Goal: Task Accomplishment & Management: Manage account settings

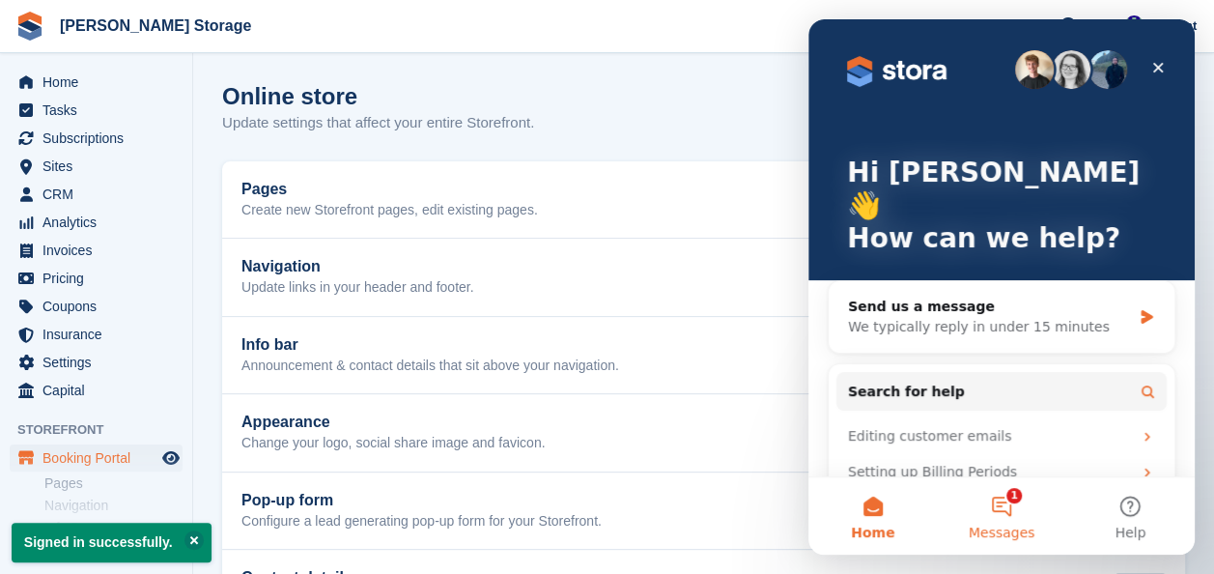
click at [1013, 517] on button "1 Messages" at bounding box center [1001, 515] width 128 height 77
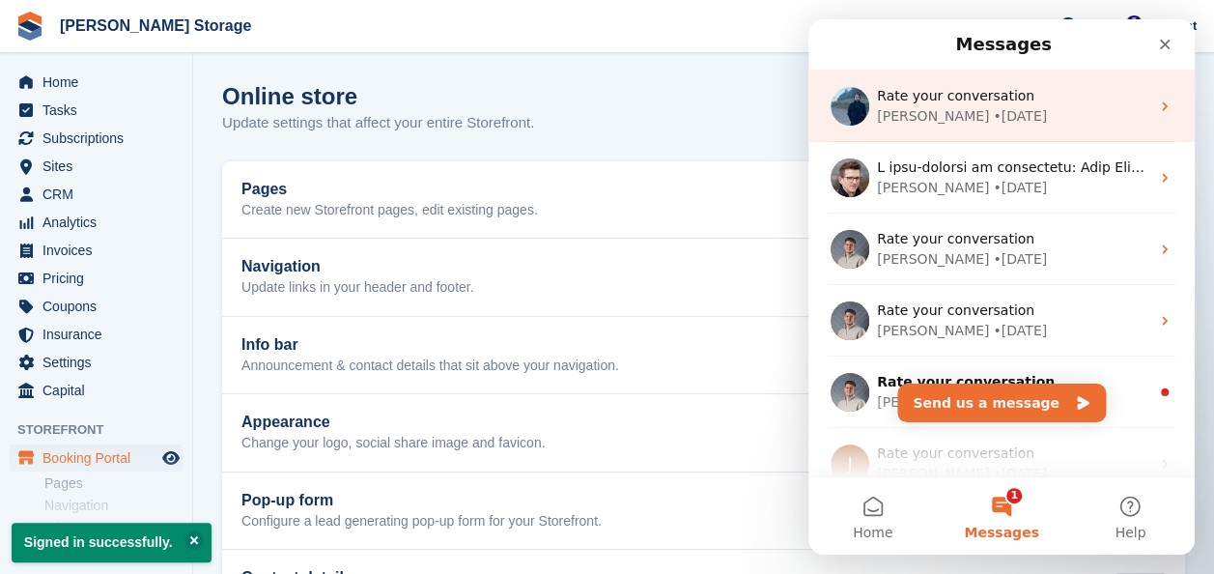
click at [1018, 108] on div "Brian • 5w ago" at bounding box center [1013, 116] width 272 height 20
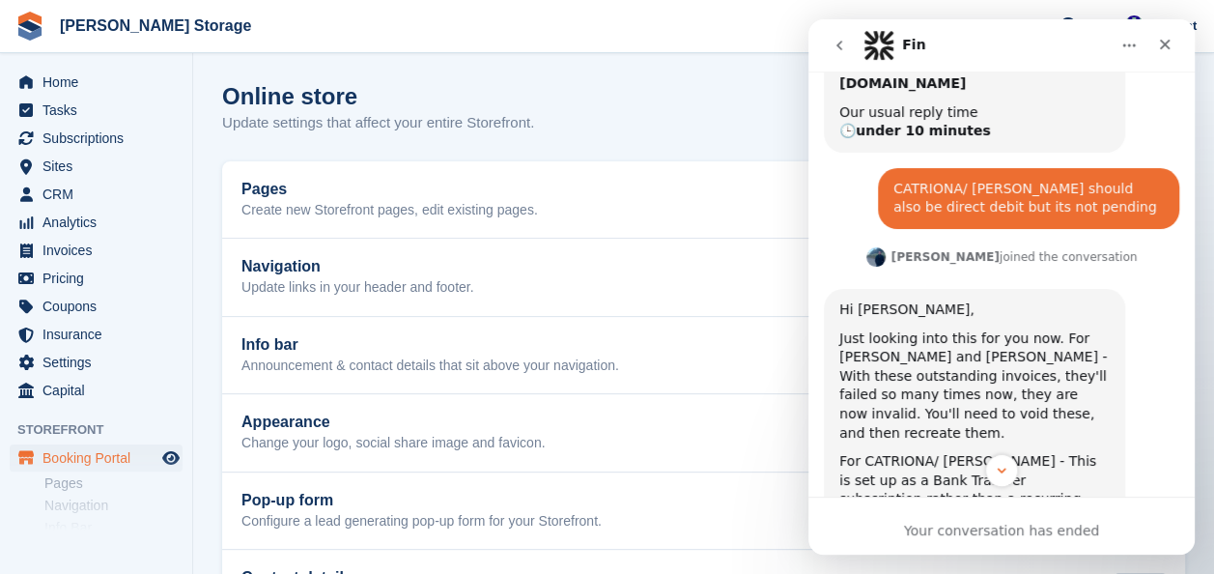
scroll to position [1168, 0]
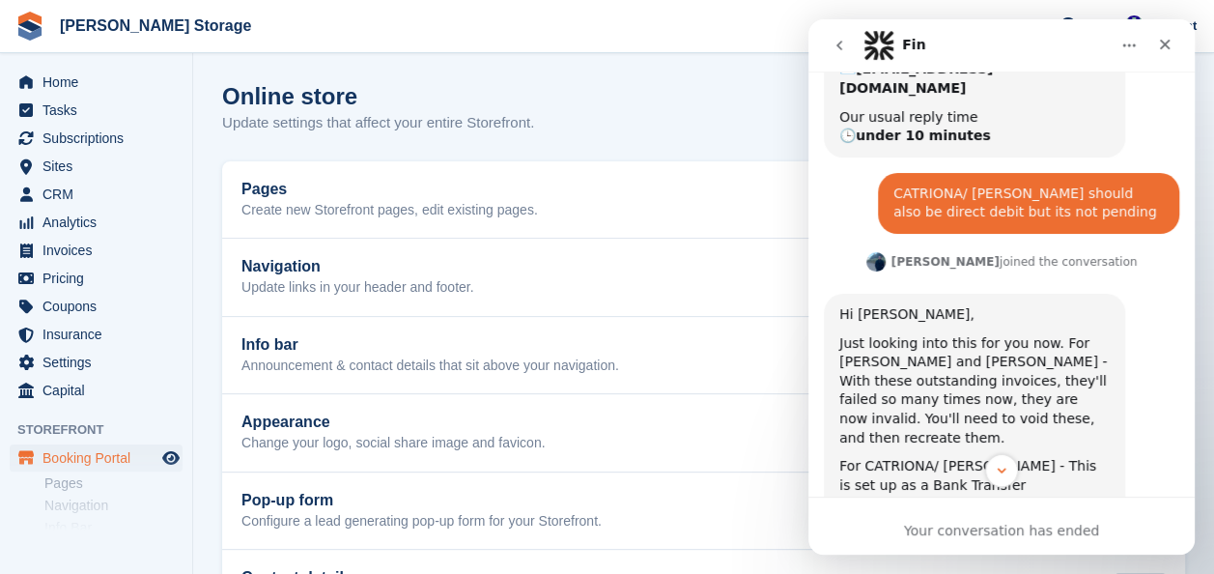
click at [836, 41] on icon "go back" at bounding box center [838, 45] width 15 height 15
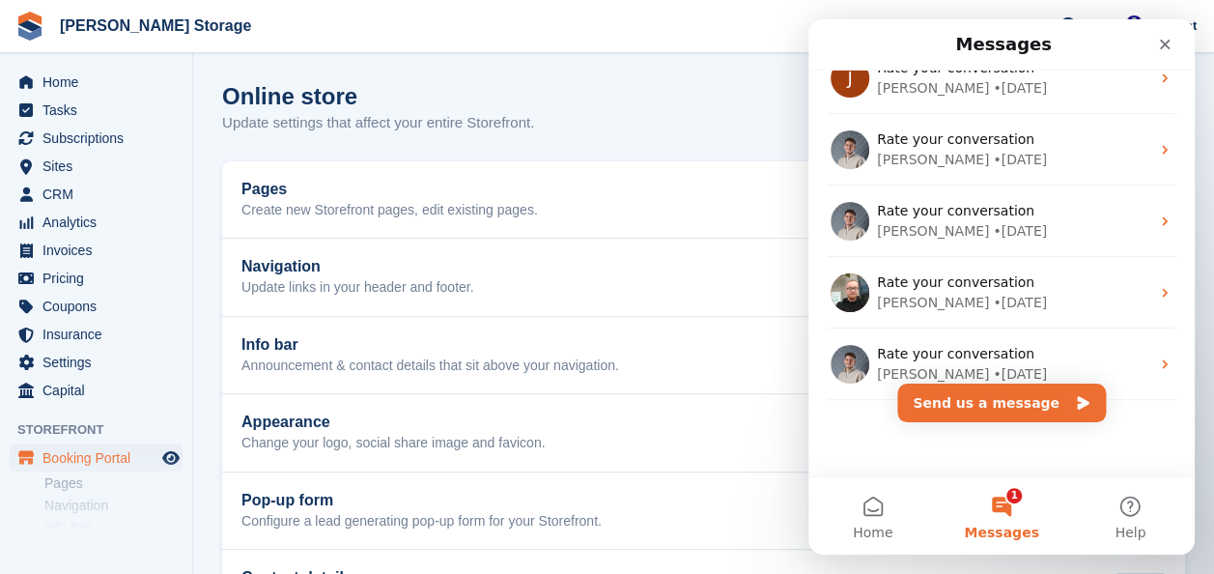
scroll to position [0, 0]
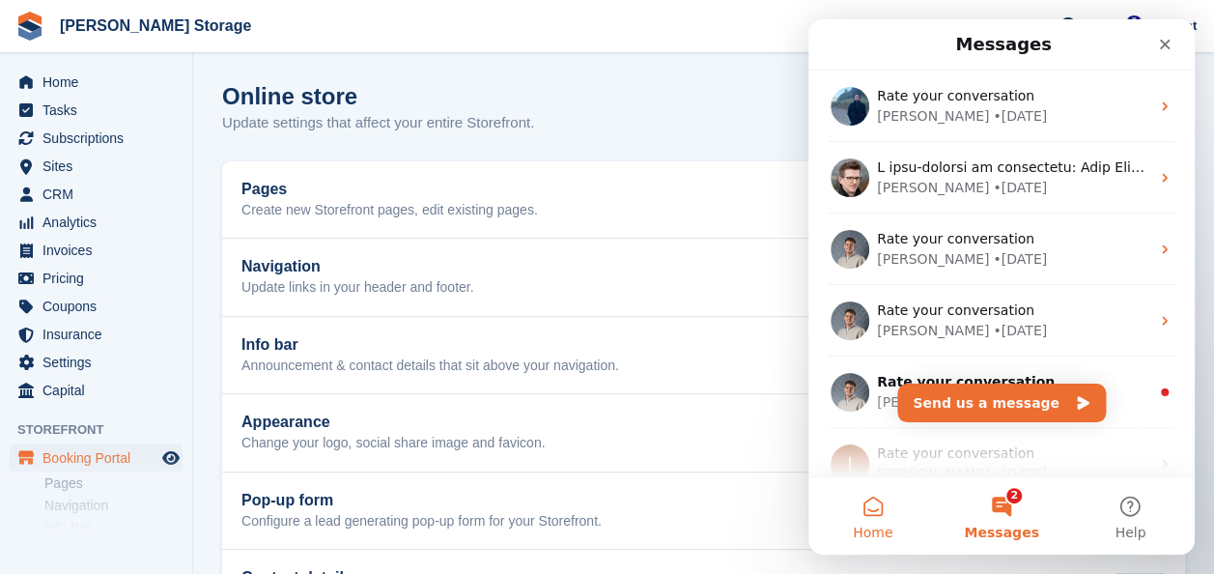
click at [862, 514] on button "Home" at bounding box center [872, 515] width 128 height 77
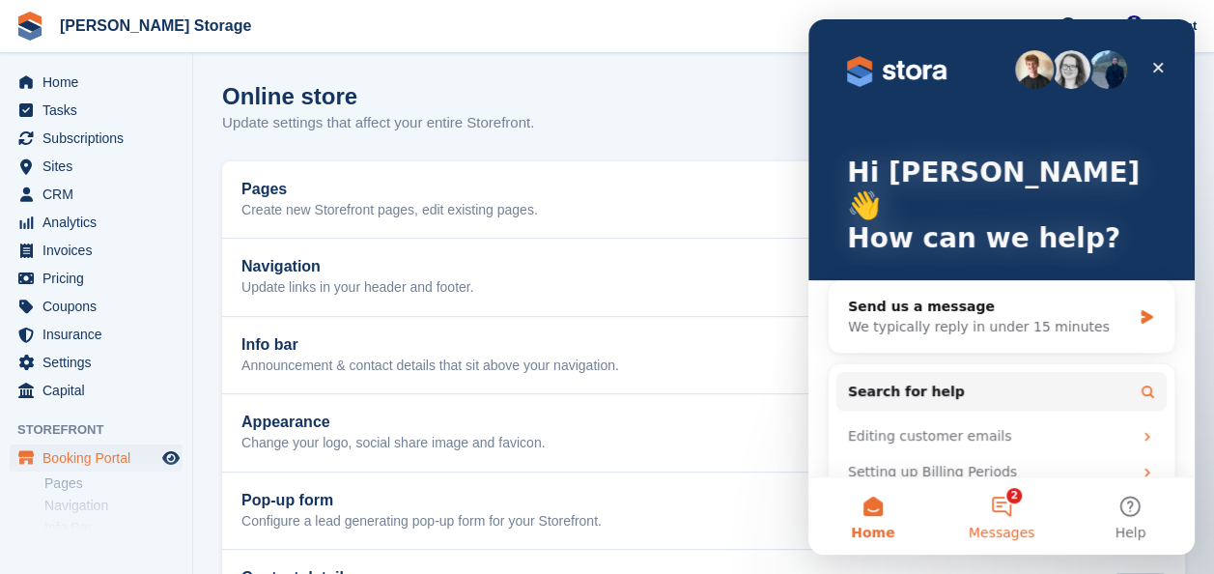
click at [1009, 506] on button "2 Messages" at bounding box center [1001, 515] width 128 height 77
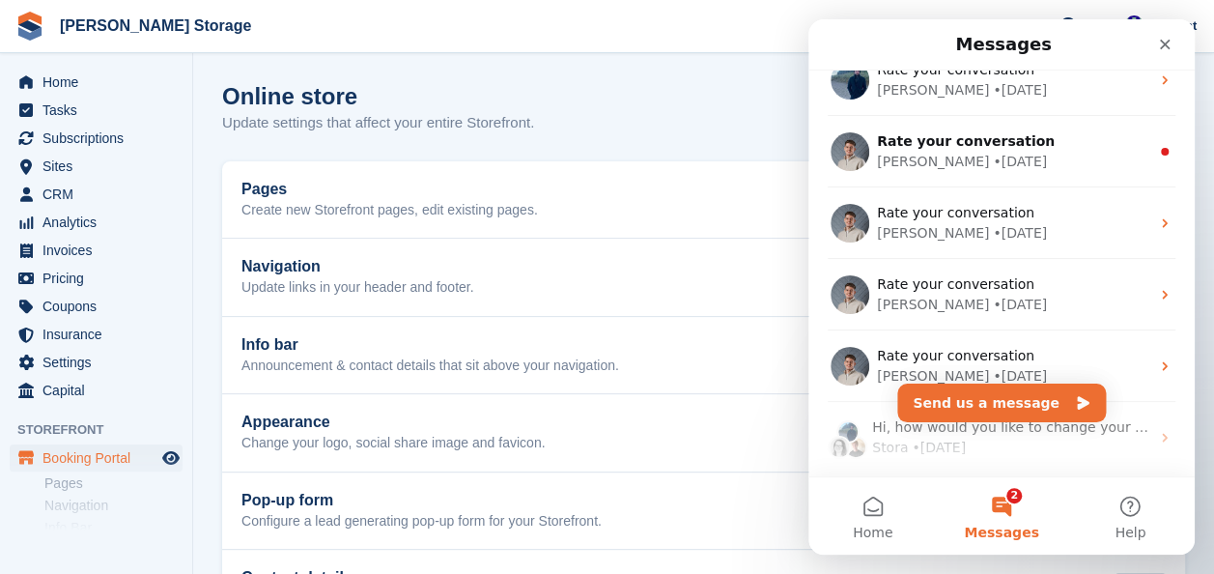
scroll to position [810, 0]
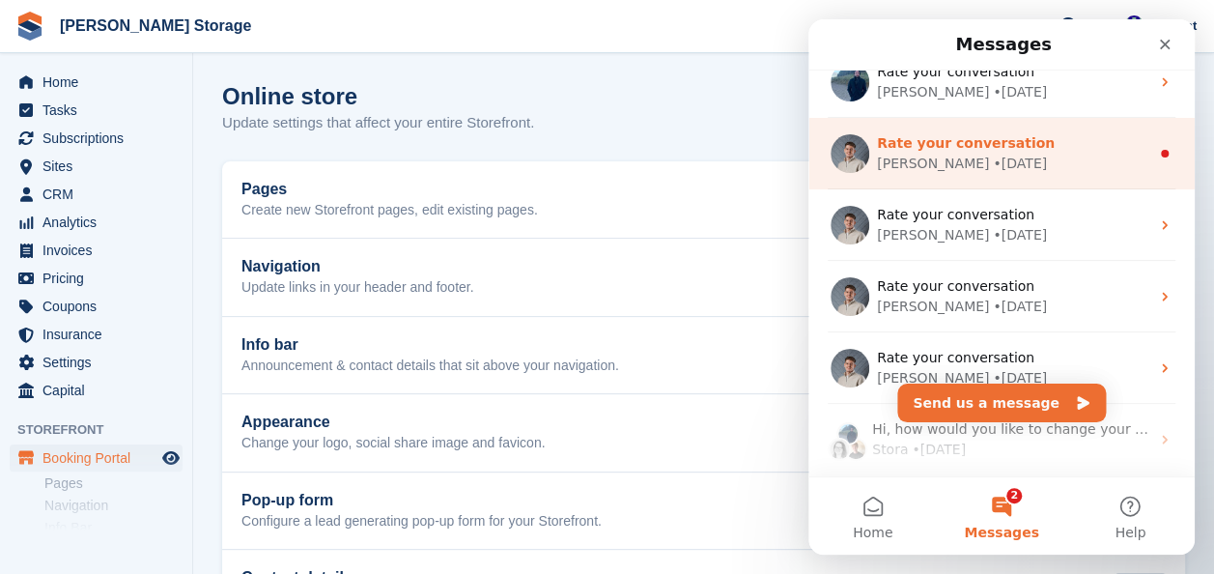
click at [1037, 165] on div "Bradley • 25w ago" at bounding box center [1013, 164] width 272 height 20
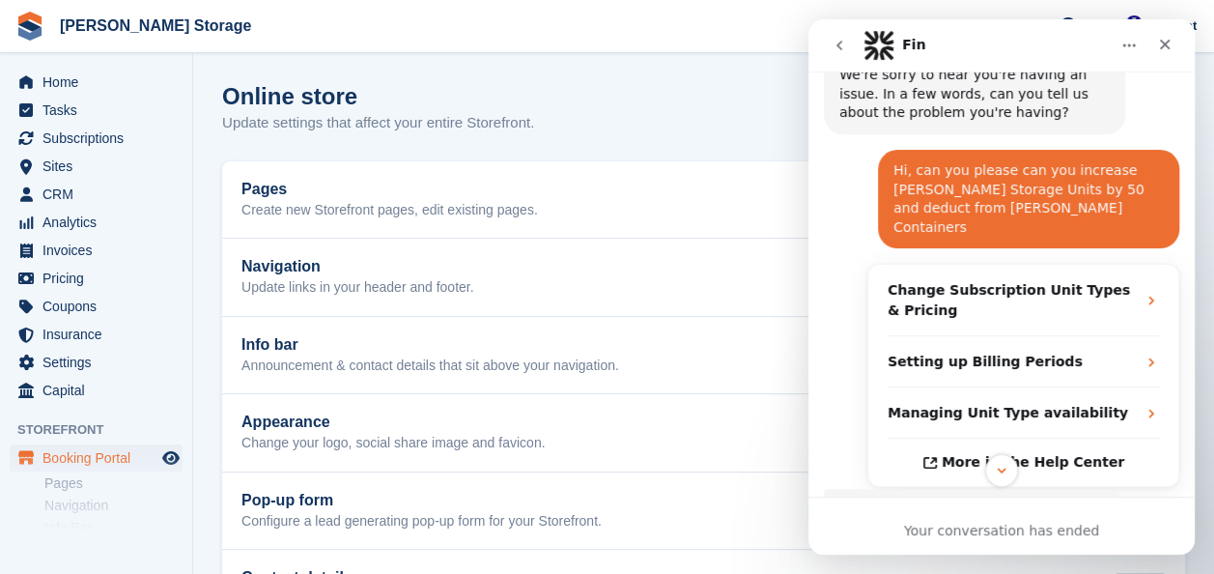
scroll to position [195, 0]
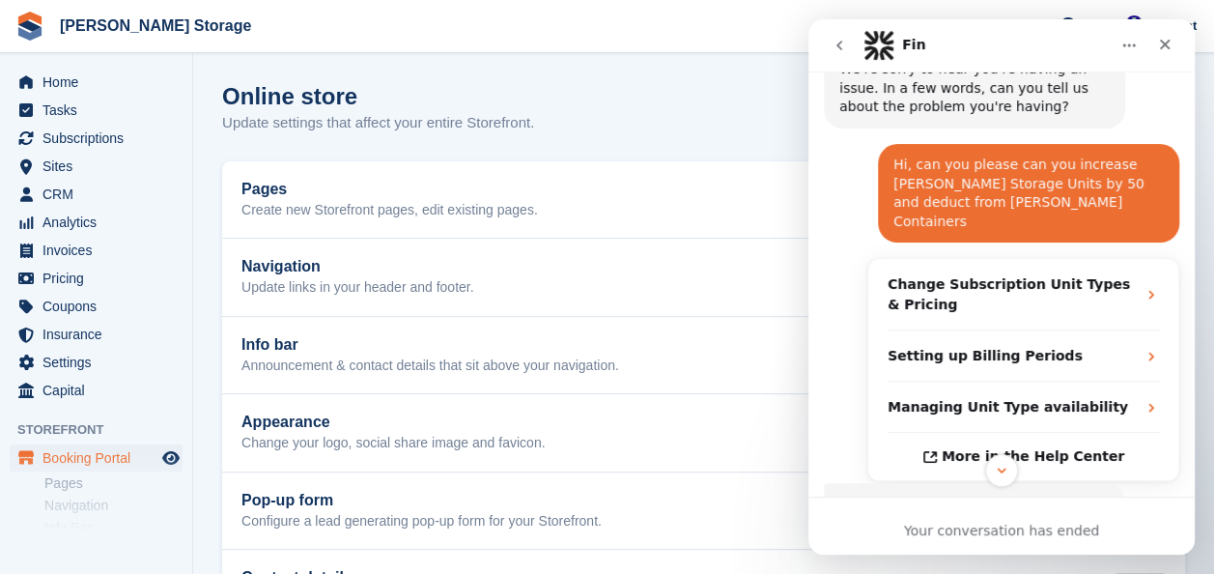
click at [839, 43] on icon "go back" at bounding box center [839, 46] width 6 height 10
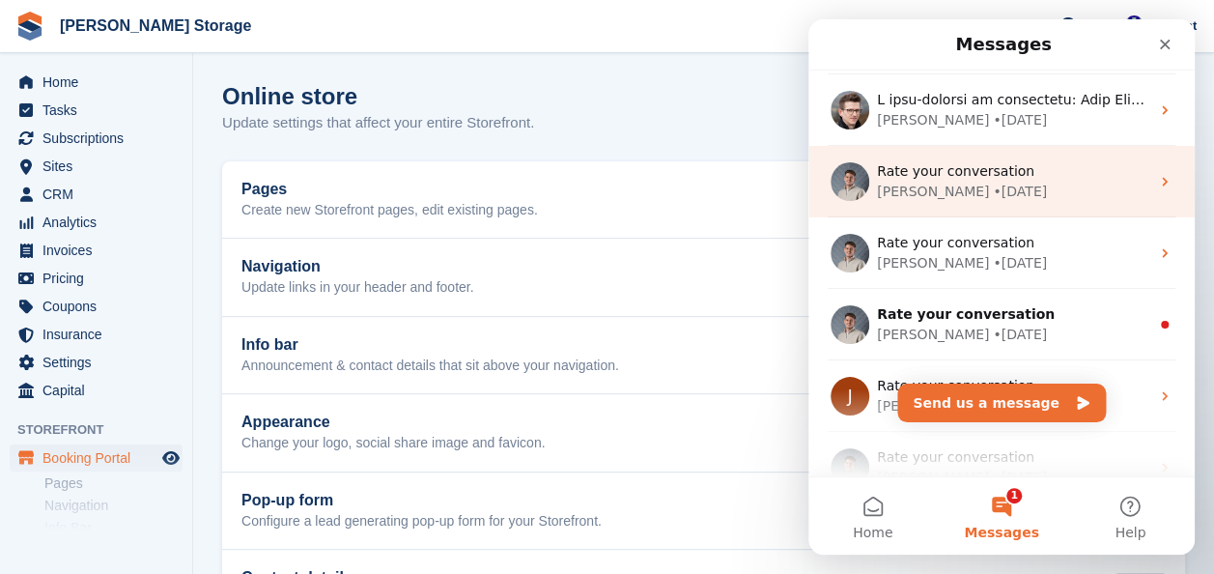
scroll to position [71, 0]
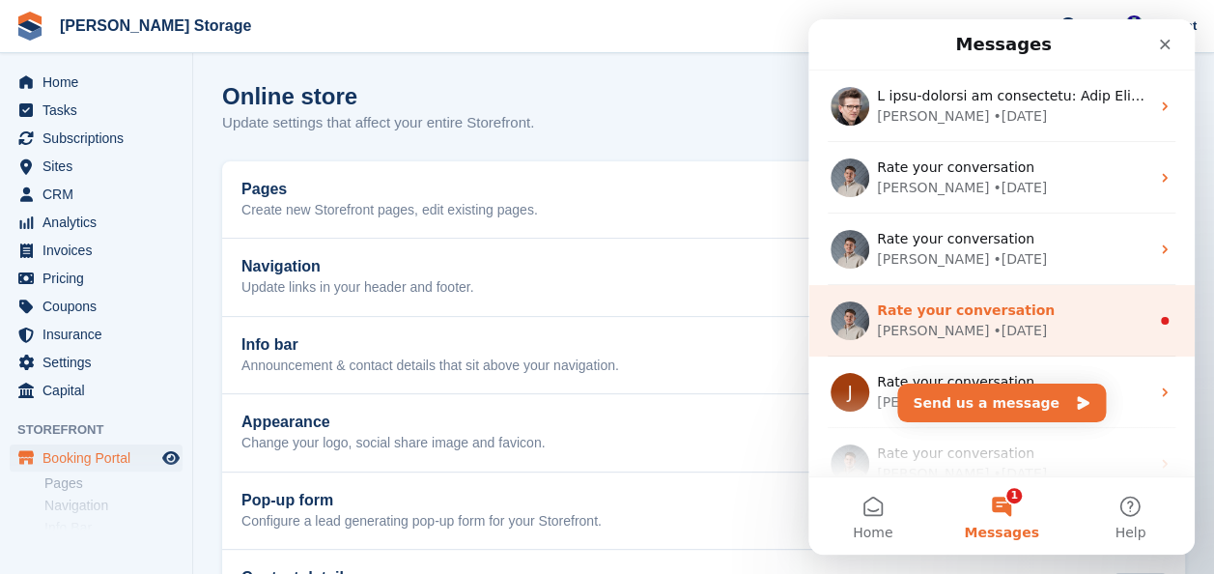
click at [947, 294] on div "Rate your conversation Bradley • 12w ago" at bounding box center [1001, 320] width 386 height 71
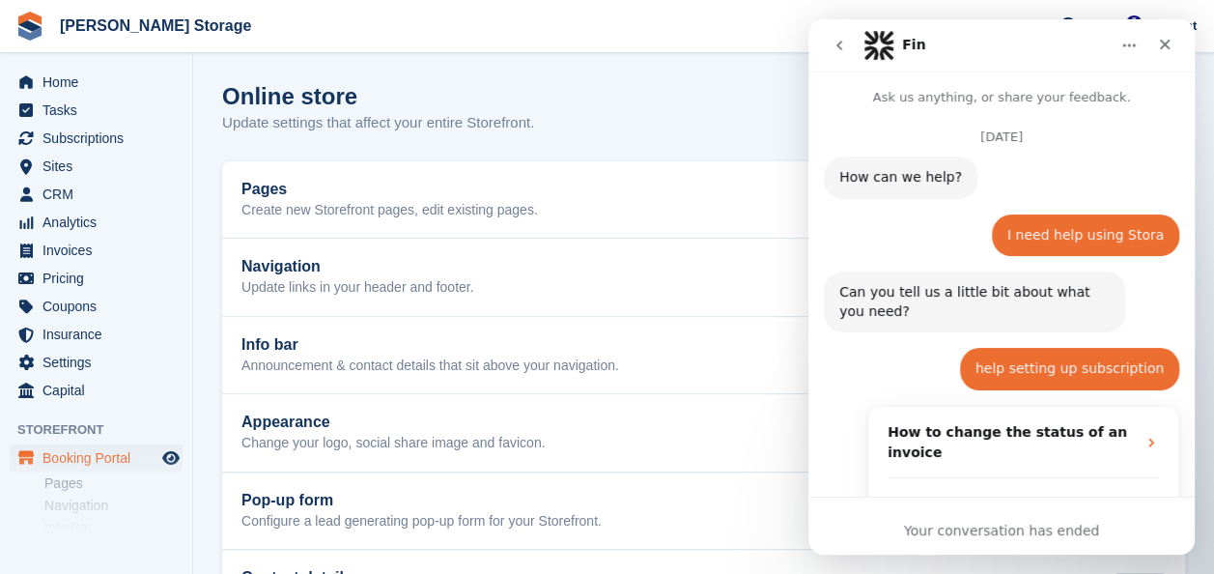
scroll to position [77, 0]
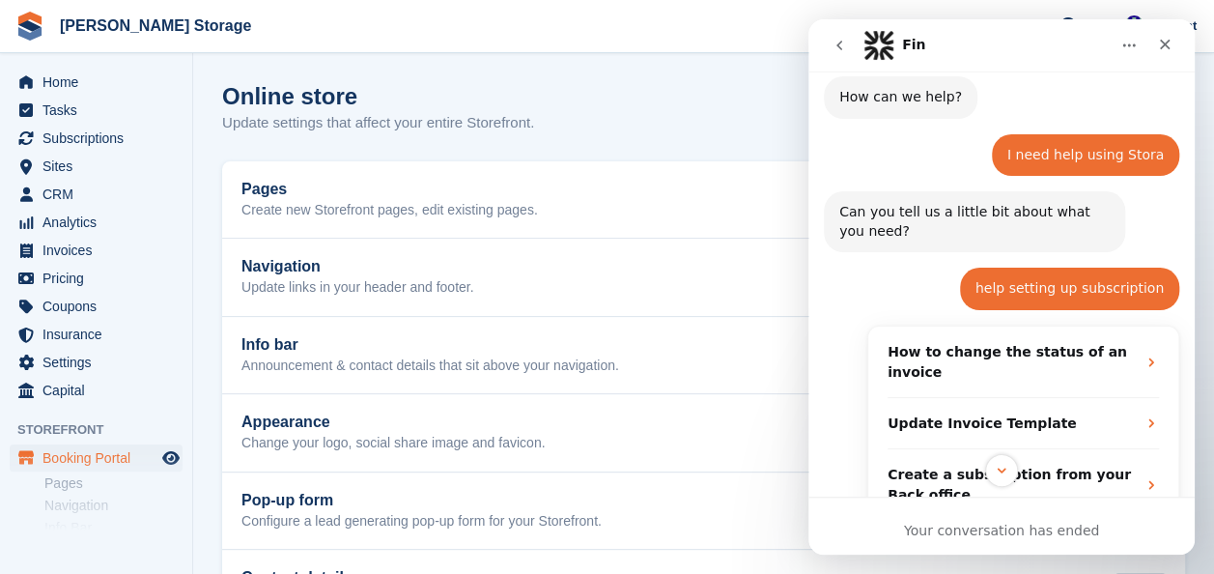
click at [847, 47] on button "go back" at bounding box center [839, 45] width 37 height 37
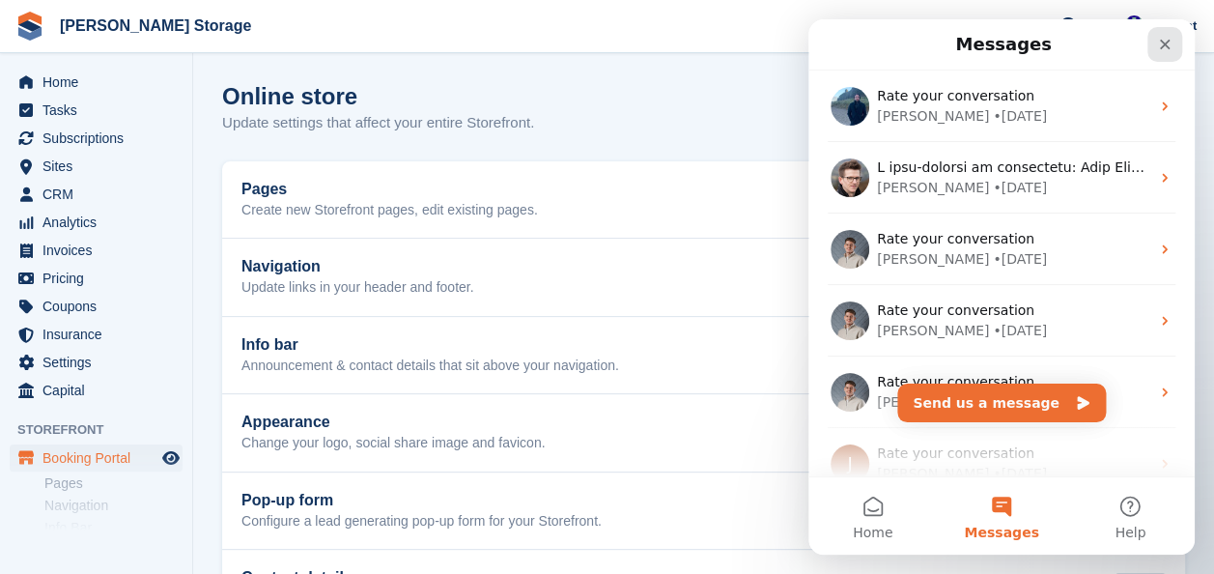
click at [1158, 42] on icon "Close" at bounding box center [1164, 44] width 15 height 15
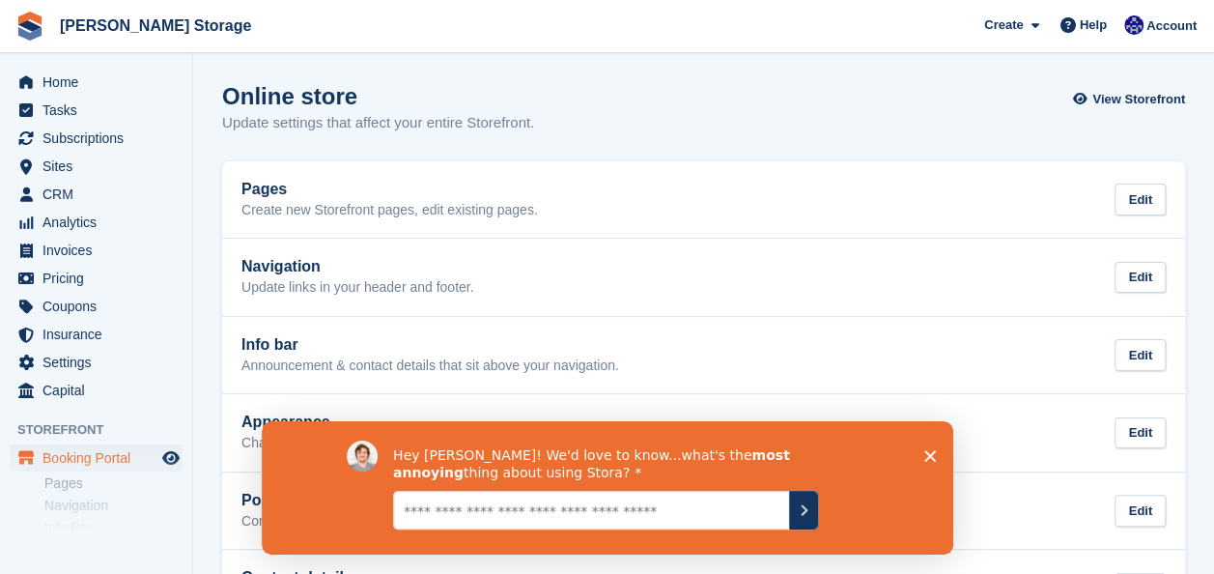
click at [930, 452] on icon "Close survey" at bounding box center [929, 455] width 12 height 12
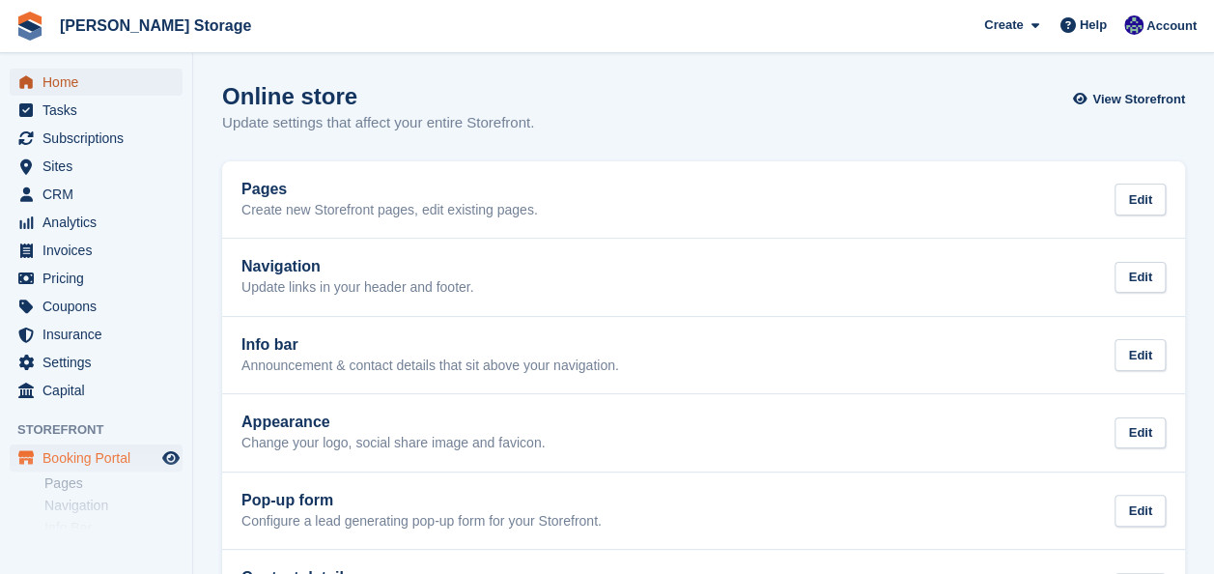
click at [120, 88] on span "Home" at bounding box center [100, 82] width 116 height 27
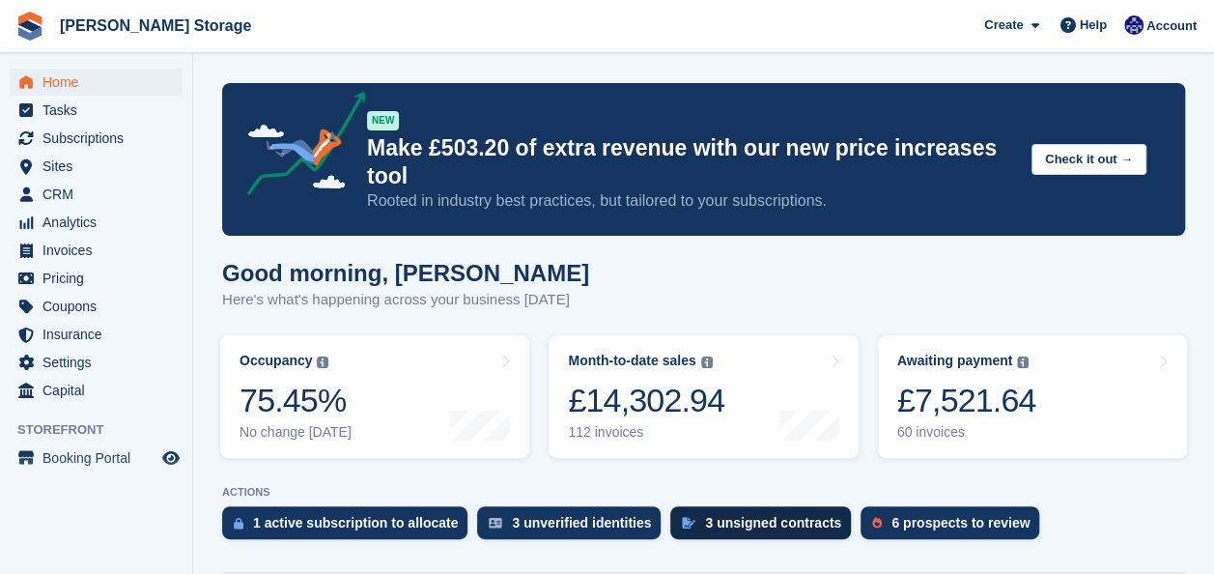
click at [705, 515] on div "3 unsigned contracts" at bounding box center [773, 522] width 136 height 15
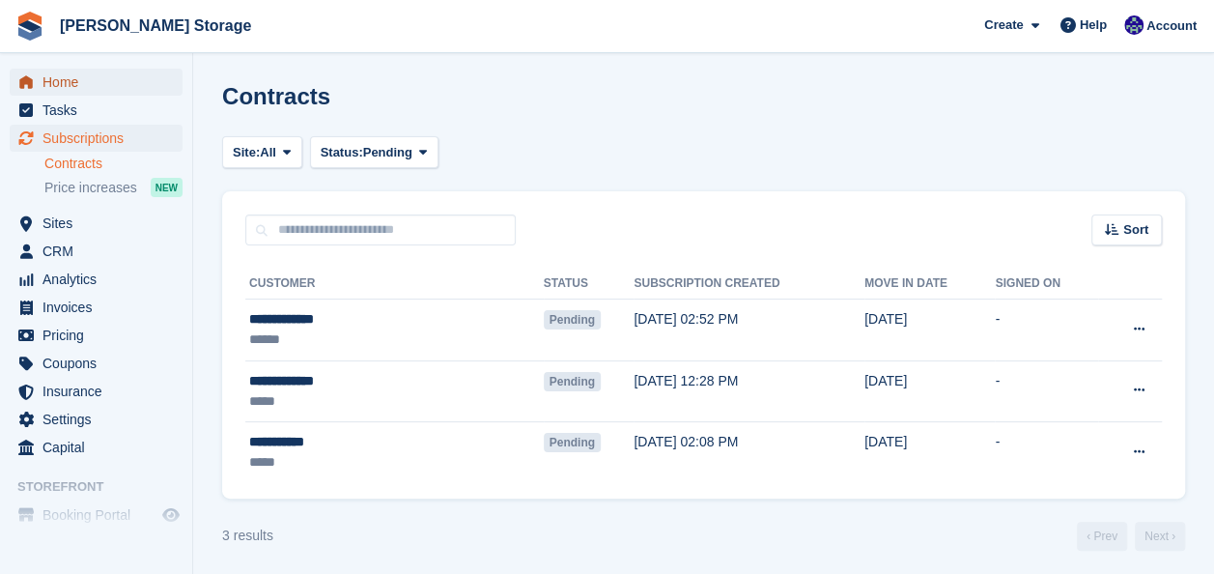
click at [84, 83] on span "Home" at bounding box center [100, 82] width 116 height 27
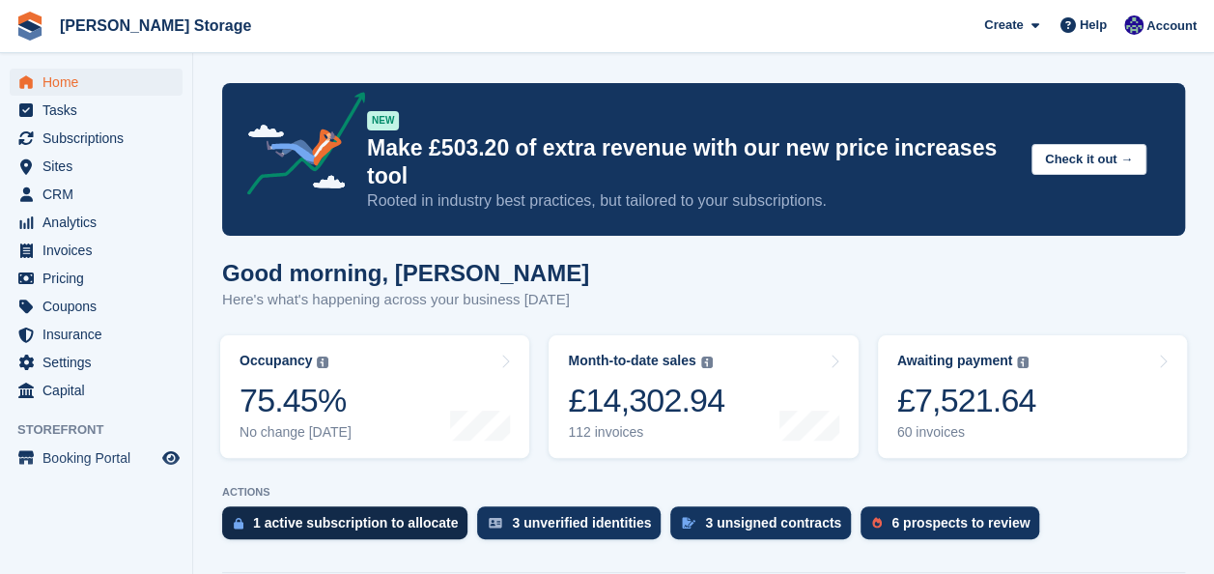
click at [321, 515] on div "1 active subscription to allocate" at bounding box center [355, 522] width 205 height 15
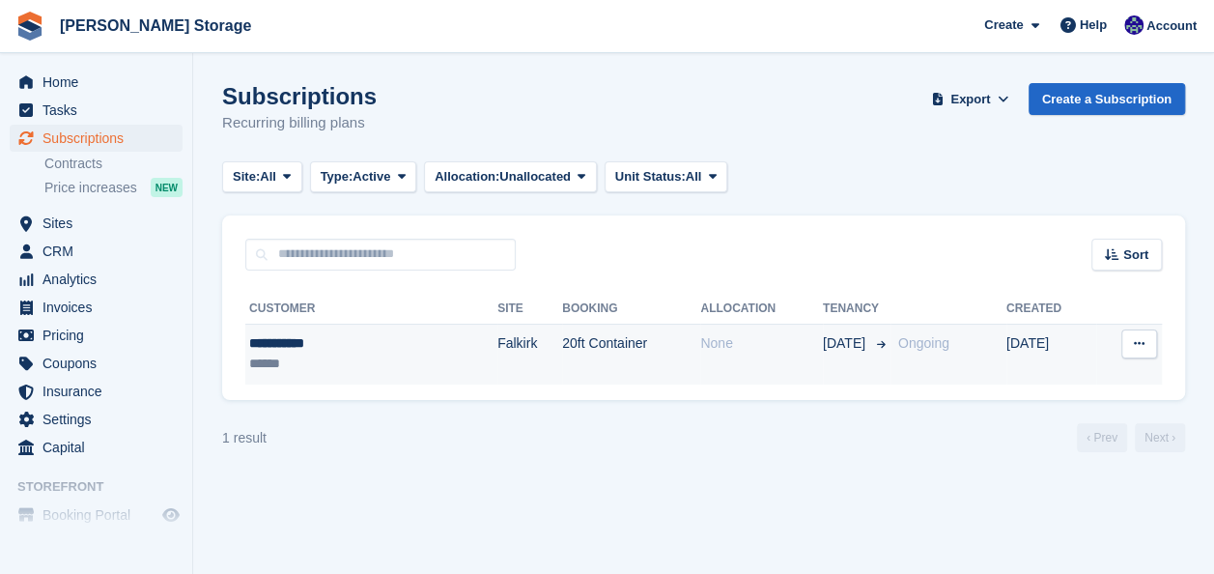
click at [301, 359] on div "******" at bounding box center [324, 363] width 151 height 20
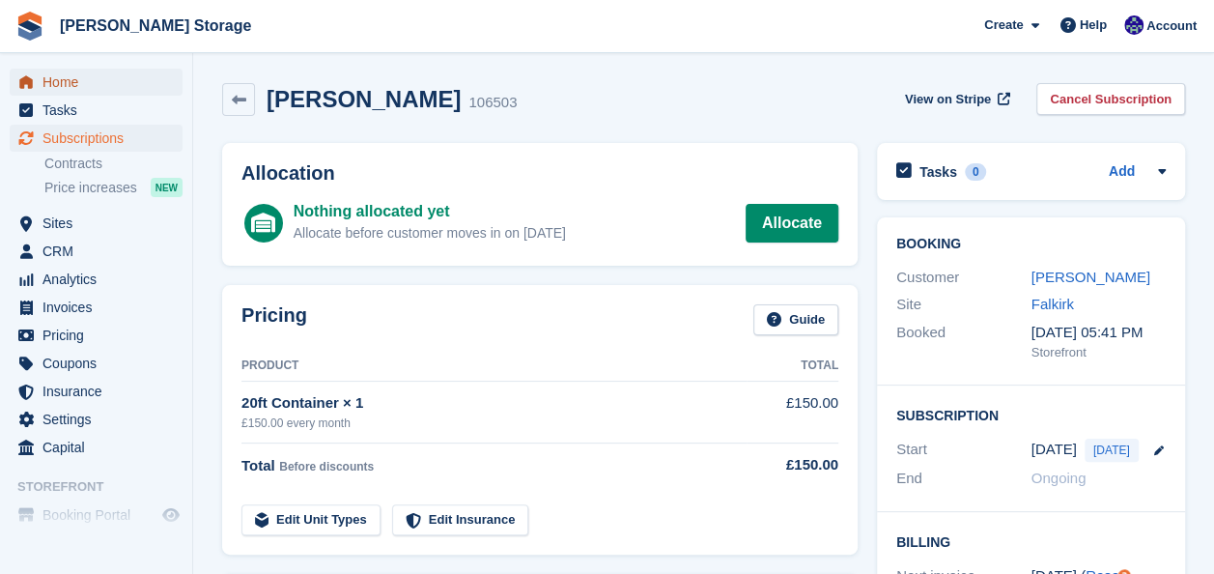
click at [59, 87] on span "Home" at bounding box center [100, 82] width 116 height 27
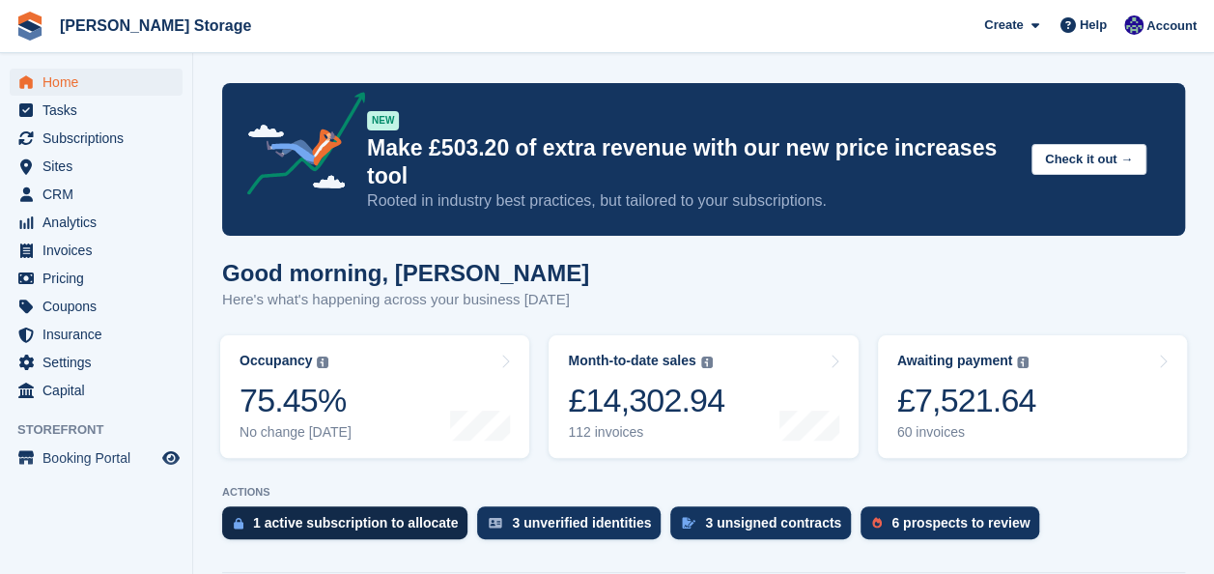
click at [404, 515] on div "1 active subscription to allocate" at bounding box center [355, 522] width 205 height 15
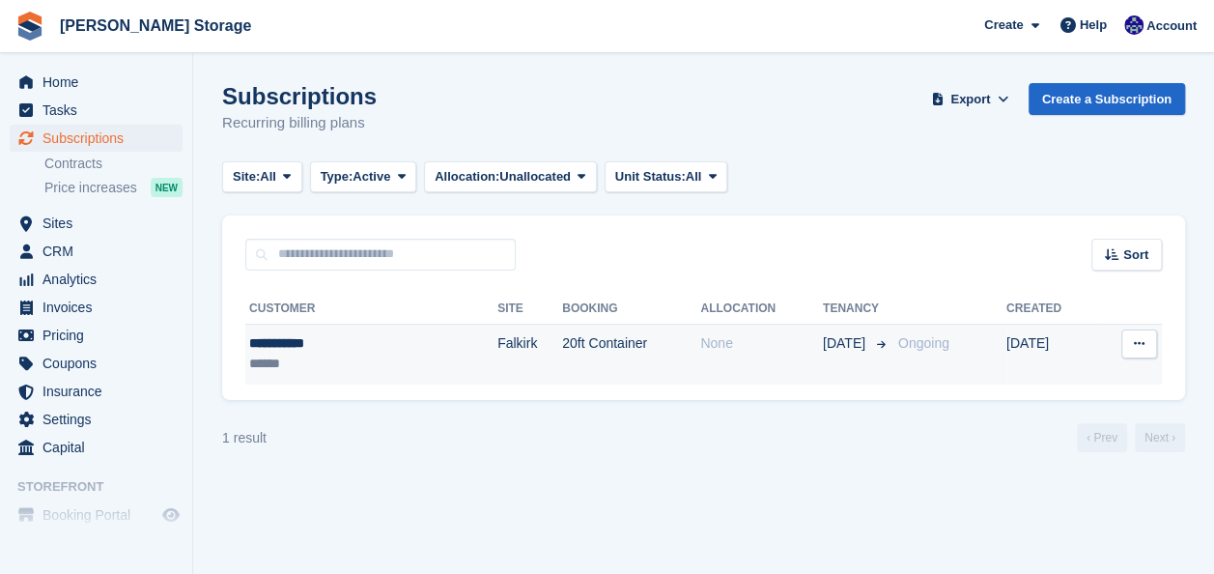
click at [348, 360] on div "******" at bounding box center [324, 363] width 151 height 20
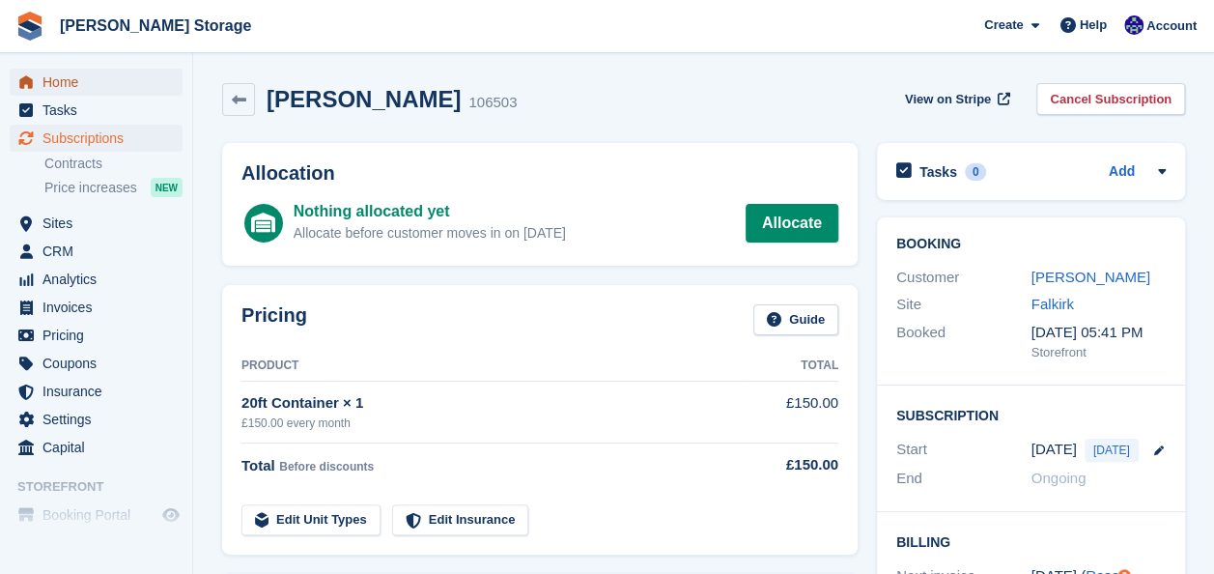
click at [46, 73] on span "Home" at bounding box center [100, 82] width 116 height 27
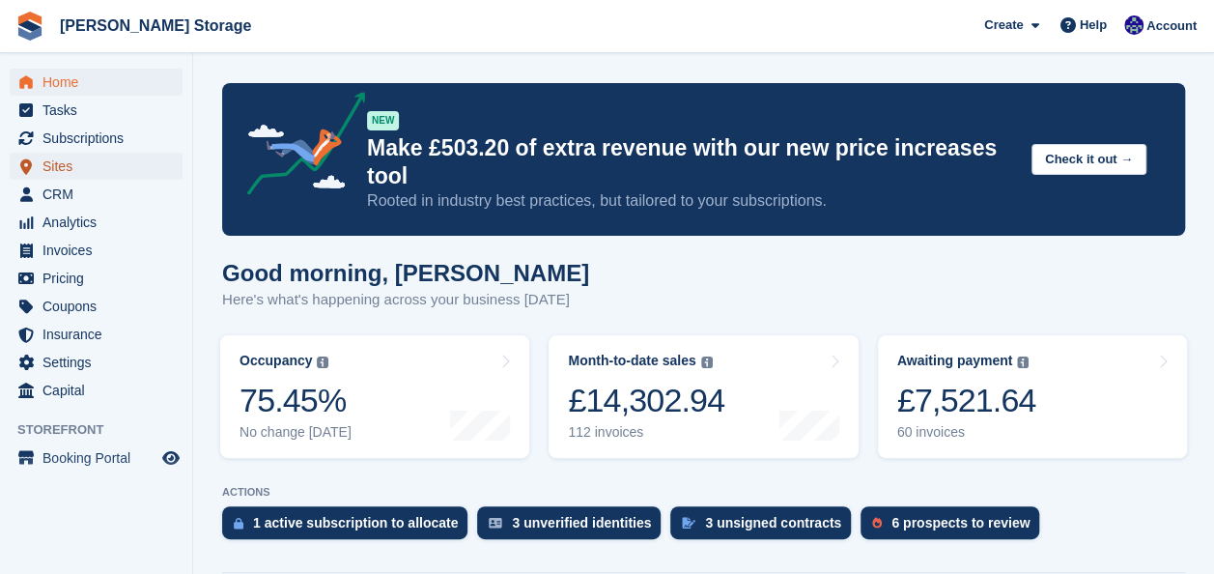
click at [93, 156] on span "Sites" at bounding box center [100, 166] width 116 height 27
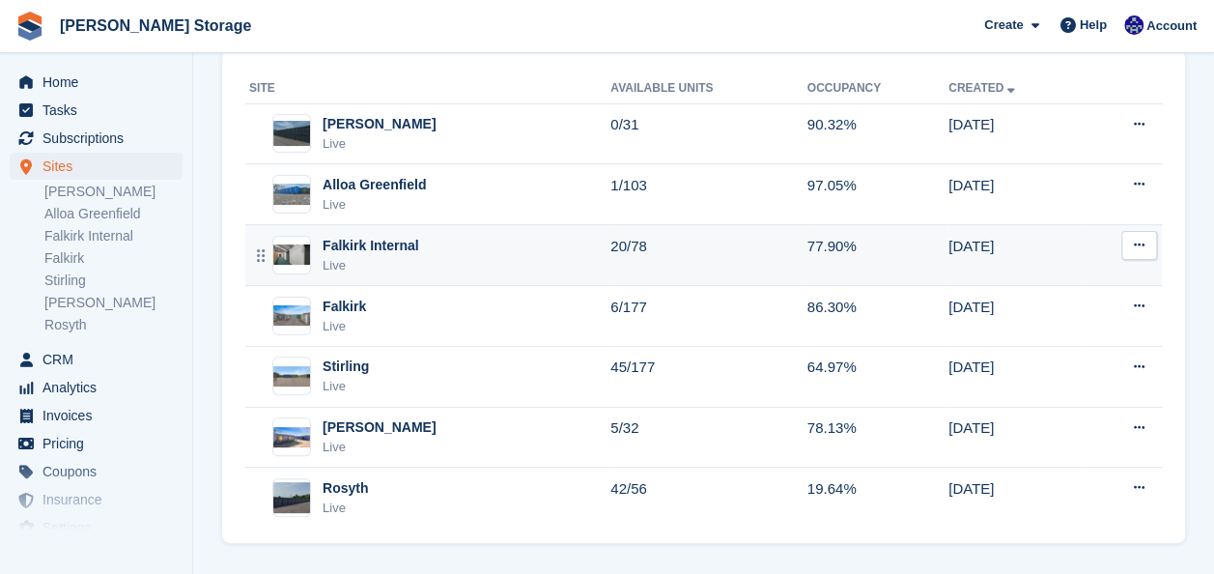
scroll to position [110, 0]
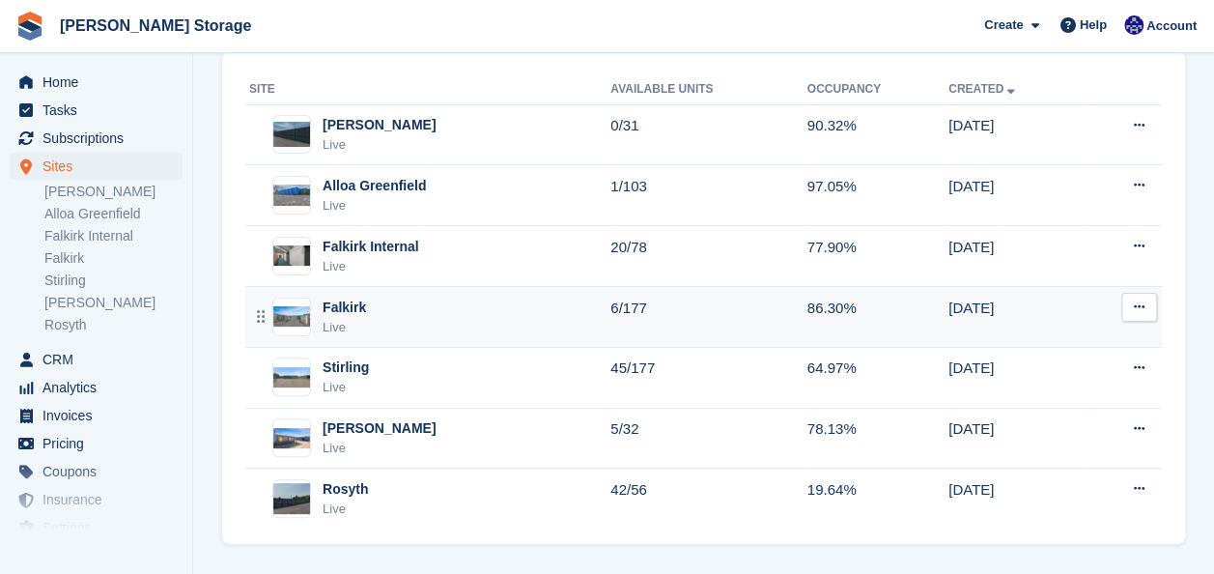
click at [438, 306] on div "Falkirk Live" at bounding box center [429, 317] width 361 height 40
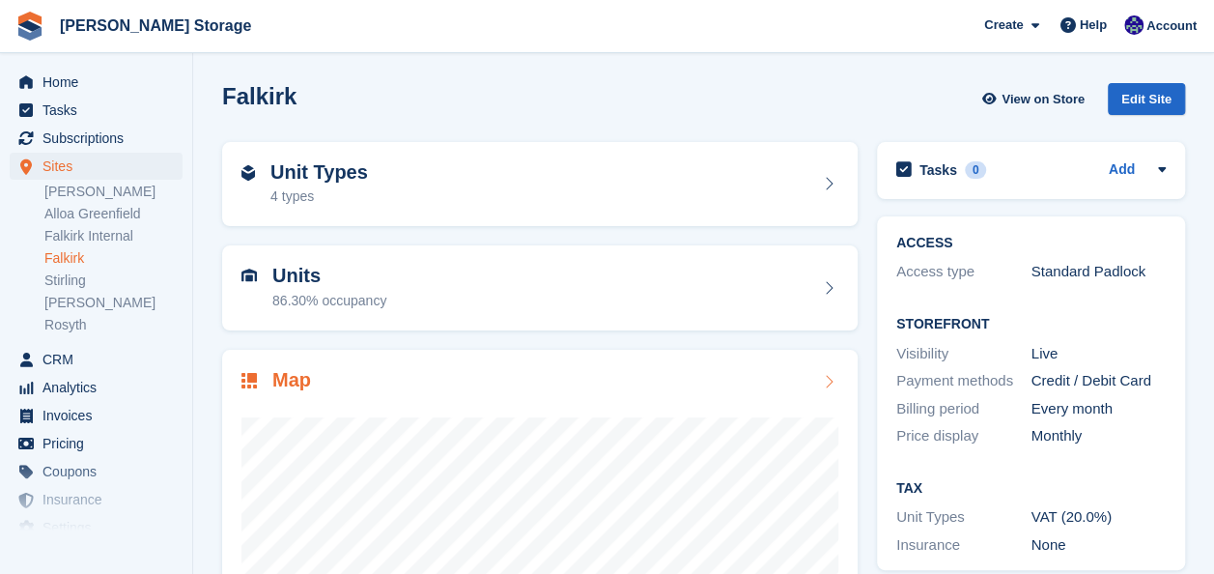
click at [552, 365] on div "Map" at bounding box center [539, 575] width 635 height 451
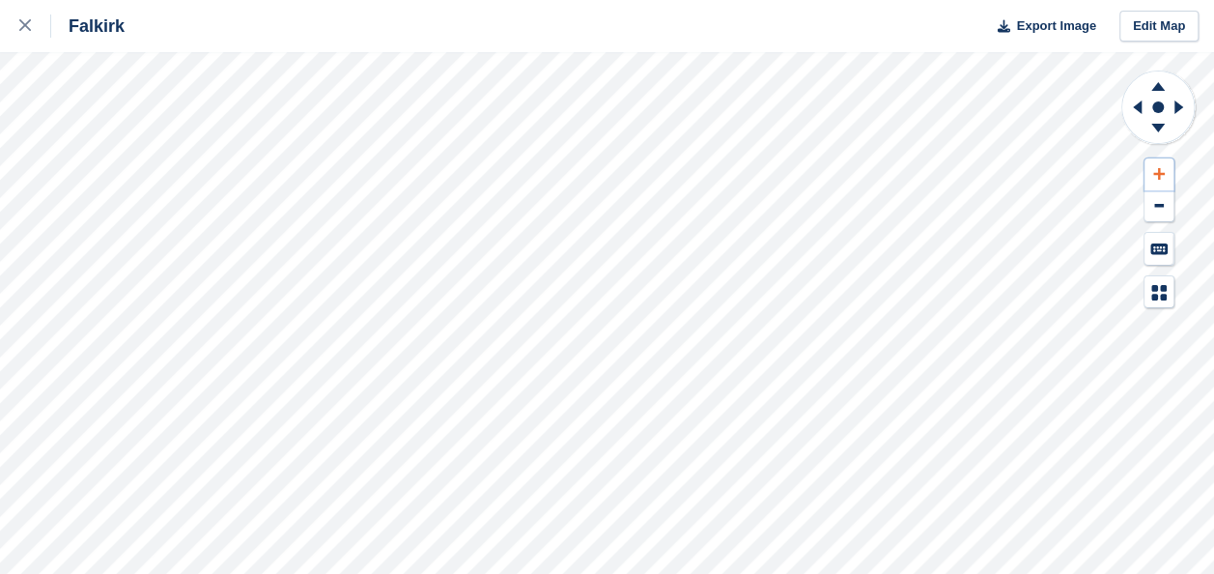
click at [1153, 176] on icon at bounding box center [1159, 174] width 12 height 14
click at [1159, 172] on icon at bounding box center [1159, 174] width 12 height 12
click at [1182, 104] on icon at bounding box center [1181, 107] width 24 height 50
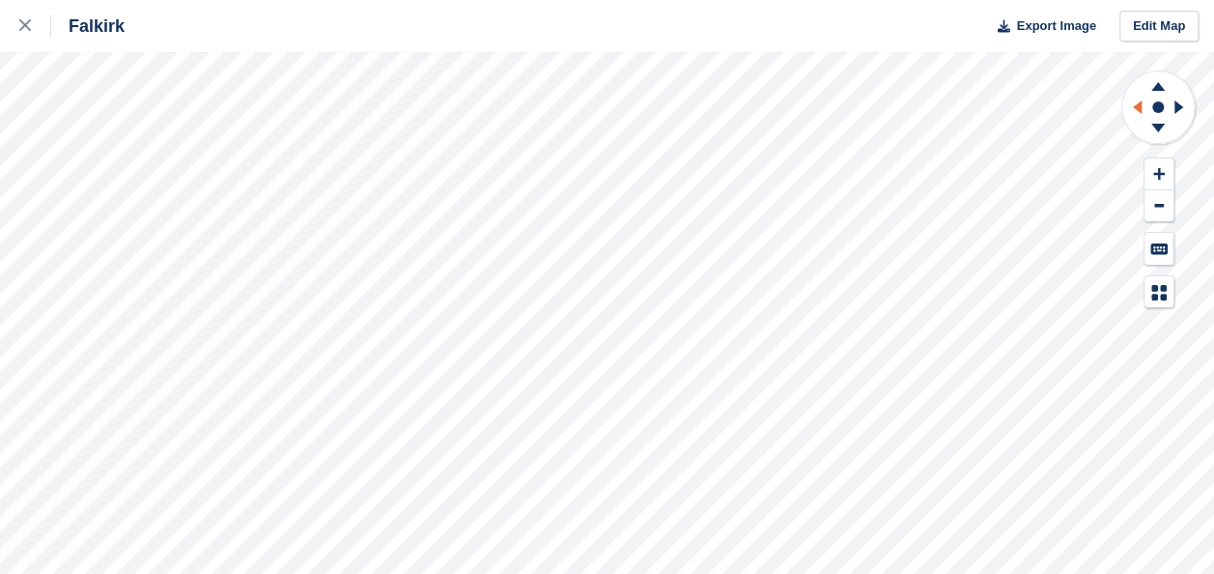
drag, startPoint x: 1182, startPoint y: 104, endPoint x: 1137, endPoint y: 104, distance: 44.4
click at [1137, 104] on icon at bounding box center [1137, 107] width 9 height 14
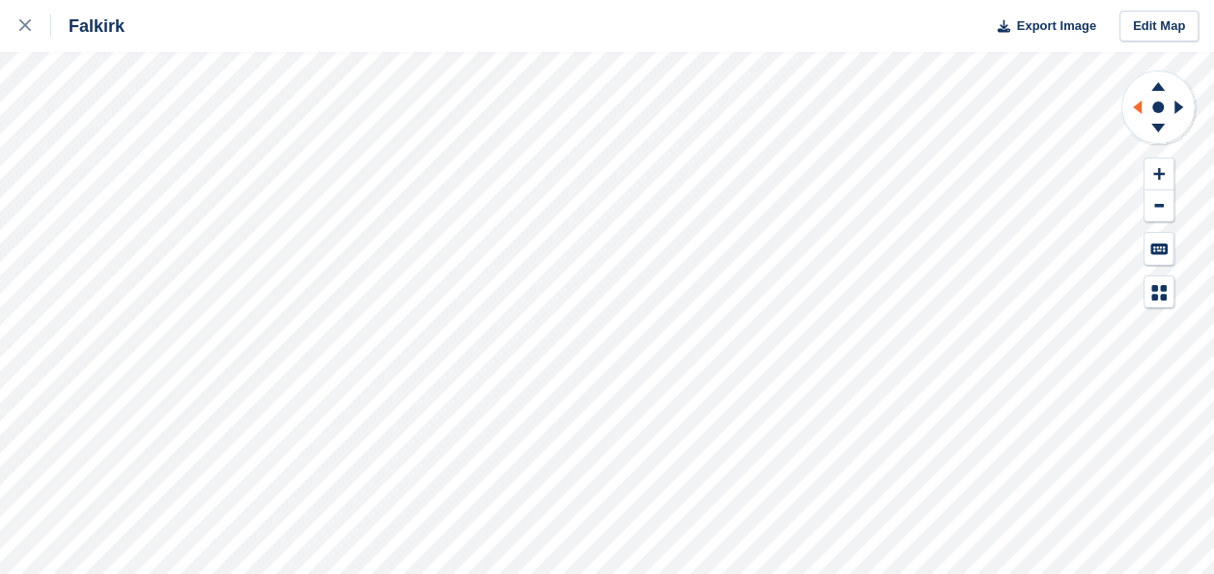
click at [1137, 104] on icon at bounding box center [1137, 107] width 9 height 14
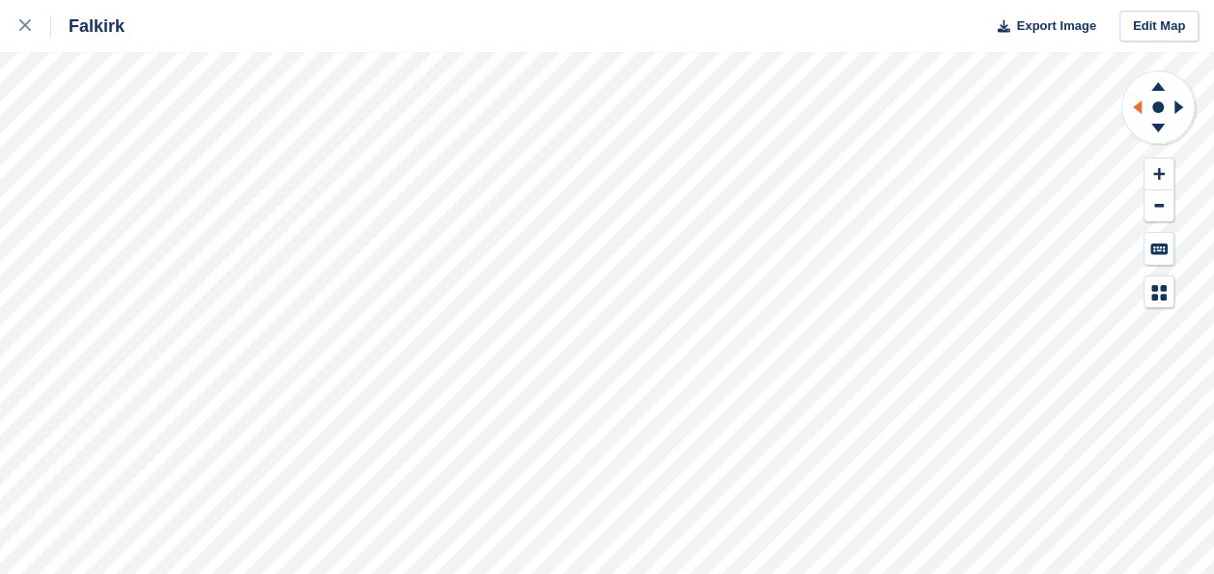
click at [1137, 104] on icon at bounding box center [1137, 107] width 9 height 14
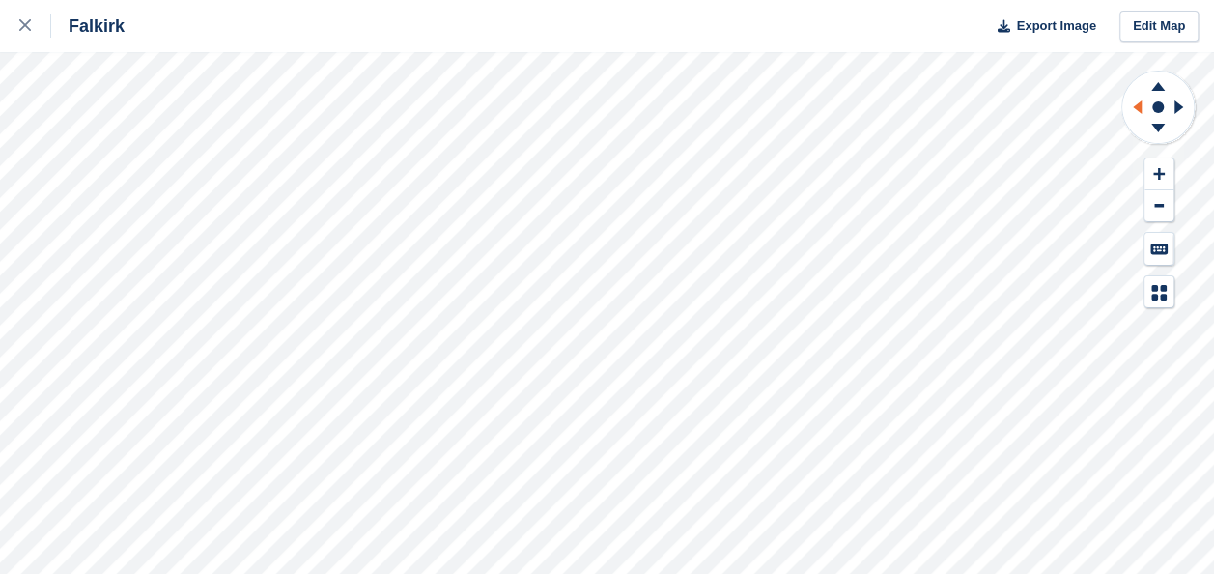
click at [1137, 104] on icon at bounding box center [1137, 107] width 9 height 14
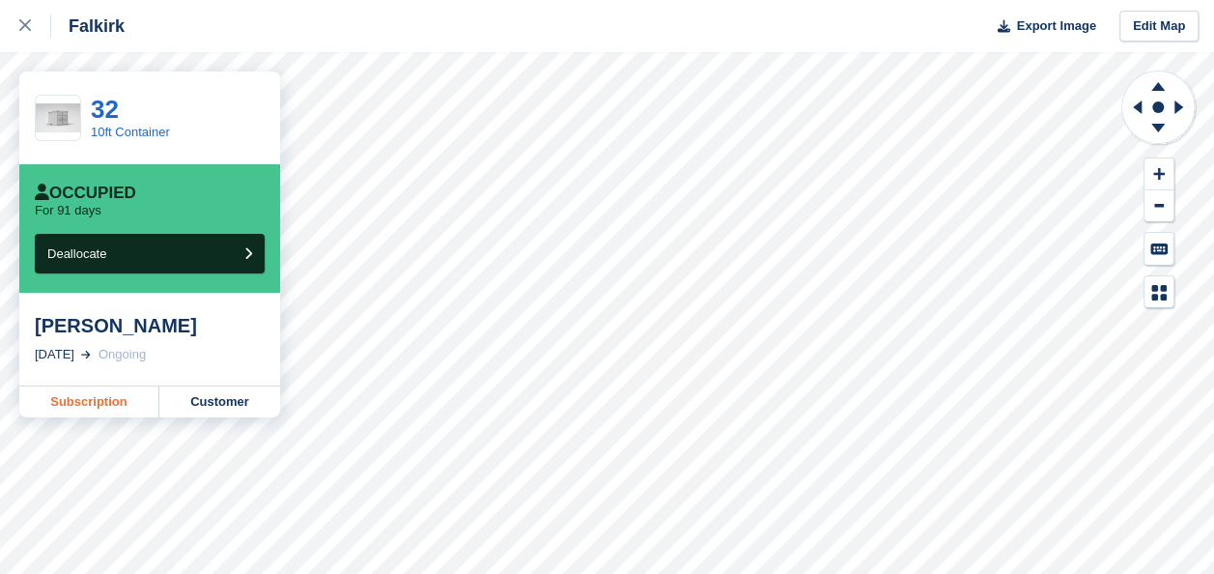
drag, startPoint x: 111, startPoint y: 401, endPoint x: 75, endPoint y: 405, distance: 35.9
click at [75, 405] on link "Subscription" at bounding box center [89, 401] width 140 height 31
click at [23, 27] on icon at bounding box center [25, 25] width 12 height 12
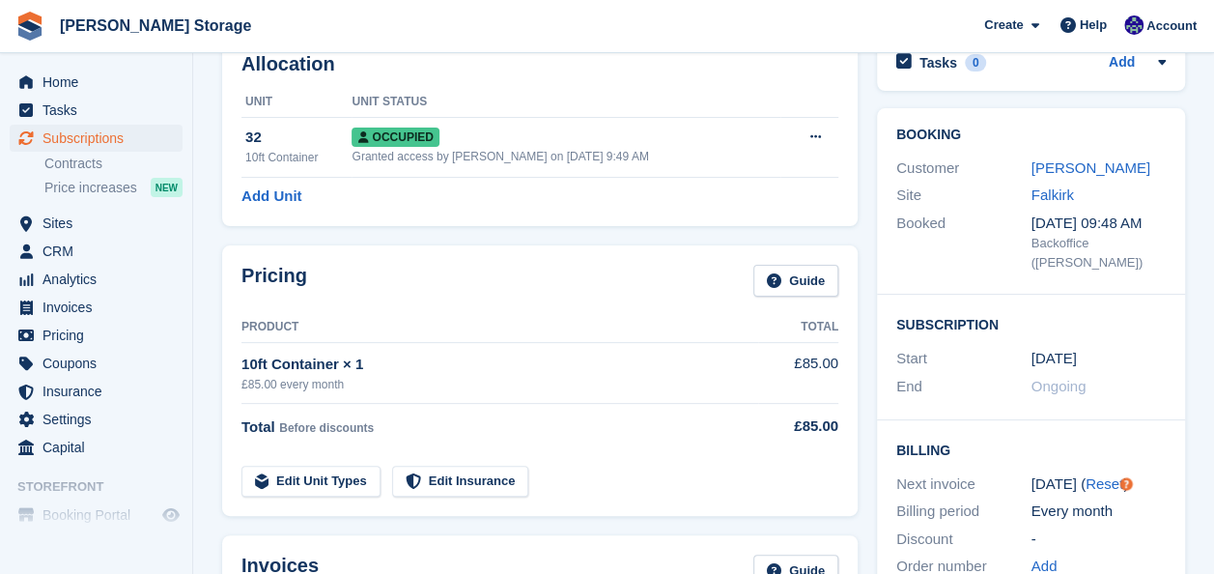
scroll to position [99, 0]
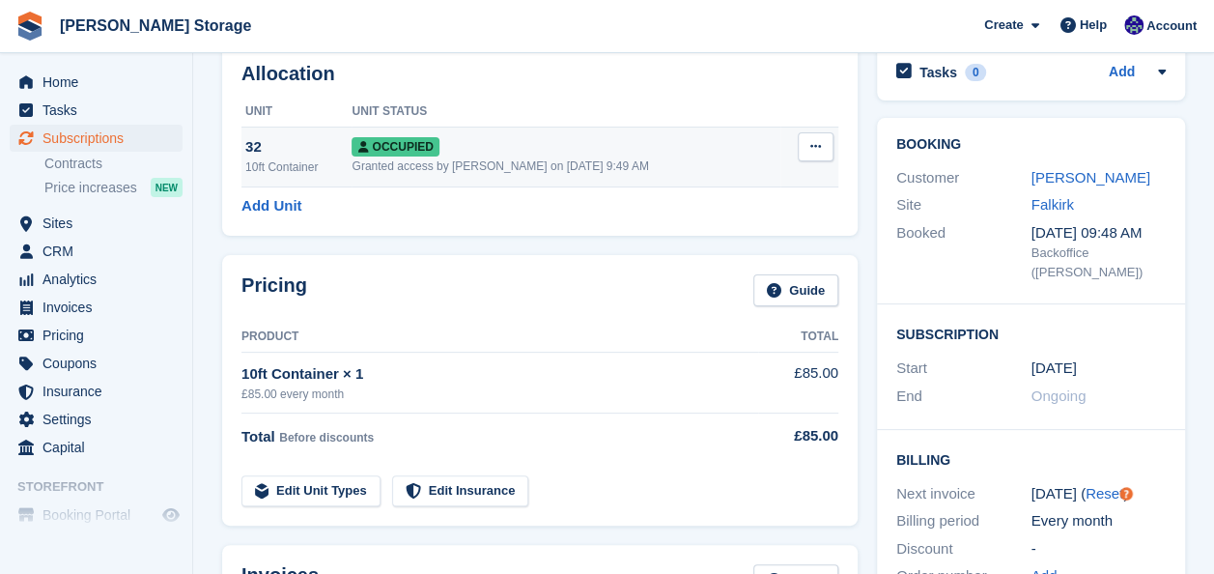
click at [815, 142] on icon at bounding box center [815, 146] width 11 height 13
click at [664, 128] on td "Occupied Granted access by Audra Whitelaw on 6th Jun, 9:49 AM" at bounding box center [565, 156] width 428 height 60
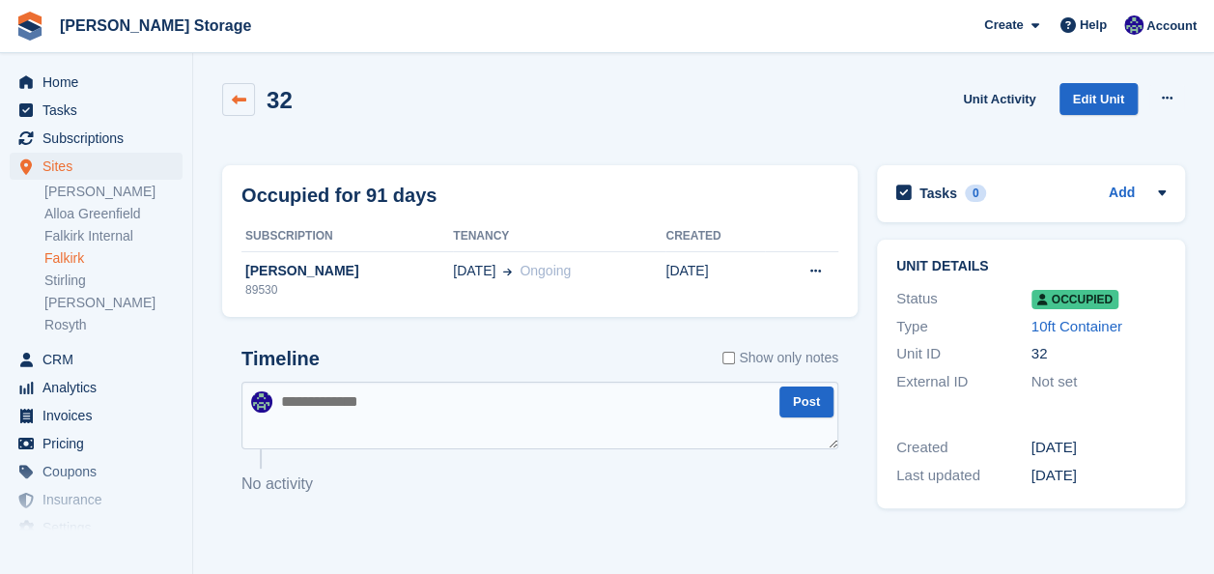
click at [235, 109] on link at bounding box center [238, 99] width 33 height 33
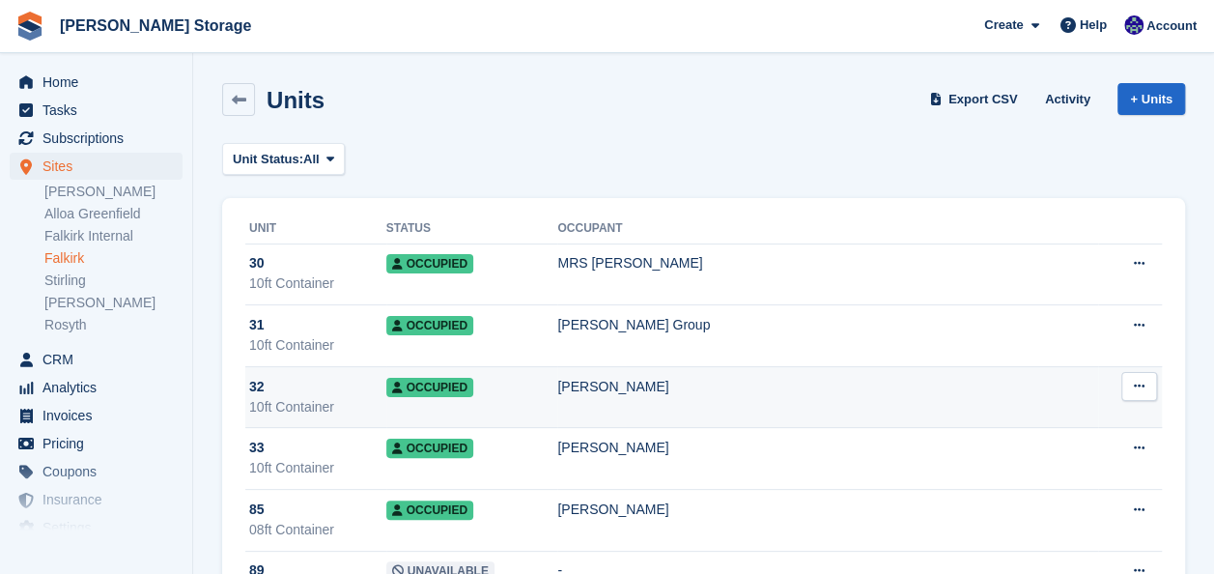
click at [558, 401] on td "Occupied" at bounding box center [472, 397] width 172 height 62
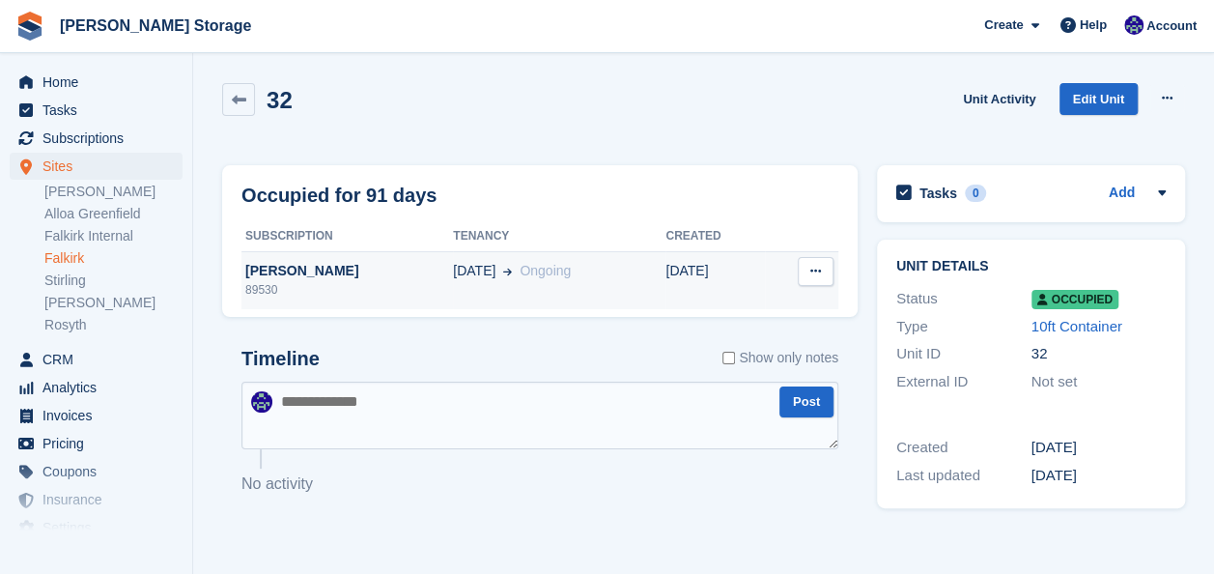
click at [361, 284] on div "89530" at bounding box center [346, 289] width 211 height 17
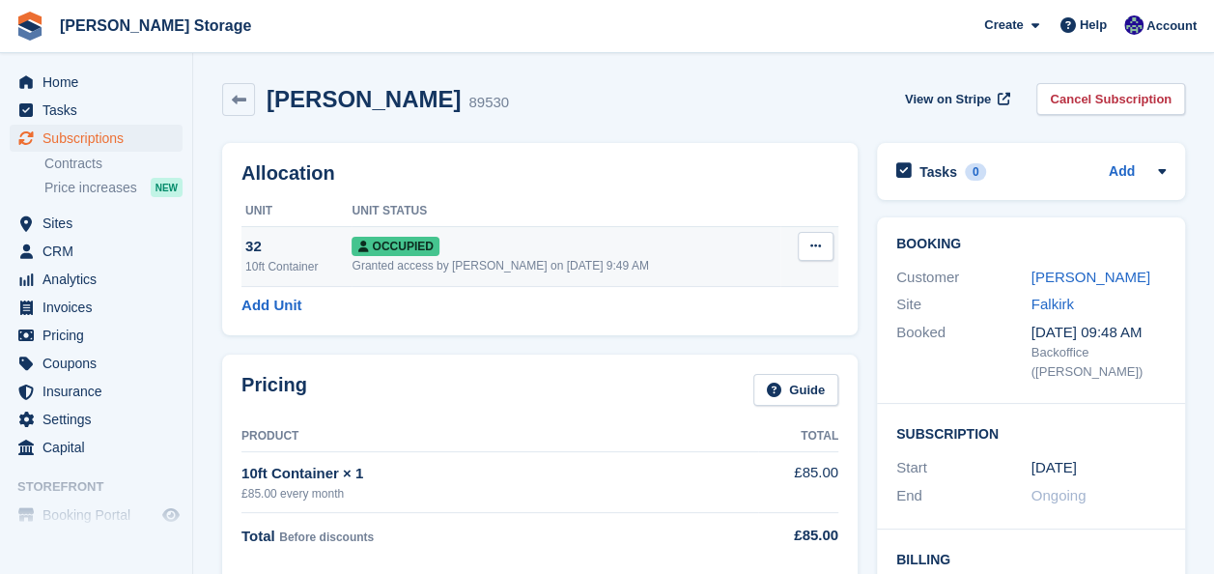
click at [821, 239] on button at bounding box center [816, 246] width 36 height 29
click at [589, 247] on div "Occupied" at bounding box center [565, 246] width 428 height 20
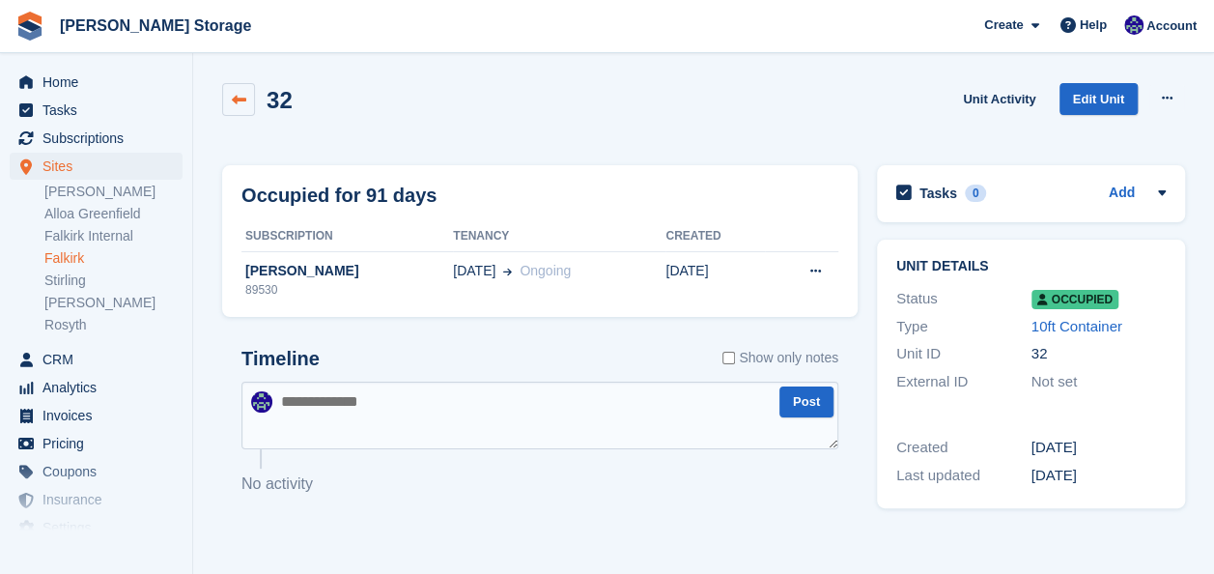
click at [239, 95] on icon at bounding box center [239, 100] width 14 height 14
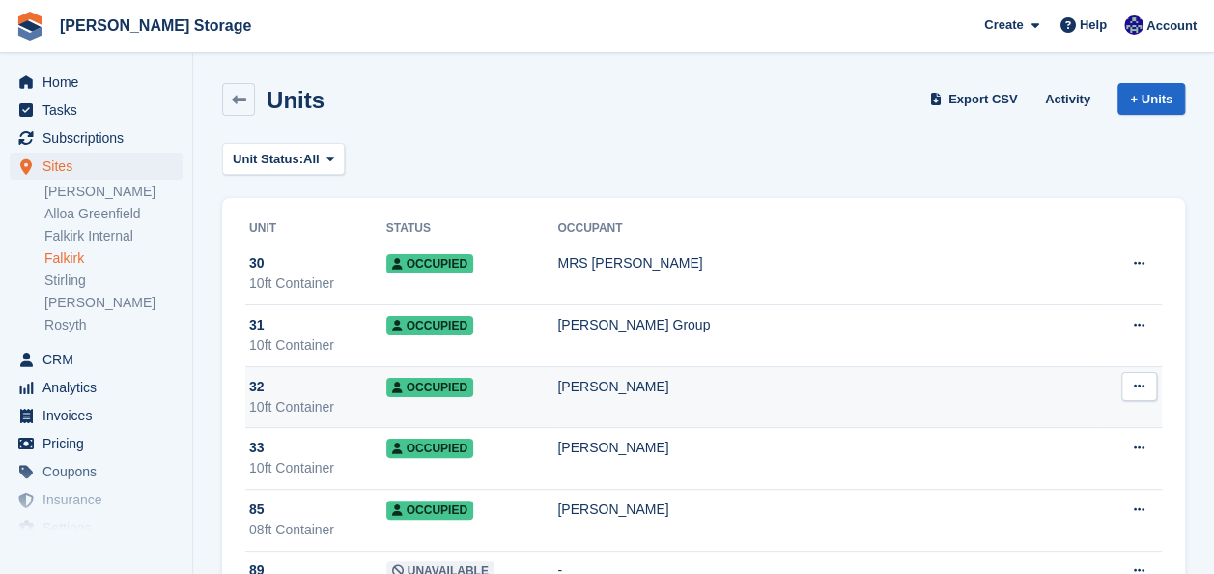
click at [340, 384] on div "32" at bounding box center [317, 387] width 137 height 20
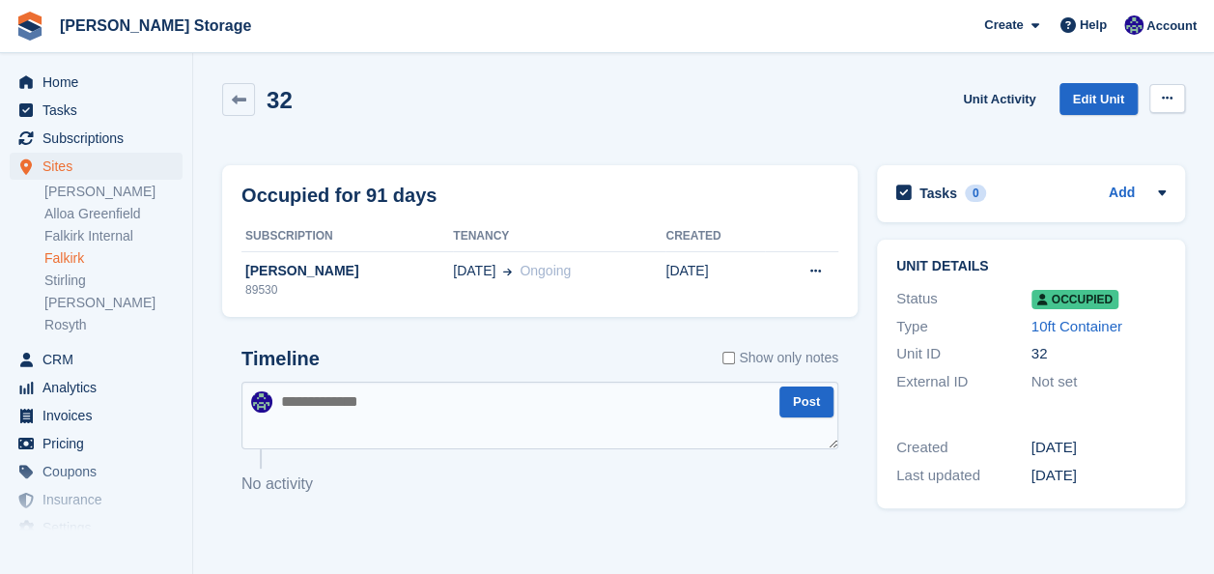
click at [1172, 103] on button at bounding box center [1167, 98] width 36 height 29
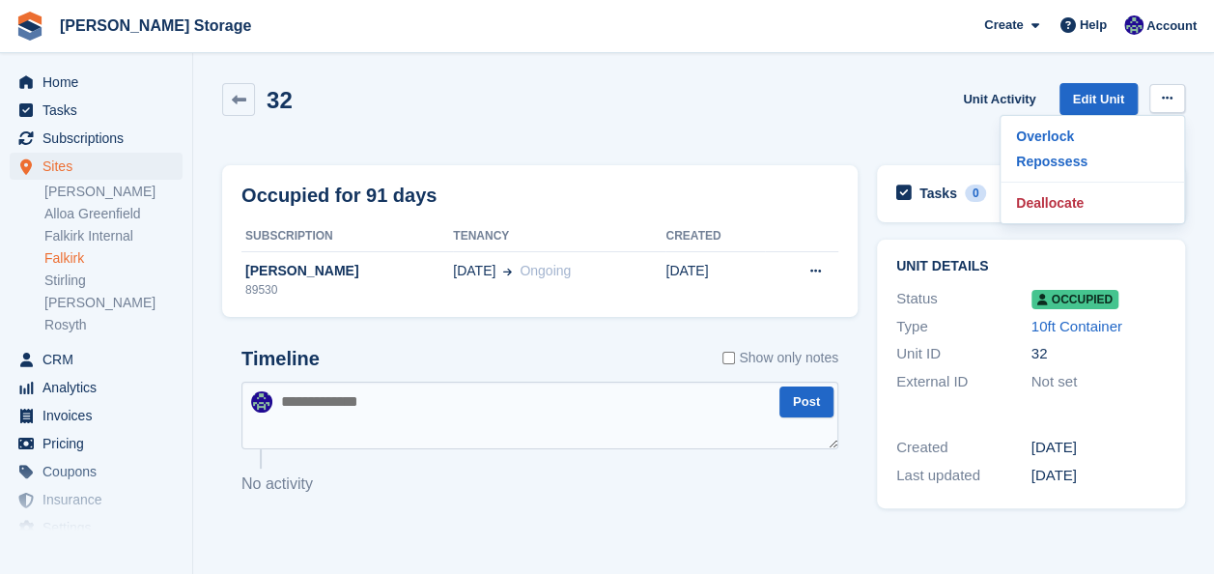
click at [718, 141] on div "32 Unit Activity Edit Unit Overlock Repossess Deallocate" at bounding box center [703, 114] width 982 height 82
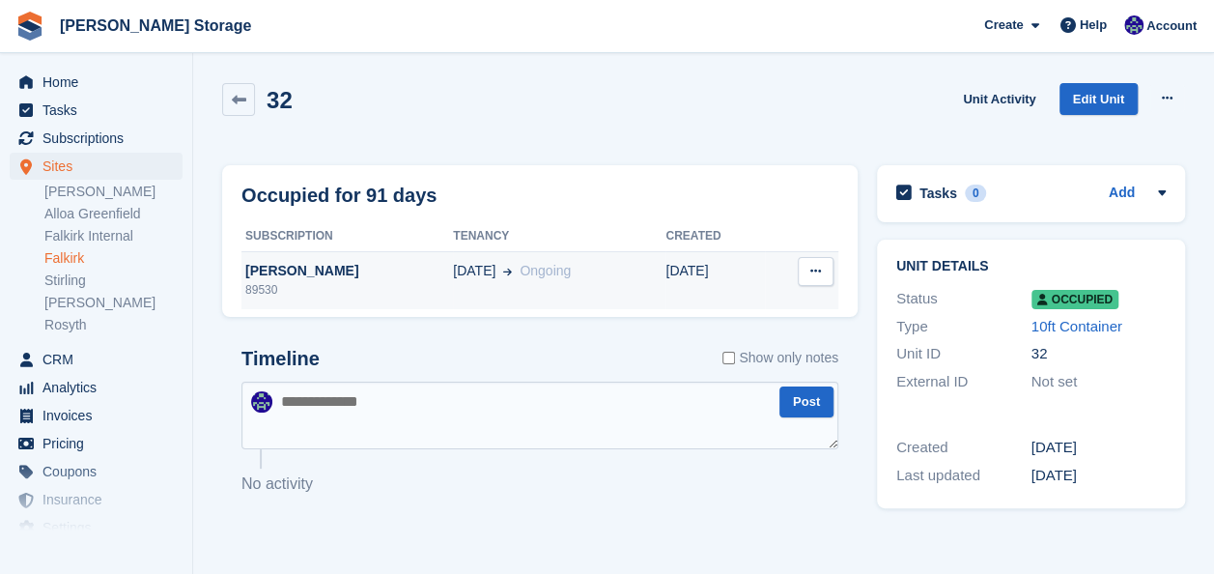
click at [599, 278] on div "06 Jul Ongoing" at bounding box center [559, 271] width 212 height 20
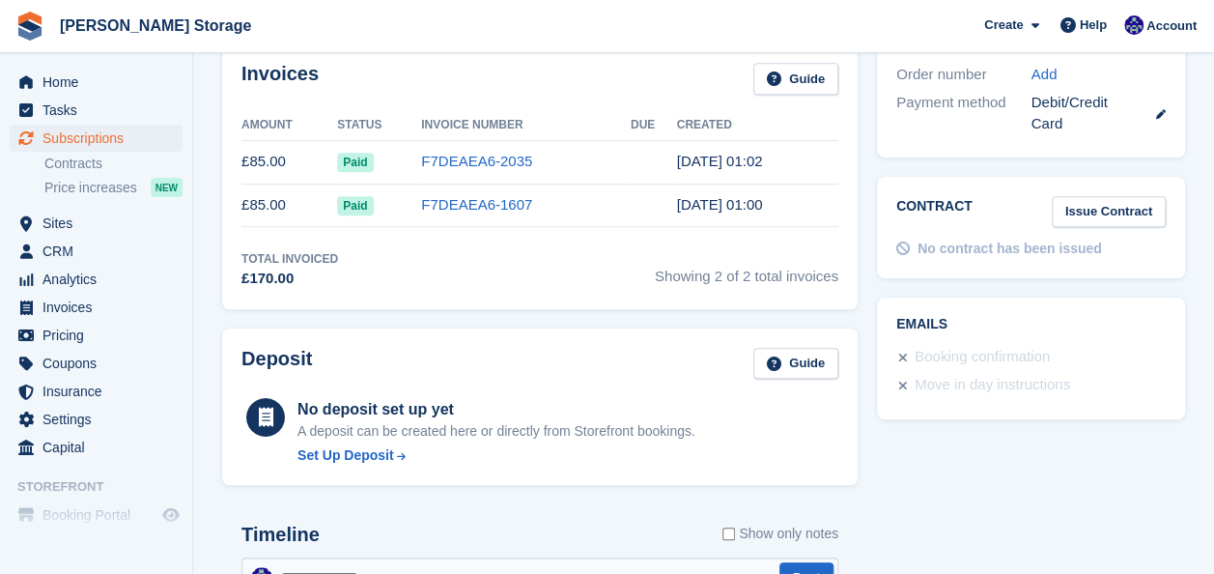
scroll to position [391, 0]
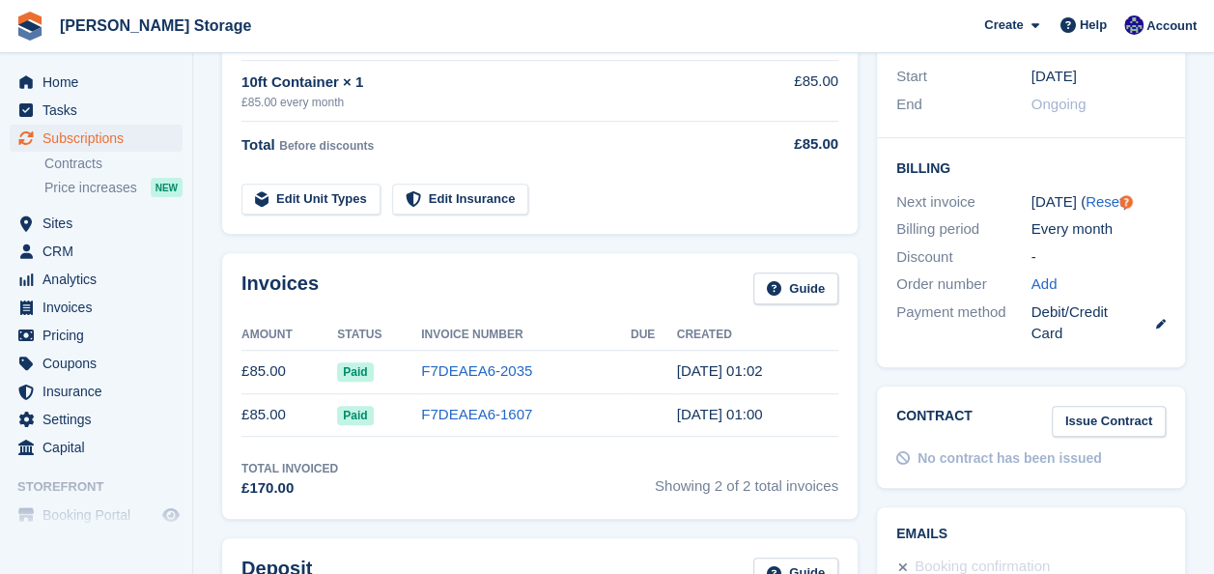
click at [536, 432] on td "F7DEAEA6-1607" at bounding box center [526, 414] width 210 height 43
click at [568, 406] on td "F7DEAEA6-1607" at bounding box center [526, 414] width 210 height 43
click at [452, 412] on link "F7DEAEA6-1607" at bounding box center [476, 414] width 111 height 16
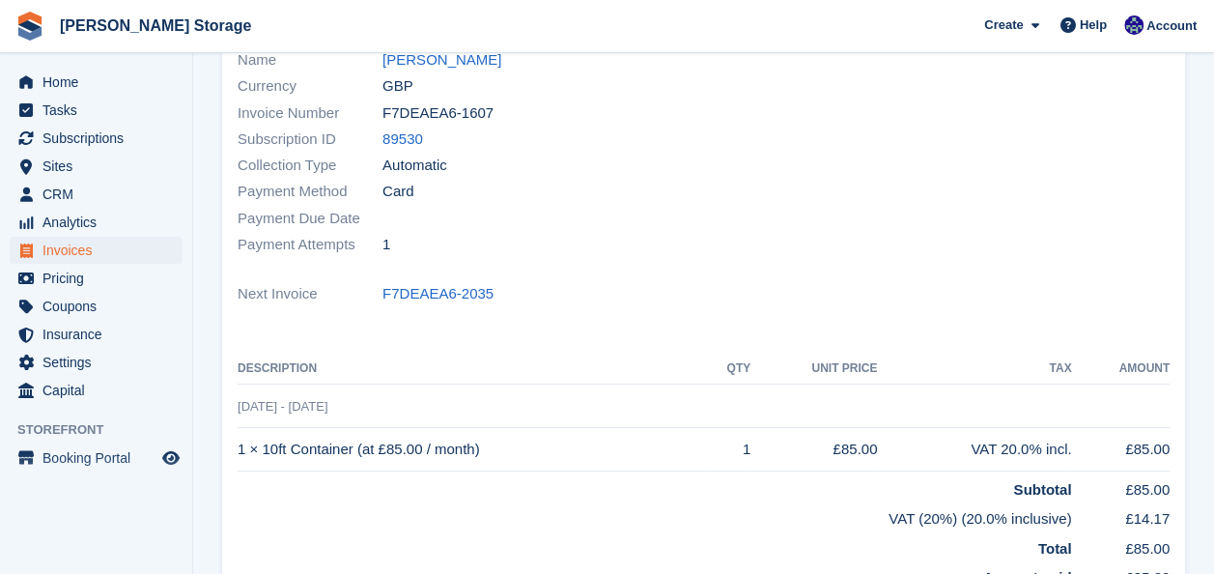
scroll to position [203, 0]
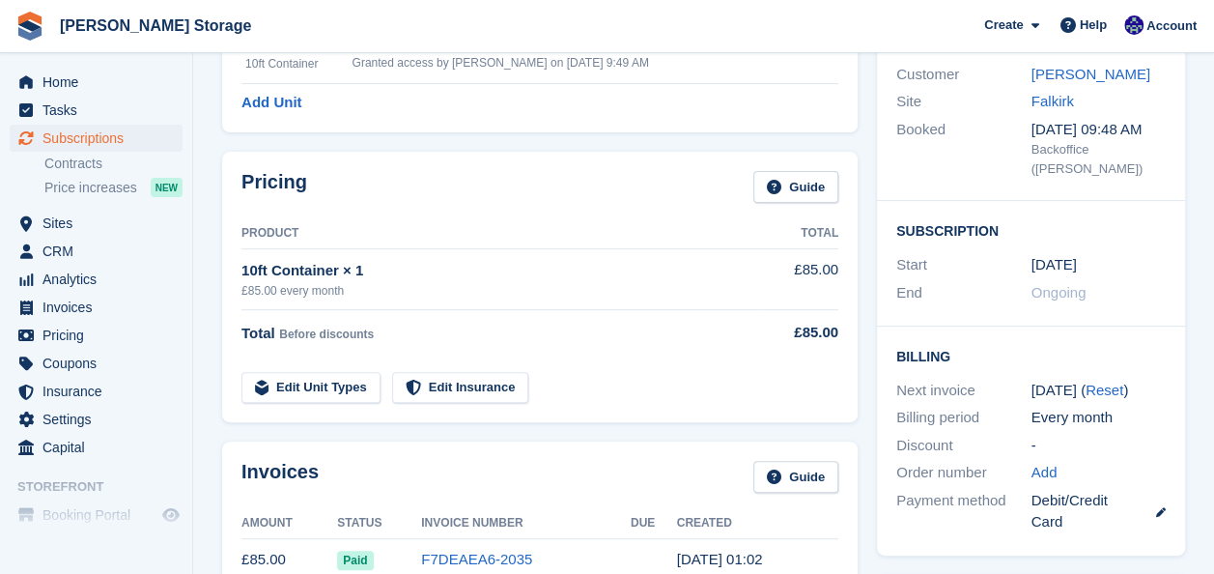
scroll to position [391, 0]
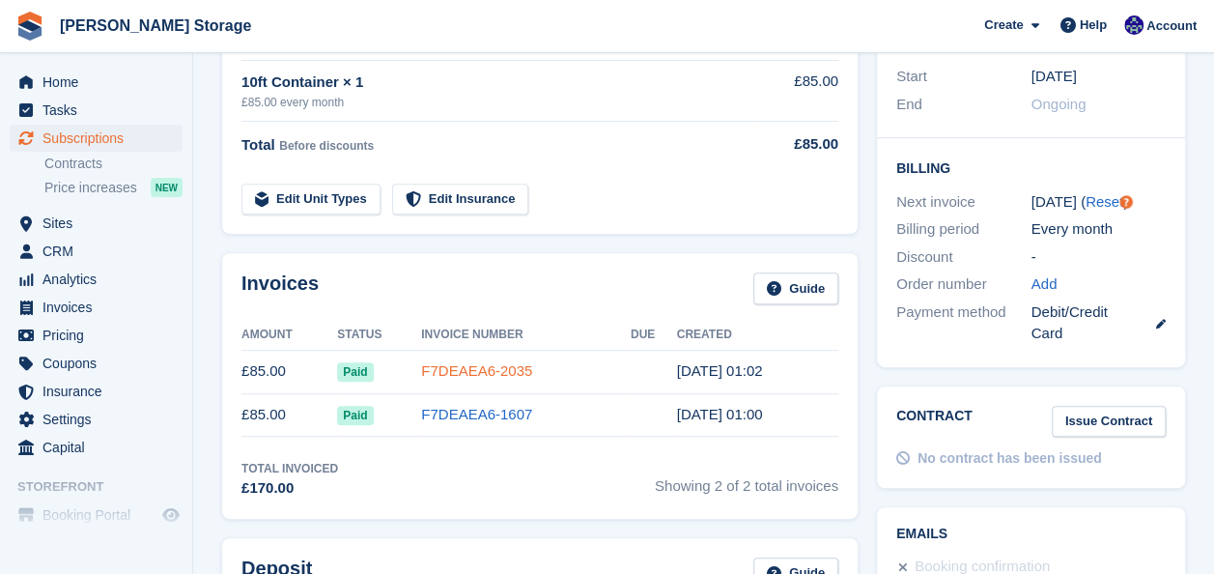
click at [469, 367] on link "F7DEAEA6-2035" at bounding box center [476, 370] width 111 height 16
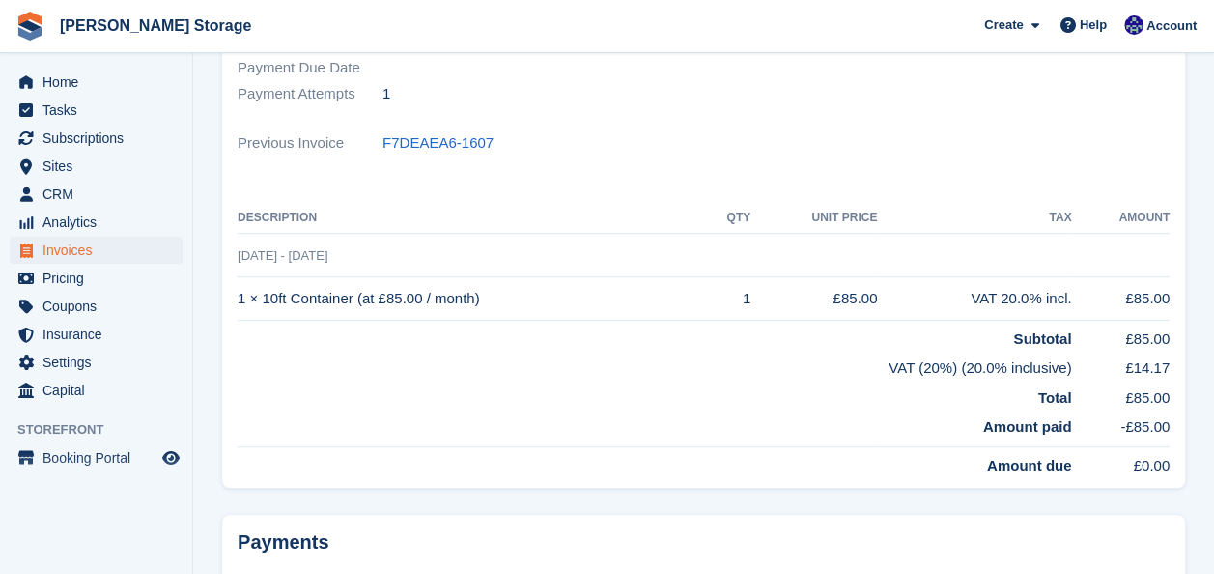
scroll to position [369, 0]
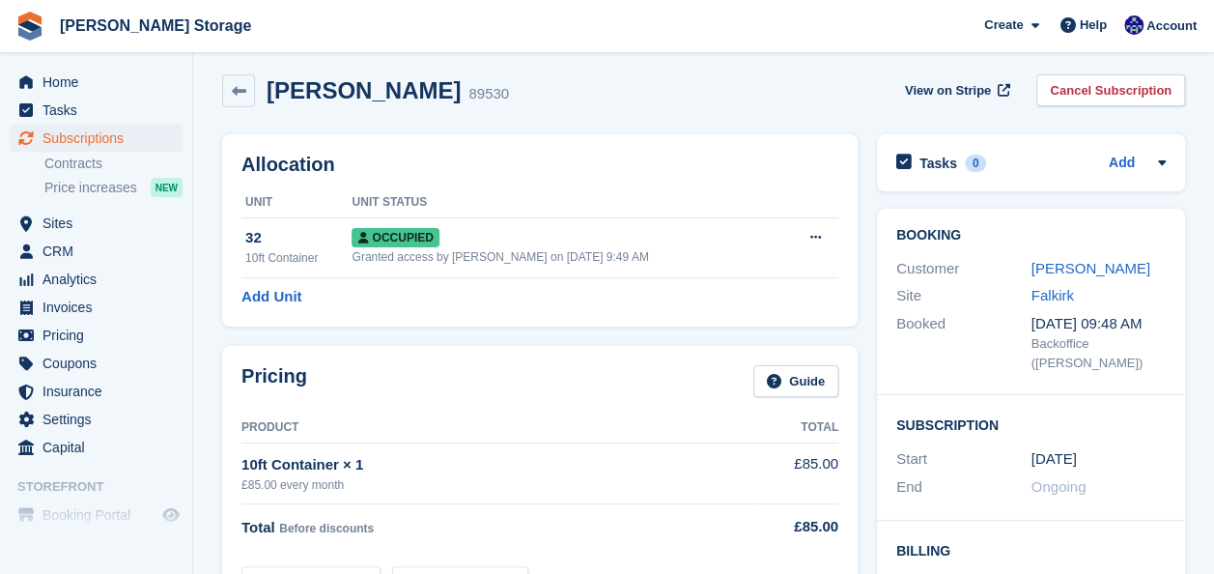
scroll to position [6, 0]
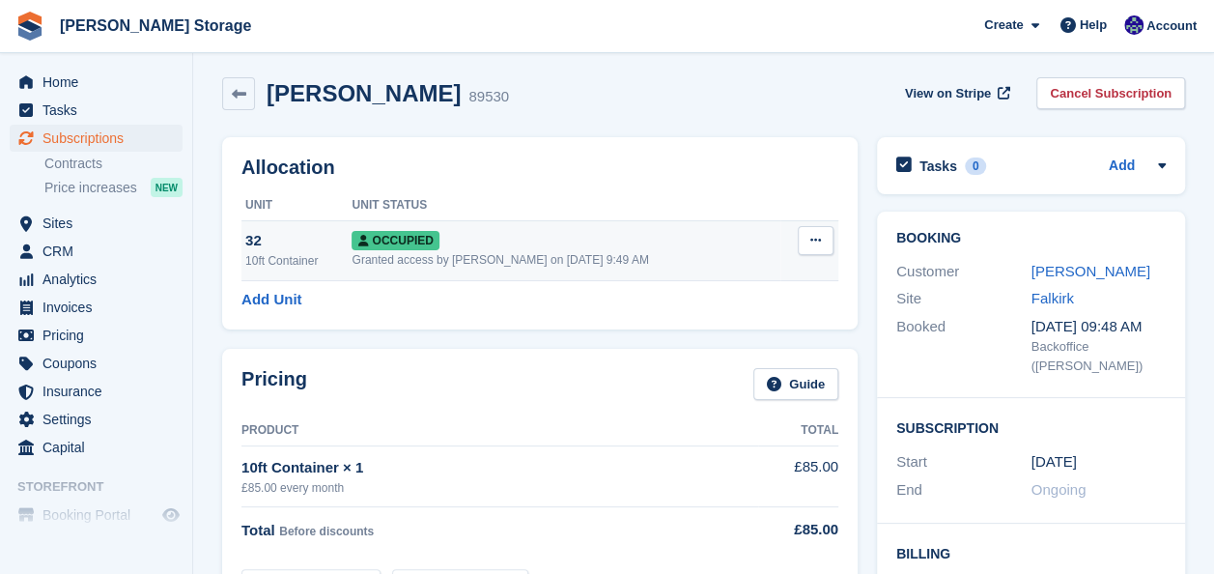
click at [820, 238] on icon at bounding box center [815, 240] width 11 height 13
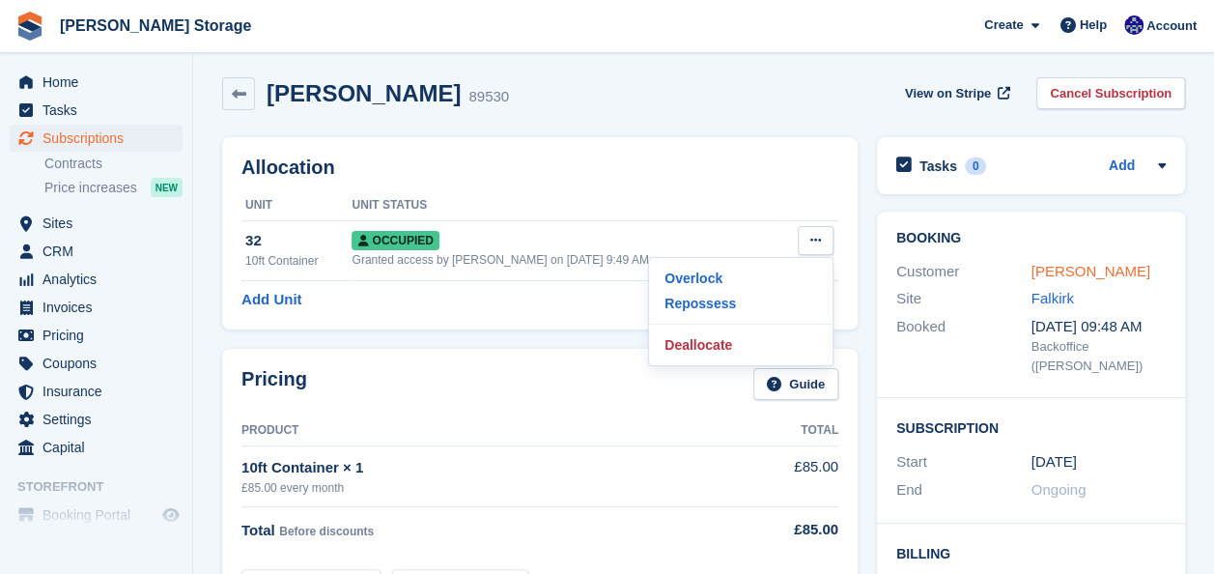
click at [1095, 268] on link "John mclean" at bounding box center [1090, 271] width 119 height 16
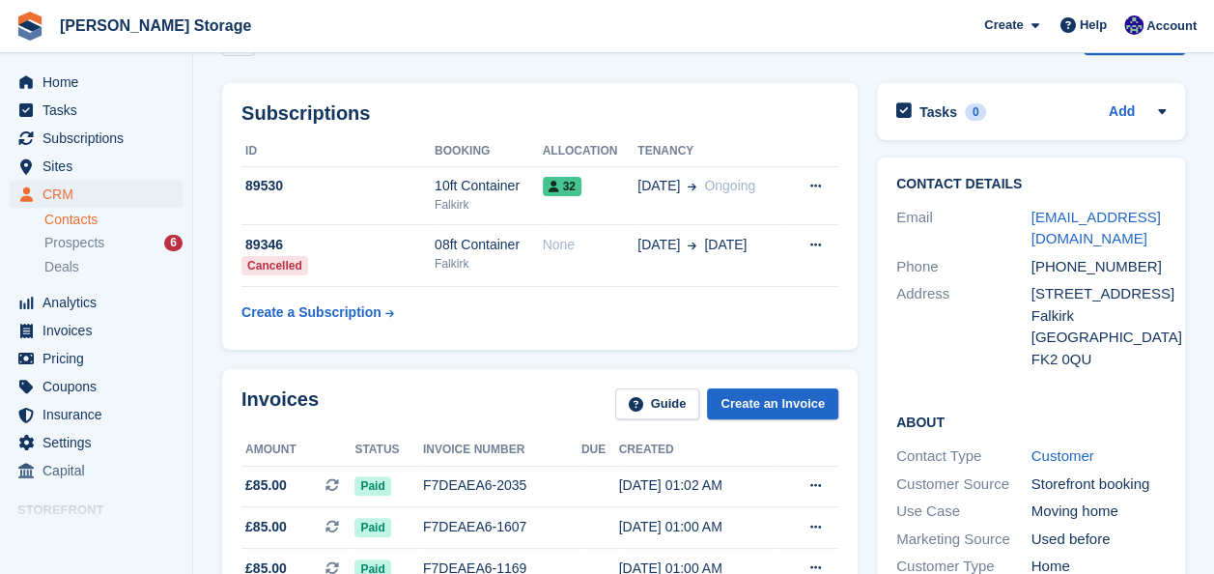
scroll to position [61, 0]
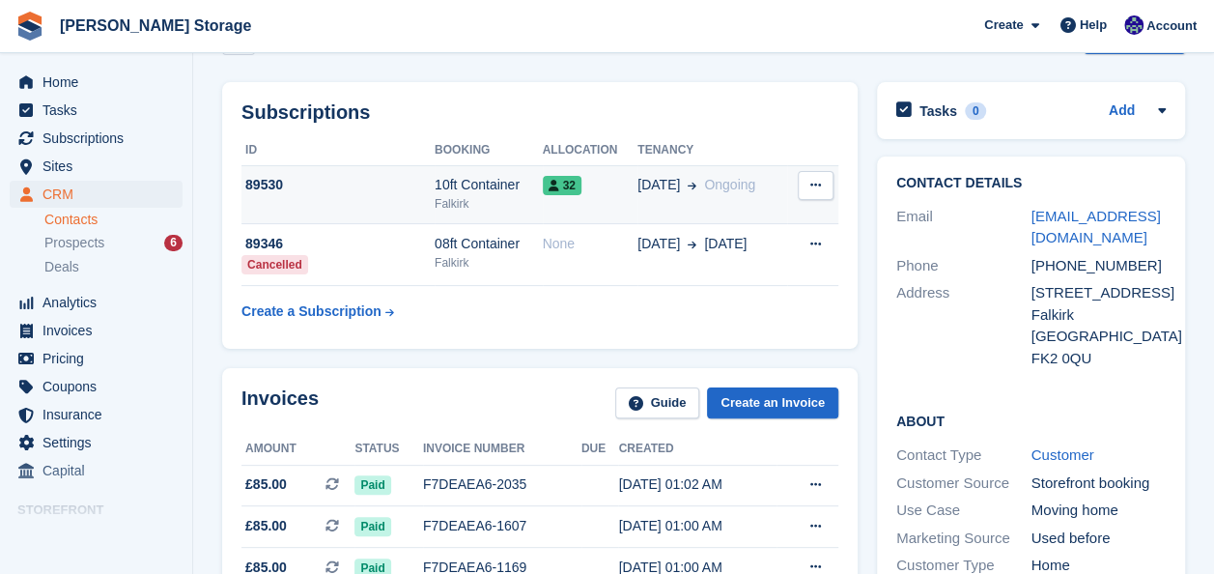
click at [813, 187] on icon at bounding box center [815, 185] width 11 height 13
click at [774, 213] on p "Cancel subscription" at bounding box center [741, 222] width 168 height 25
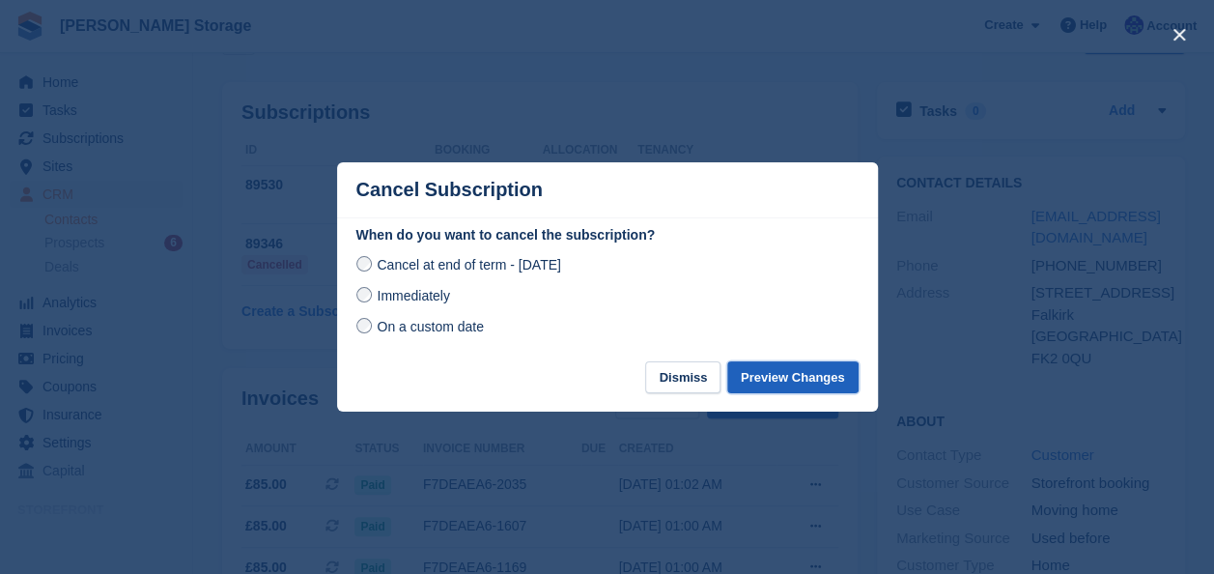
click at [748, 374] on button "Preview Changes" at bounding box center [792, 377] width 131 height 32
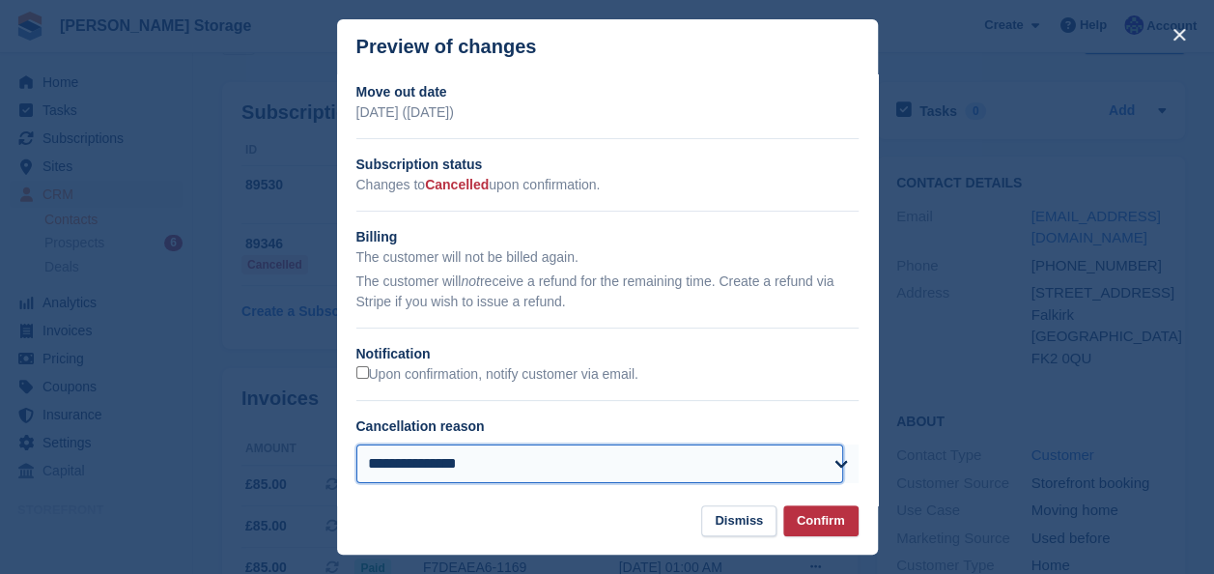
click at [607, 465] on select "**********" at bounding box center [600, 463] width 488 height 39
select select "**********"
click at [356, 447] on select "**********" at bounding box center [600, 463] width 488 height 39
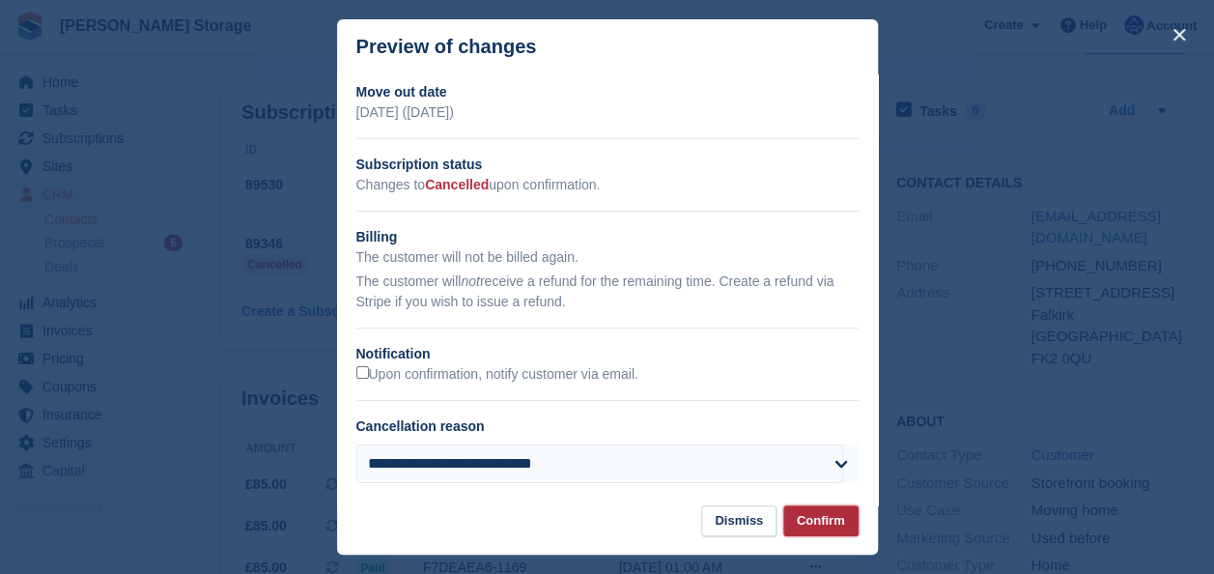
click at [823, 516] on button "Confirm" at bounding box center [820, 521] width 75 height 32
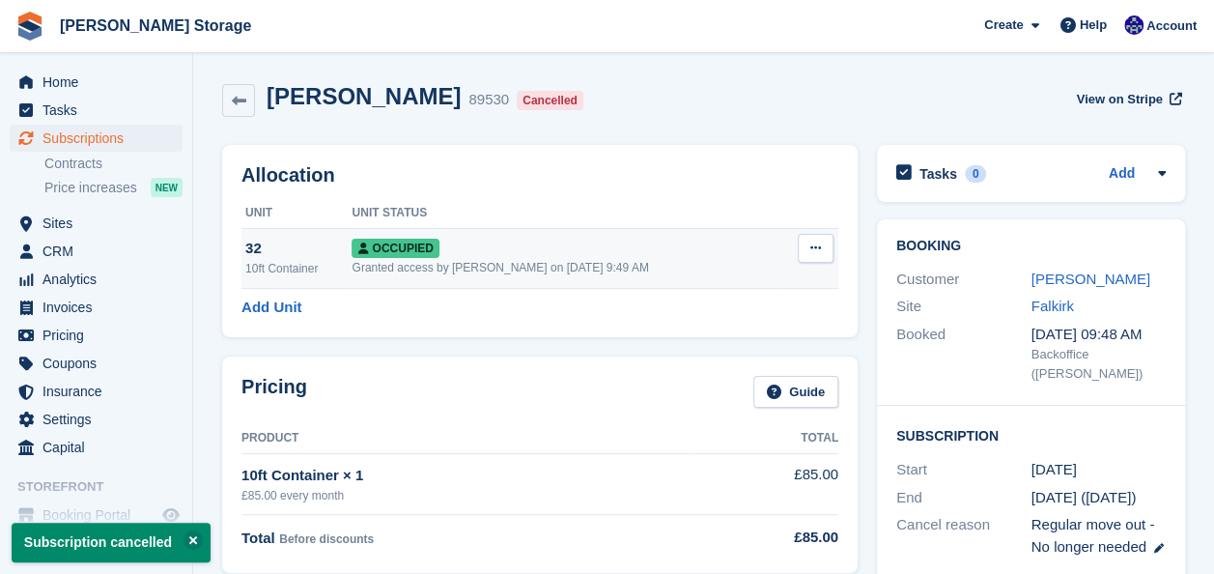
click at [830, 243] on button at bounding box center [816, 248] width 36 height 29
click at [729, 345] on p "Deallocate" at bounding box center [741, 352] width 168 height 25
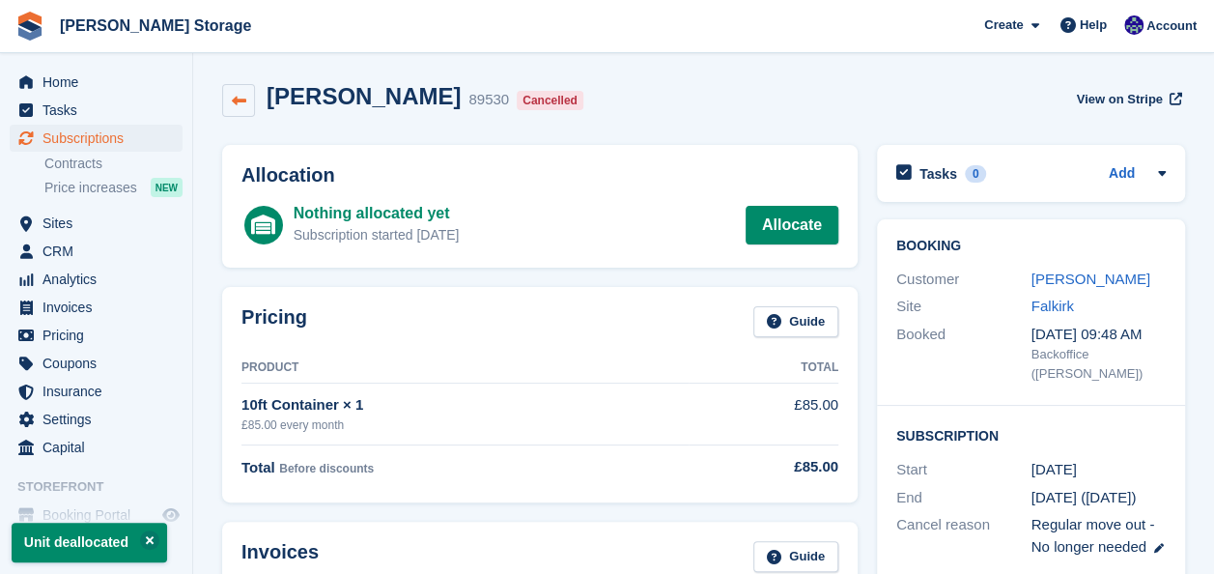
click at [243, 91] on link at bounding box center [238, 100] width 33 height 33
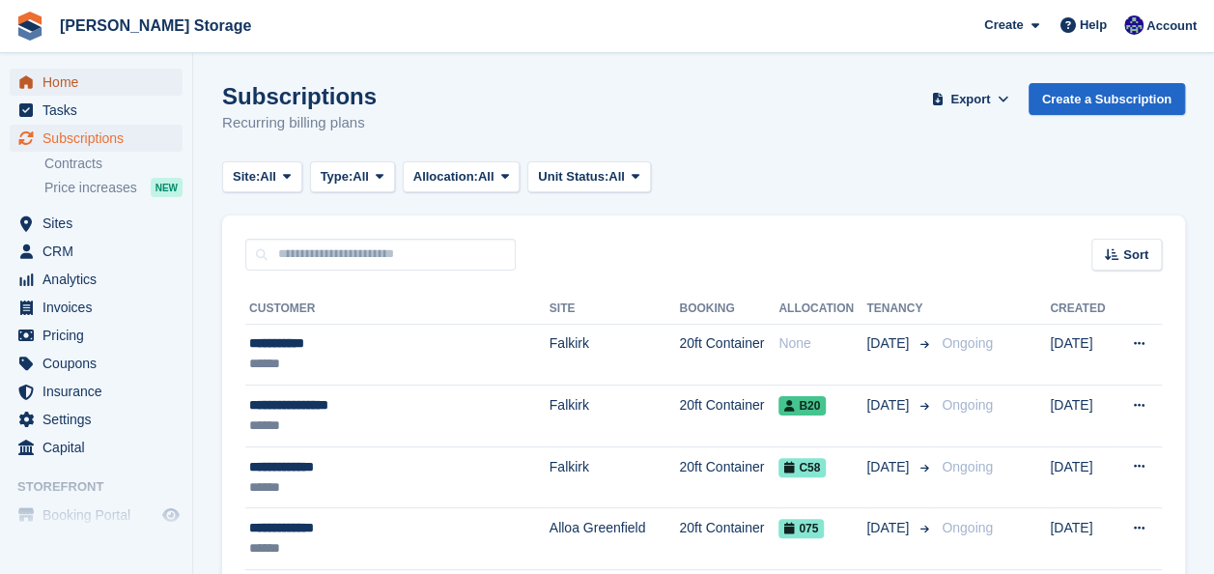
click at [99, 78] on span "Home" at bounding box center [100, 82] width 116 height 27
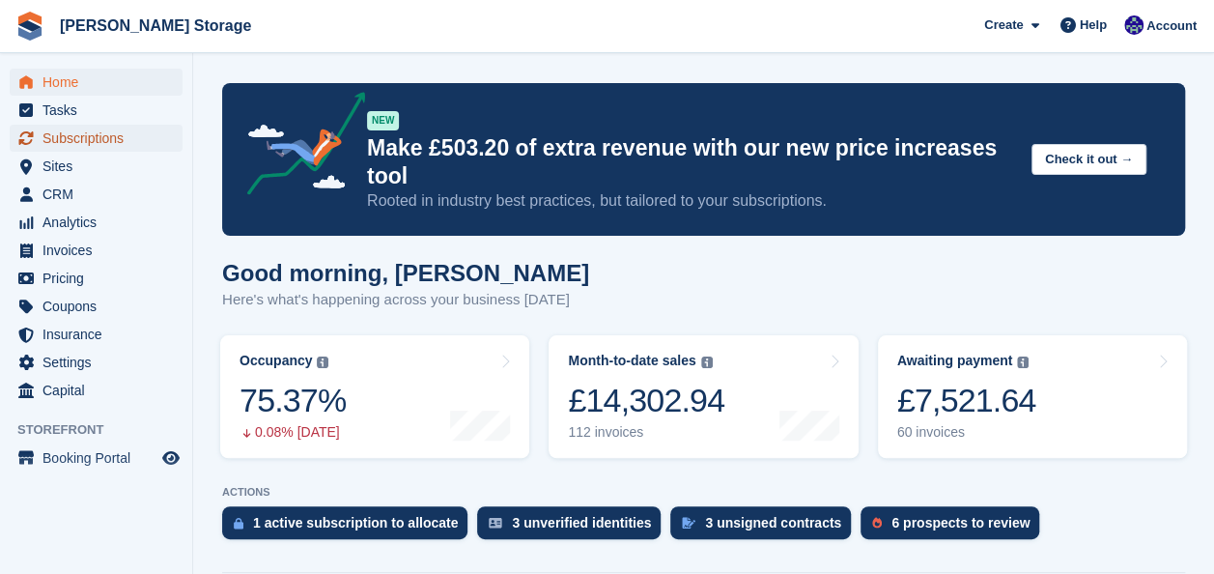
click at [100, 136] on span "Subscriptions" at bounding box center [100, 138] width 116 height 27
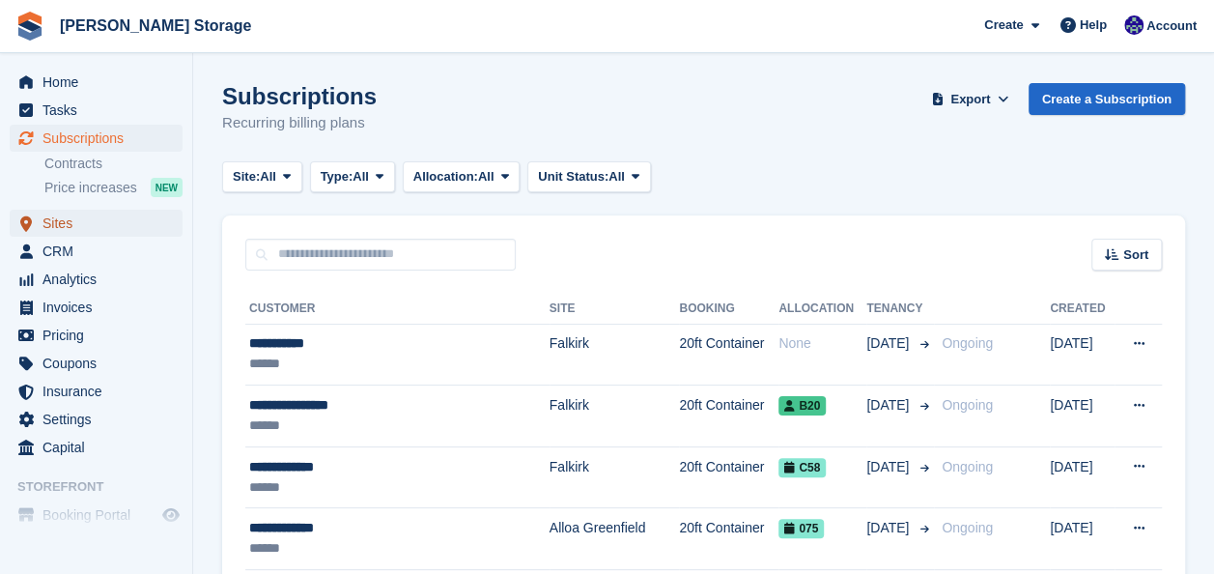
click at [93, 225] on span "Sites" at bounding box center [100, 223] width 116 height 27
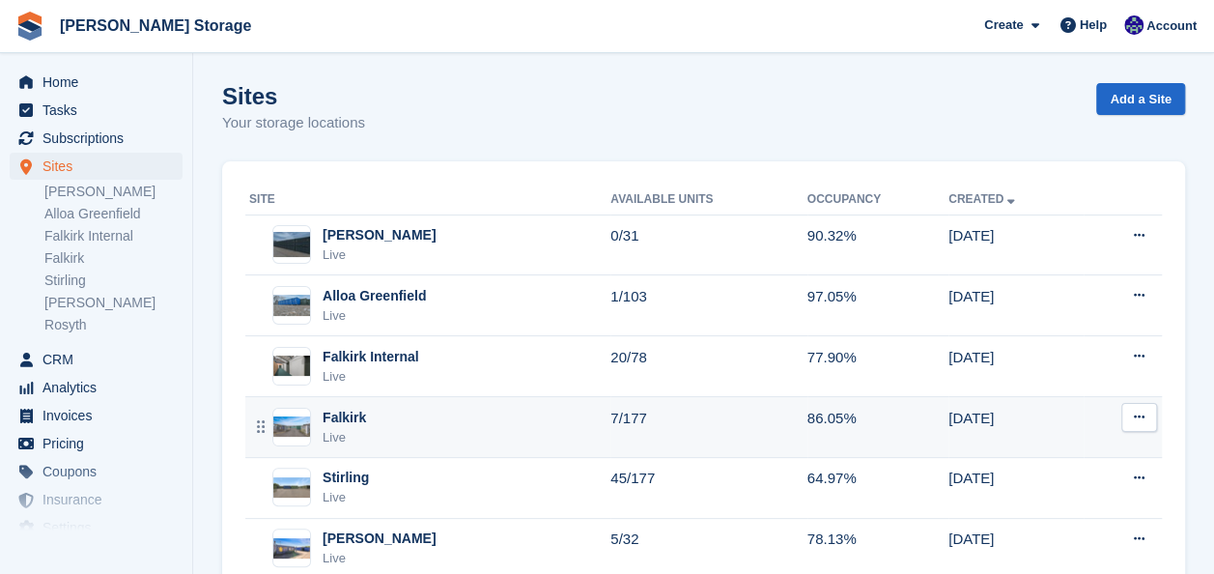
click at [456, 423] on div "Falkirk Live" at bounding box center [429, 427] width 361 height 40
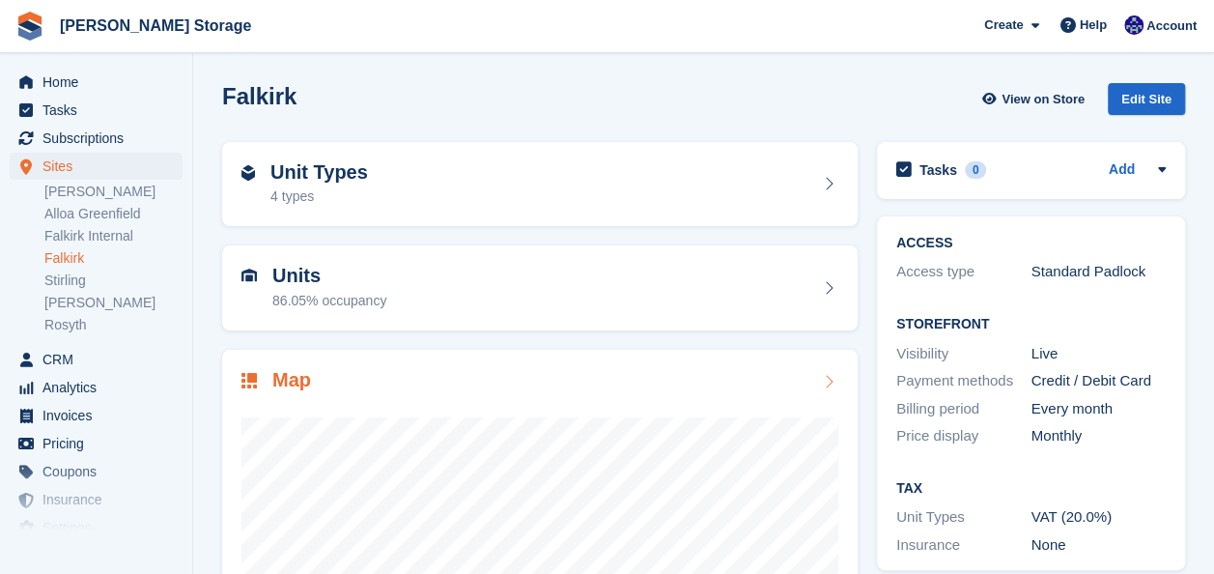
click at [451, 378] on div "Map" at bounding box center [539, 382] width 597 height 26
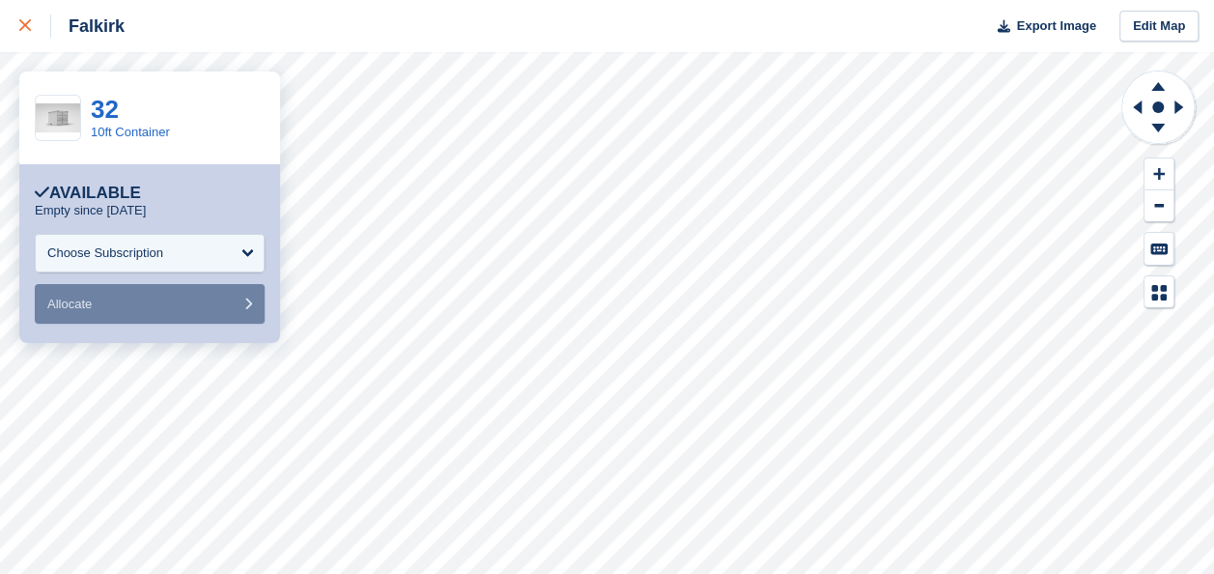
click at [17, 17] on link at bounding box center [25, 26] width 51 height 52
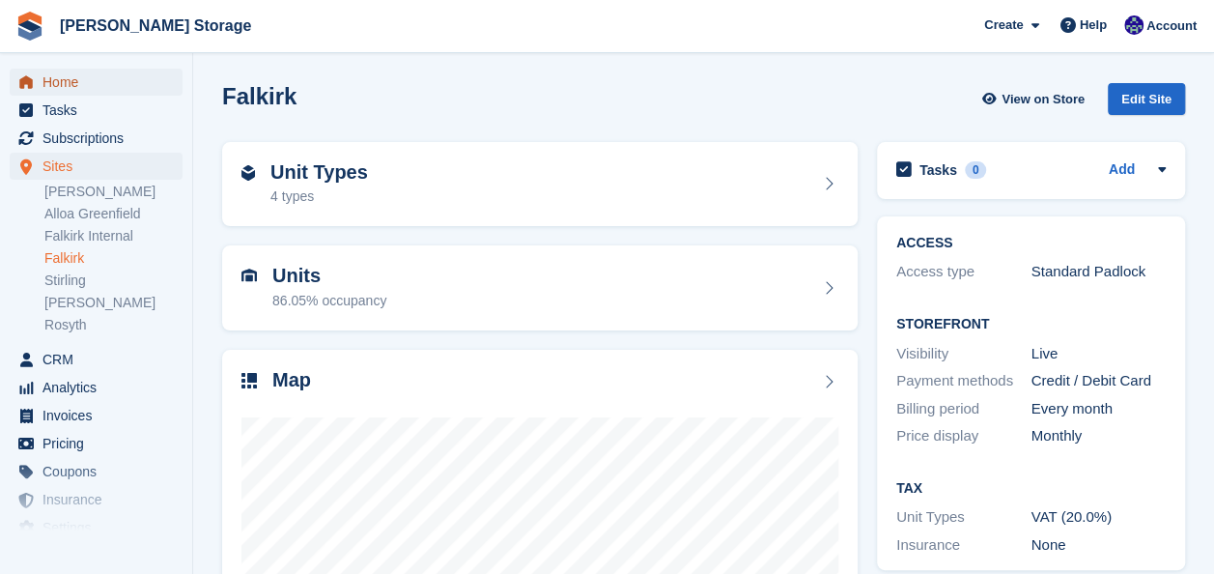
click at [81, 82] on span "Home" at bounding box center [100, 82] width 116 height 27
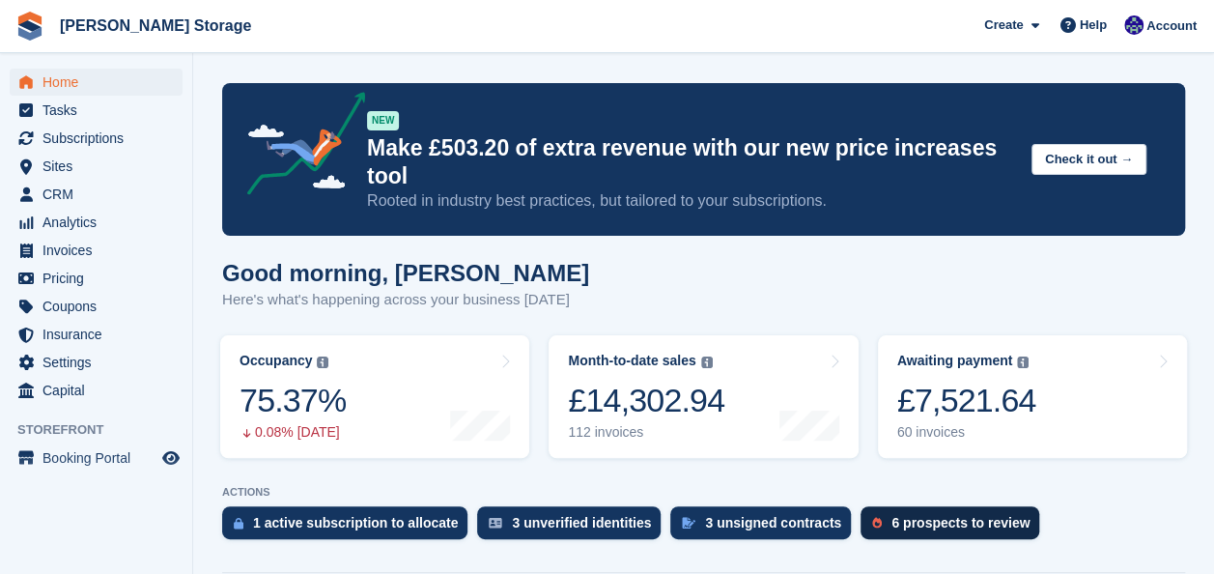
click at [891, 515] on div "6 prospects to review" at bounding box center [960, 522] width 138 height 15
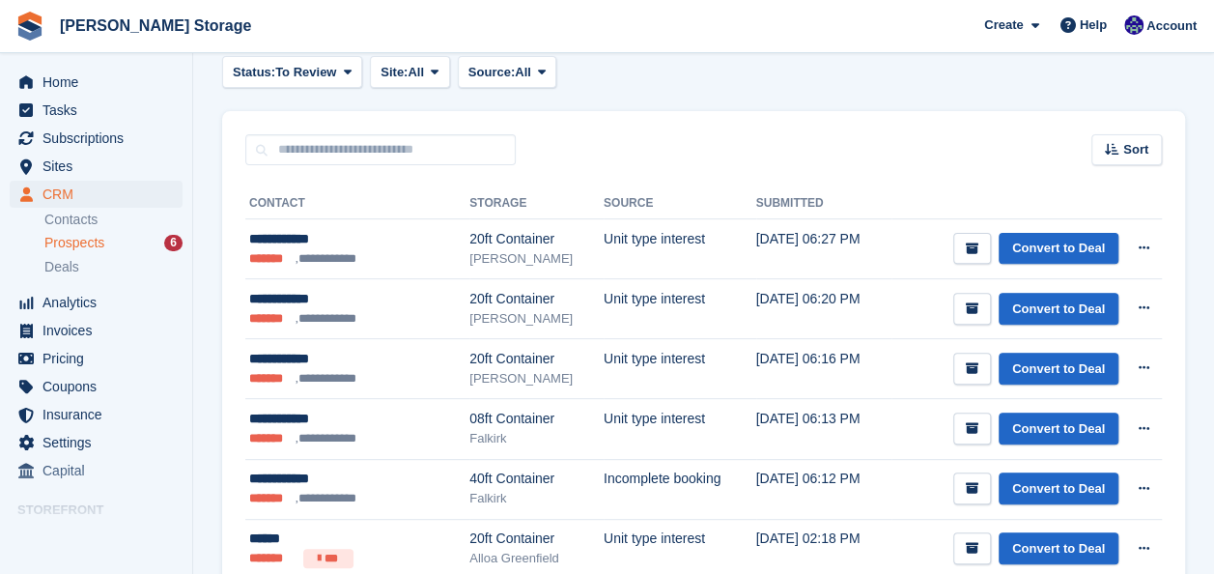
scroll to position [243, 0]
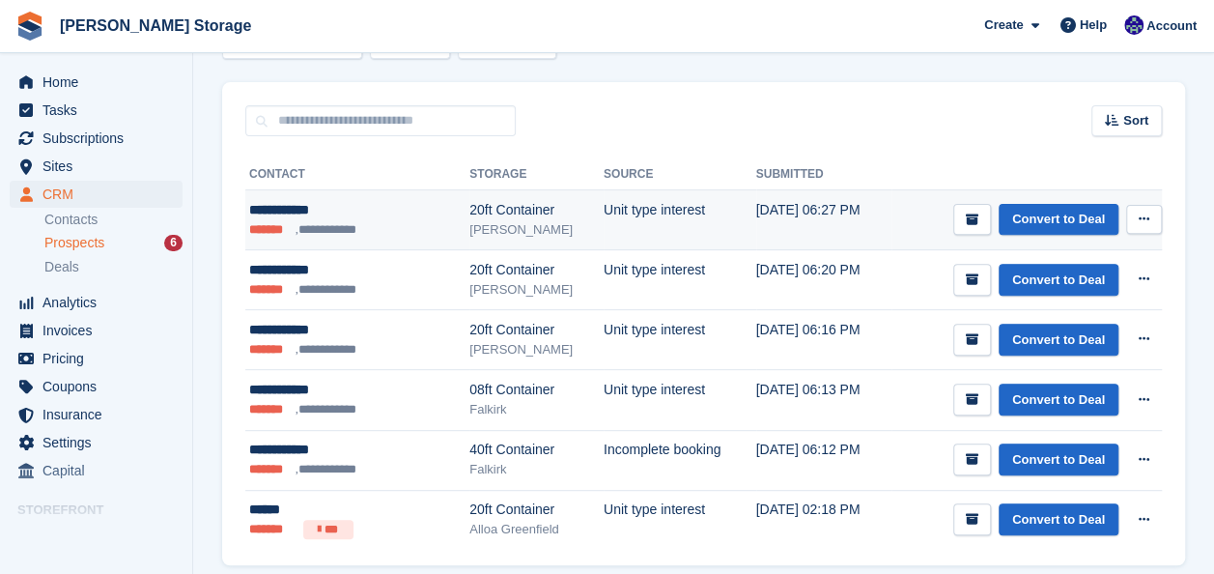
click at [1142, 212] on button at bounding box center [1144, 219] width 36 height 29
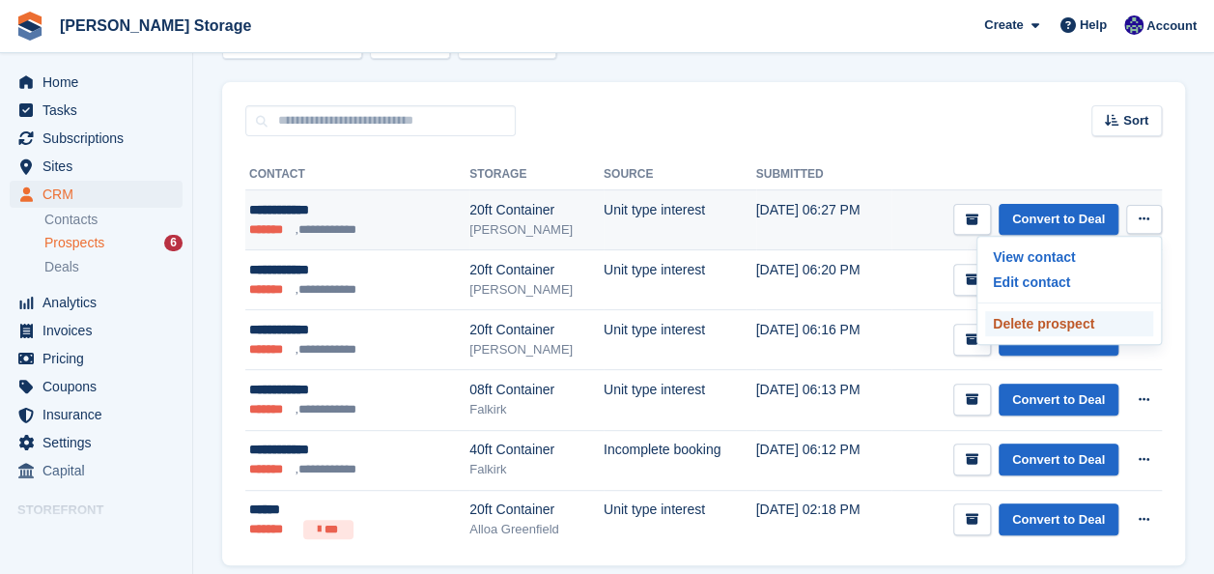
click at [1092, 325] on p "Delete prospect" at bounding box center [1069, 323] width 168 height 25
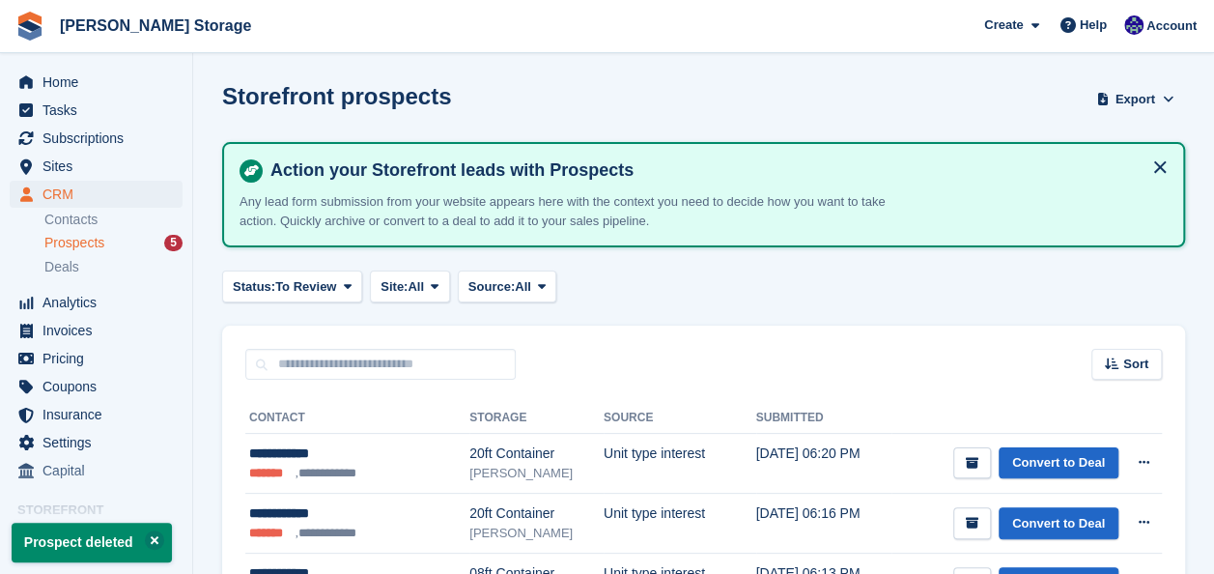
scroll to position [254, 0]
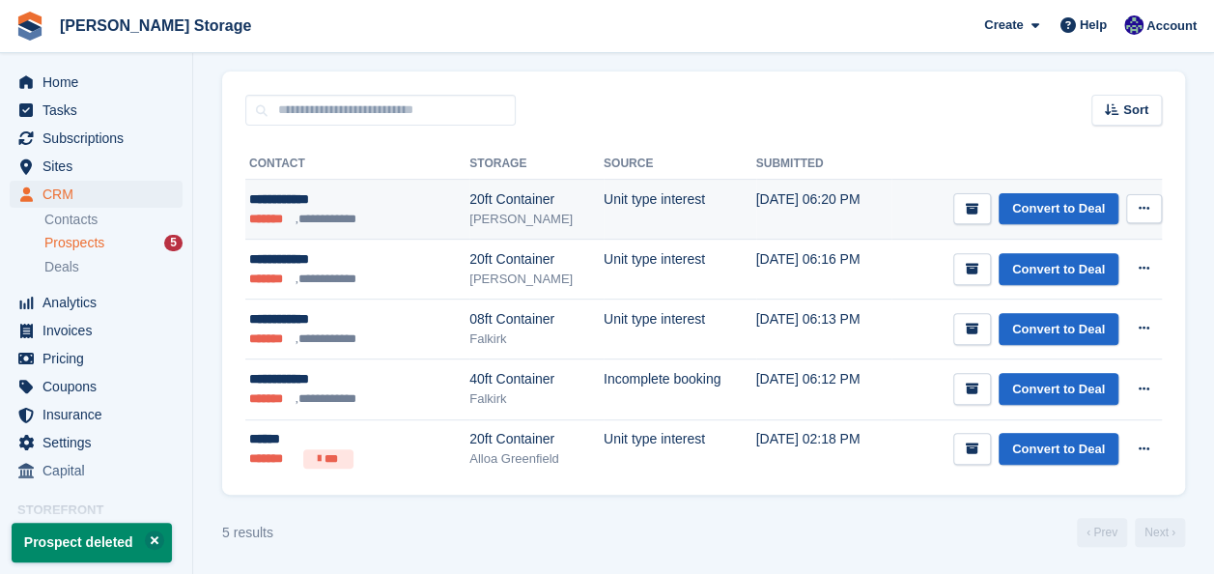
click at [1147, 213] on icon at bounding box center [1143, 208] width 11 height 13
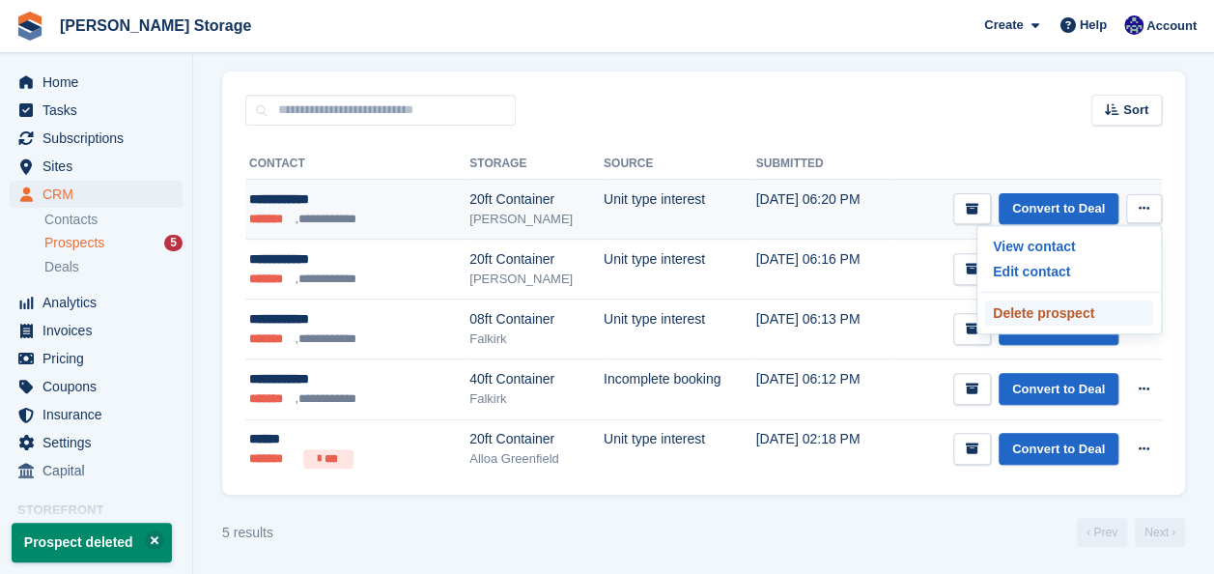
click at [1054, 303] on p "Delete prospect" at bounding box center [1069, 312] width 168 height 25
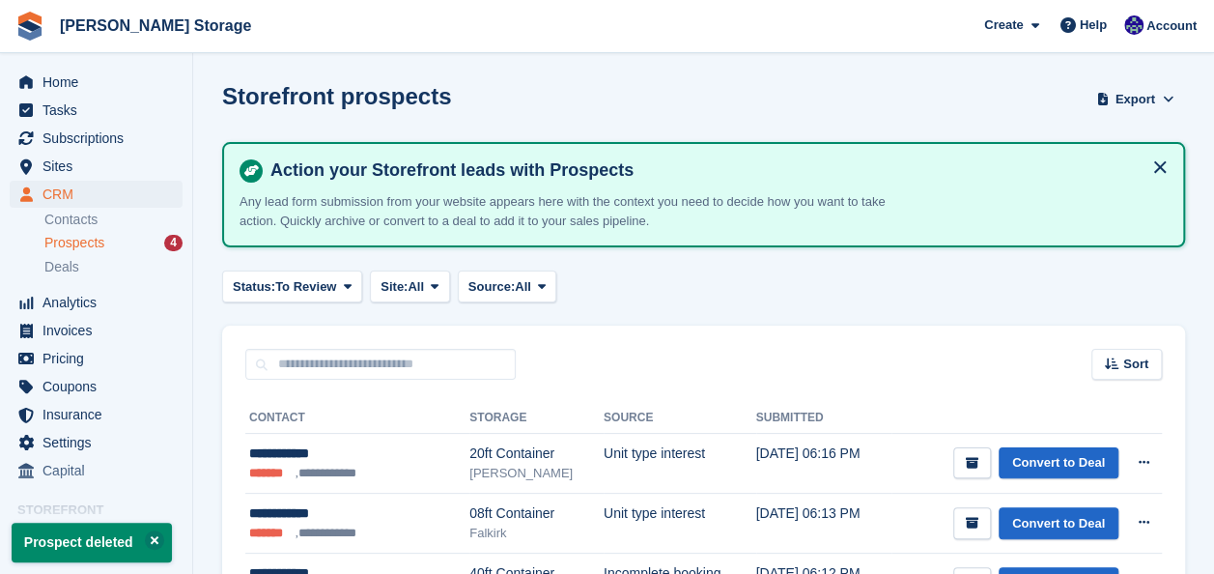
scroll to position [195, 0]
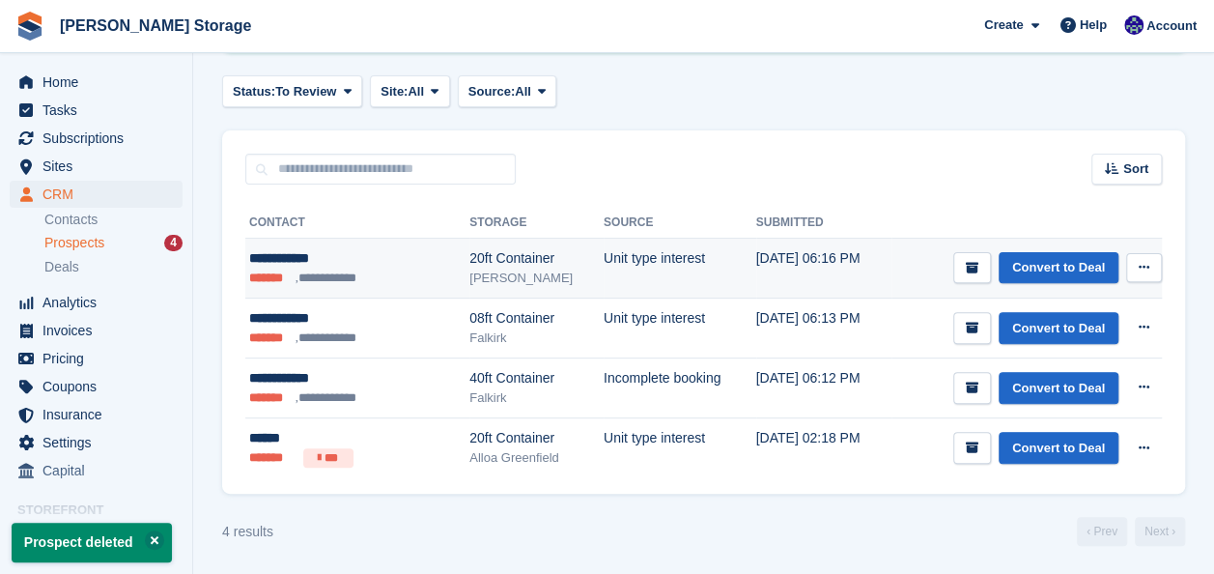
click at [1139, 261] on button at bounding box center [1144, 267] width 36 height 29
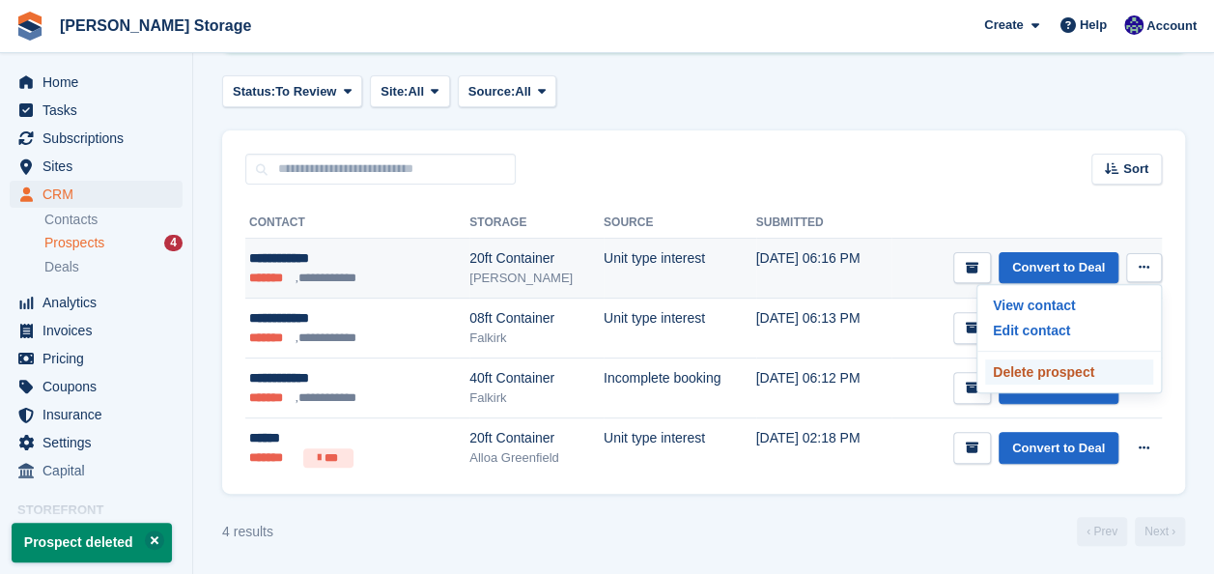
click at [1029, 367] on p "Delete prospect" at bounding box center [1069, 371] width 168 height 25
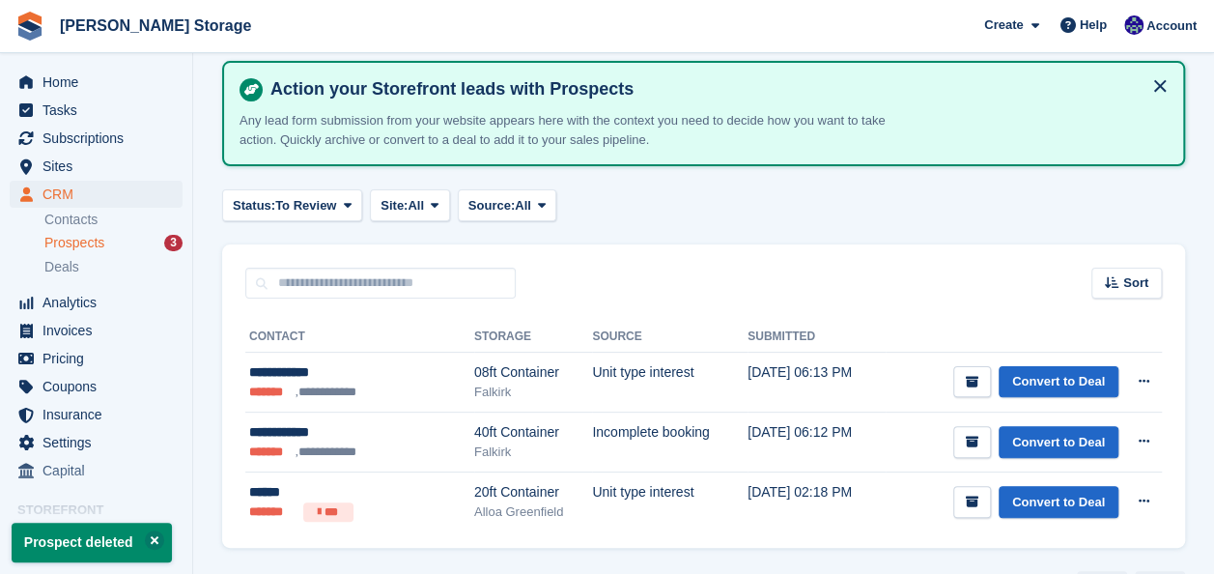
scroll to position [83, 0]
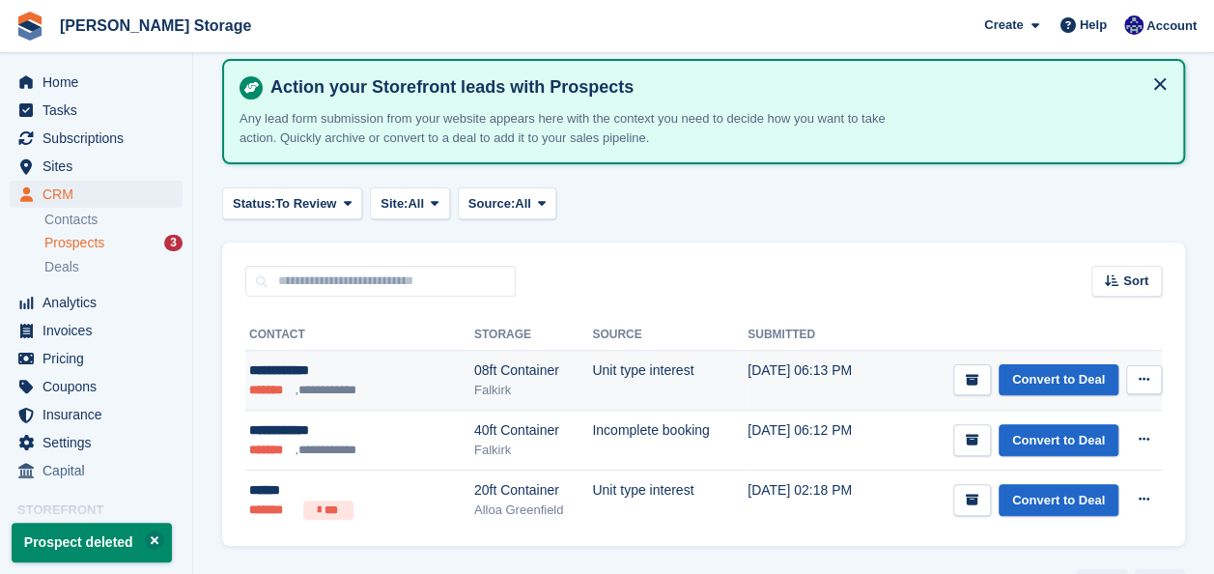
click at [1144, 380] on icon at bounding box center [1143, 379] width 11 height 13
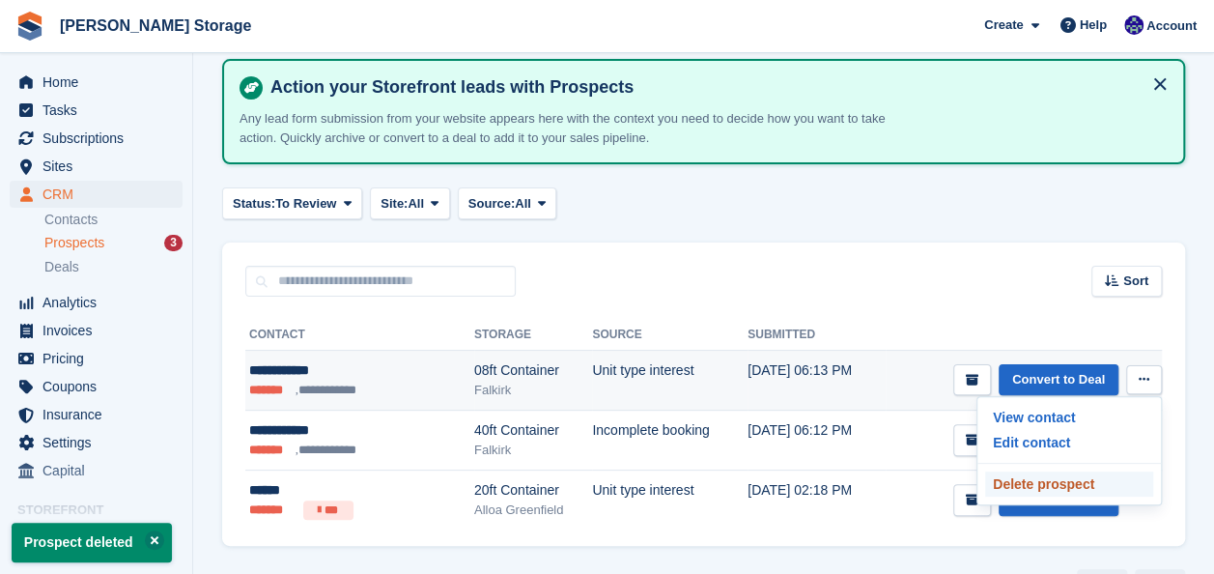
click at [1079, 474] on p "Delete prospect" at bounding box center [1069, 483] width 168 height 25
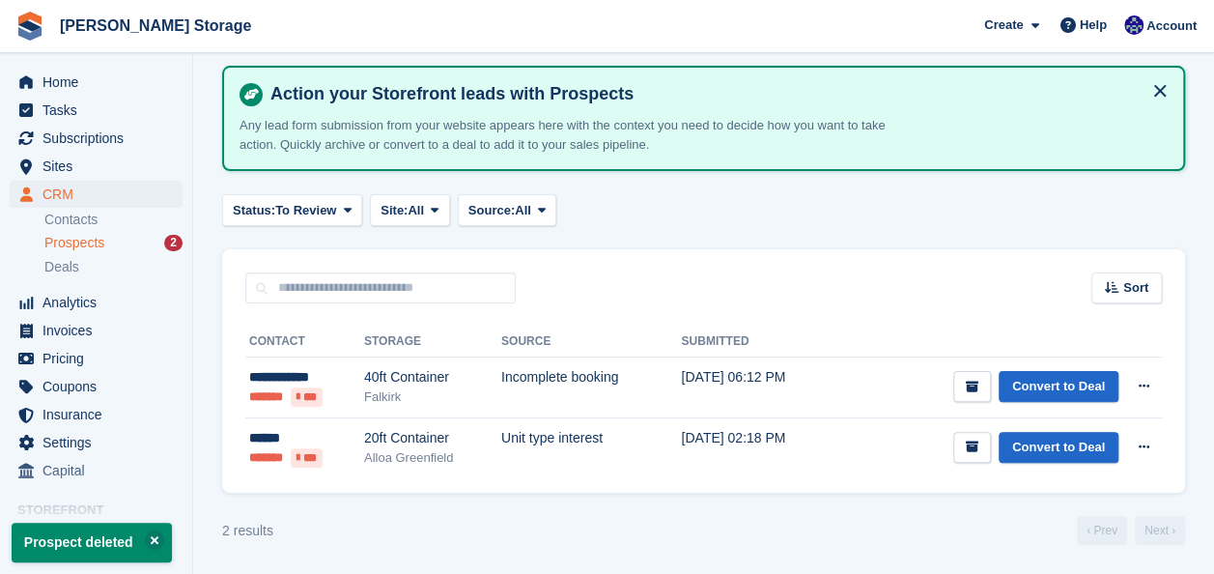
scroll to position [0, 0]
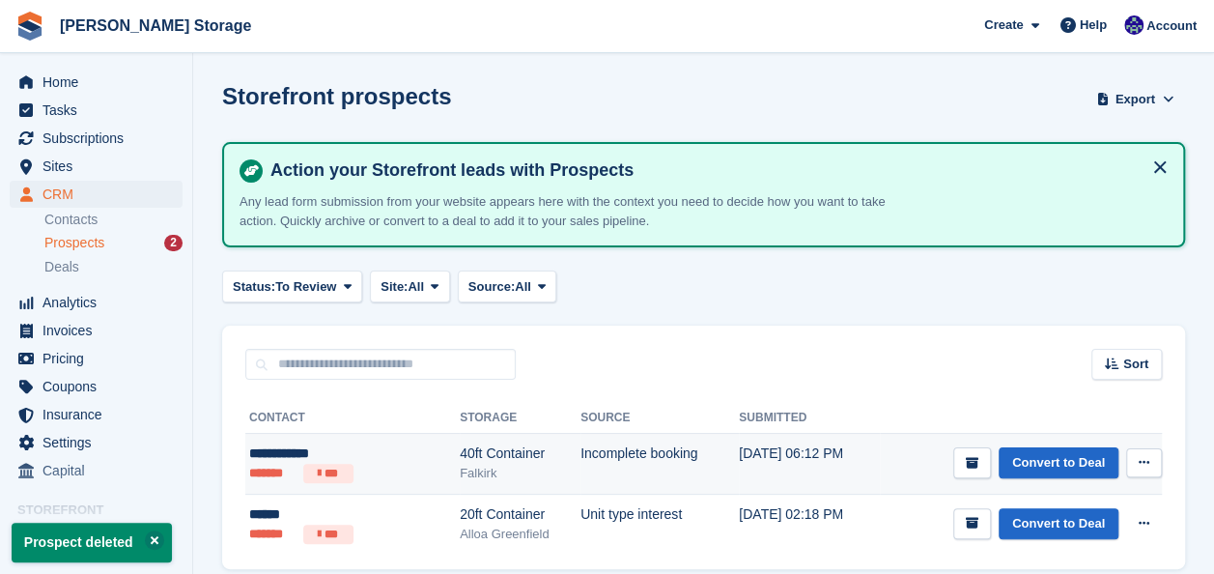
click at [1140, 462] on icon at bounding box center [1143, 462] width 11 height 13
click at [1064, 562] on p "Delete prospect" at bounding box center [1069, 566] width 168 height 25
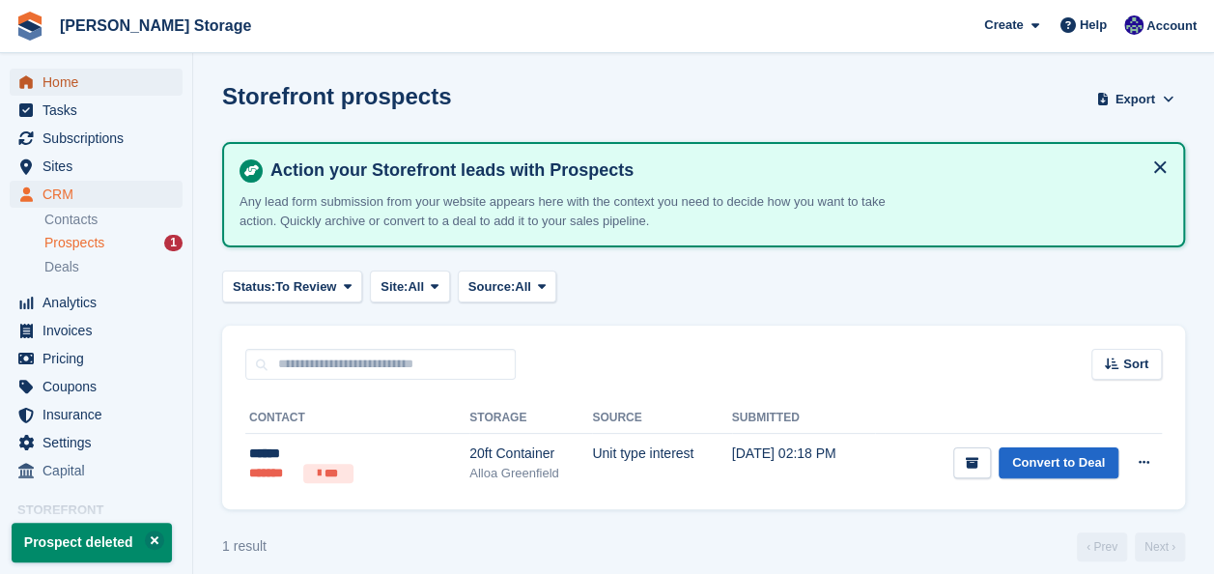
click at [88, 73] on span "Home" at bounding box center [100, 82] width 116 height 27
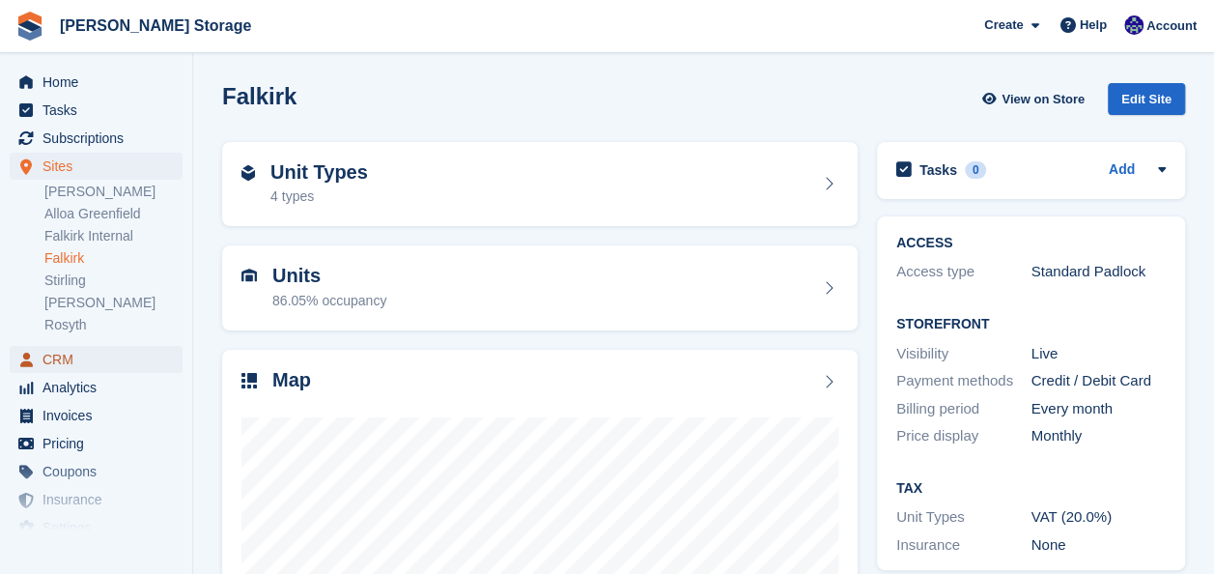
click at [85, 358] on span "CRM" at bounding box center [100, 359] width 116 height 27
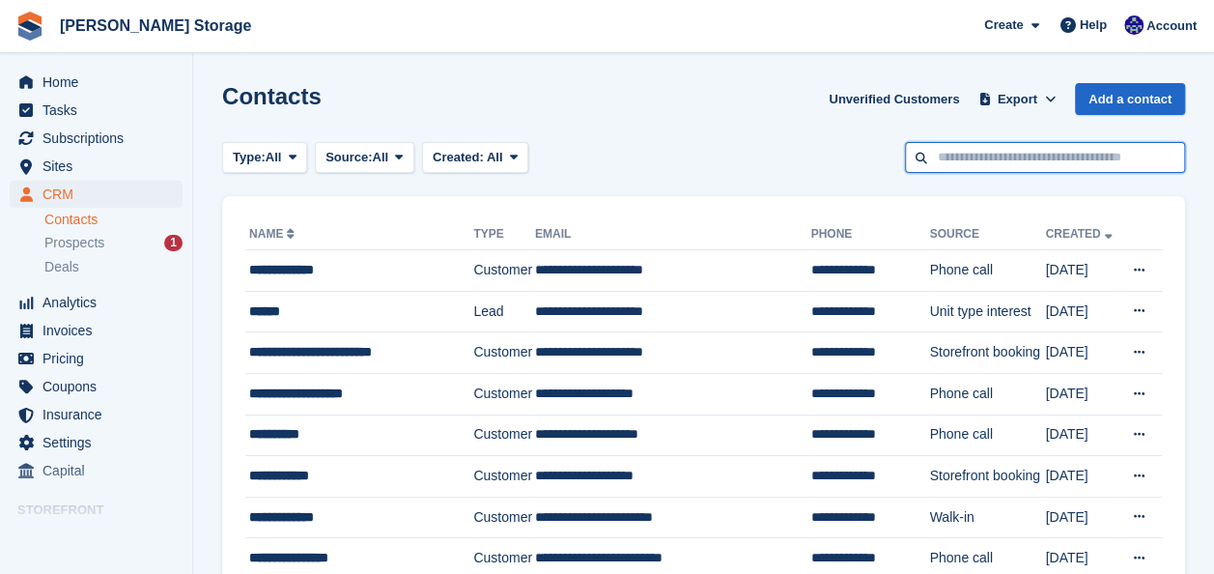
click at [947, 160] on input "text" at bounding box center [1045, 158] width 280 height 32
type input "****"
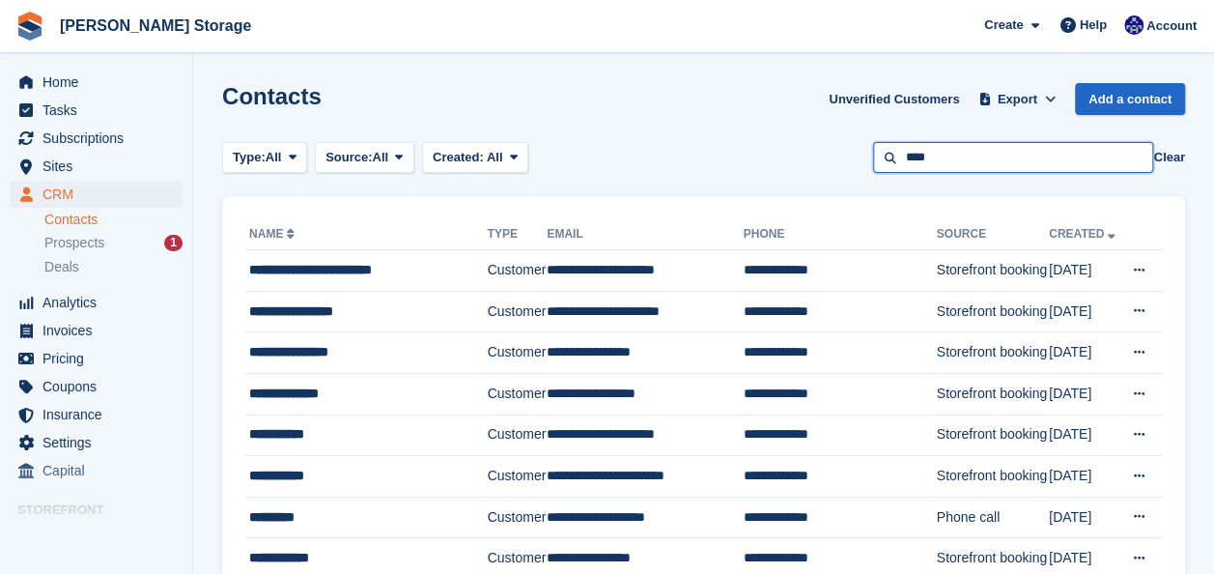
click at [969, 153] on input "****" at bounding box center [1013, 158] width 280 height 32
type input "**********"
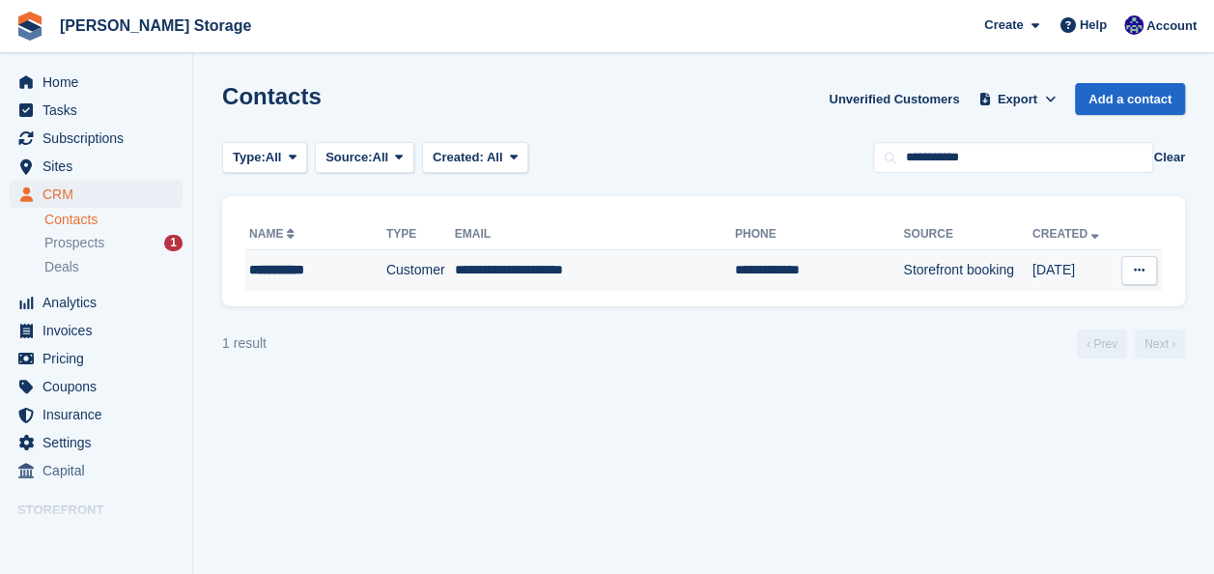
click at [402, 275] on td "Customer" at bounding box center [420, 270] width 69 height 41
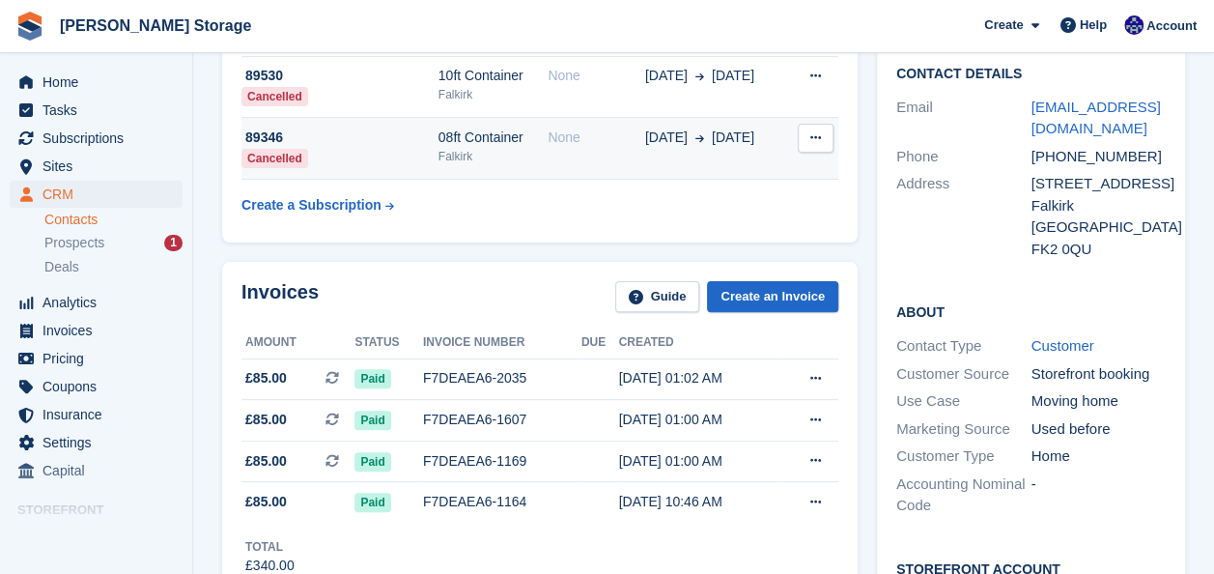
scroll to position [124, 0]
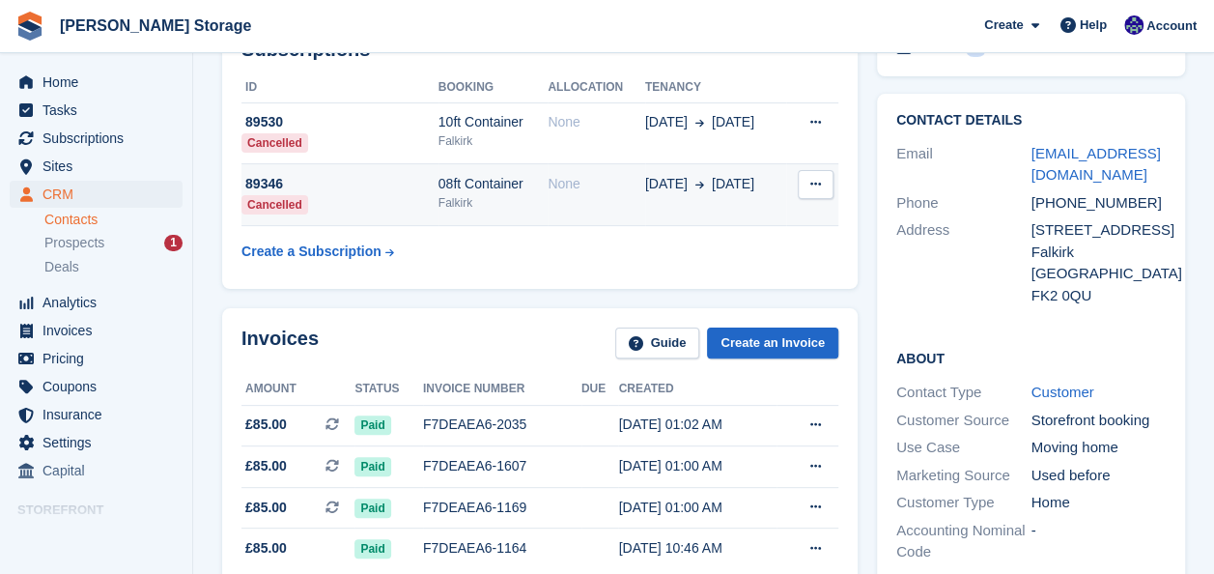
click at [490, 191] on div "08ft Container" at bounding box center [493, 184] width 110 height 20
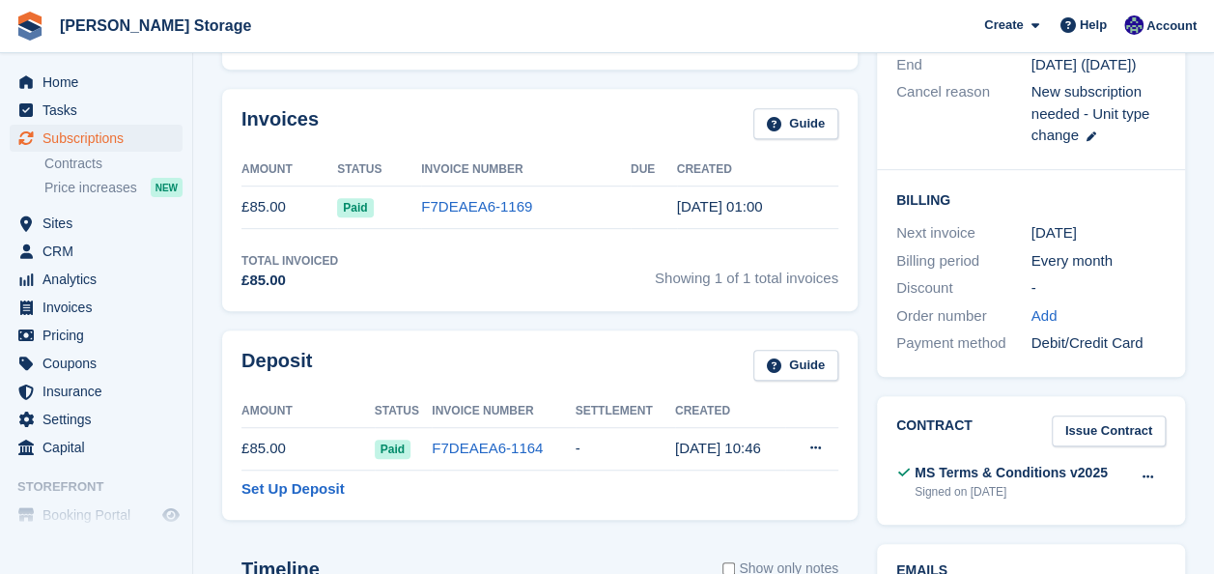
scroll to position [434, 0]
click at [460, 445] on link "F7DEAEA6-1164" at bounding box center [487, 446] width 111 height 16
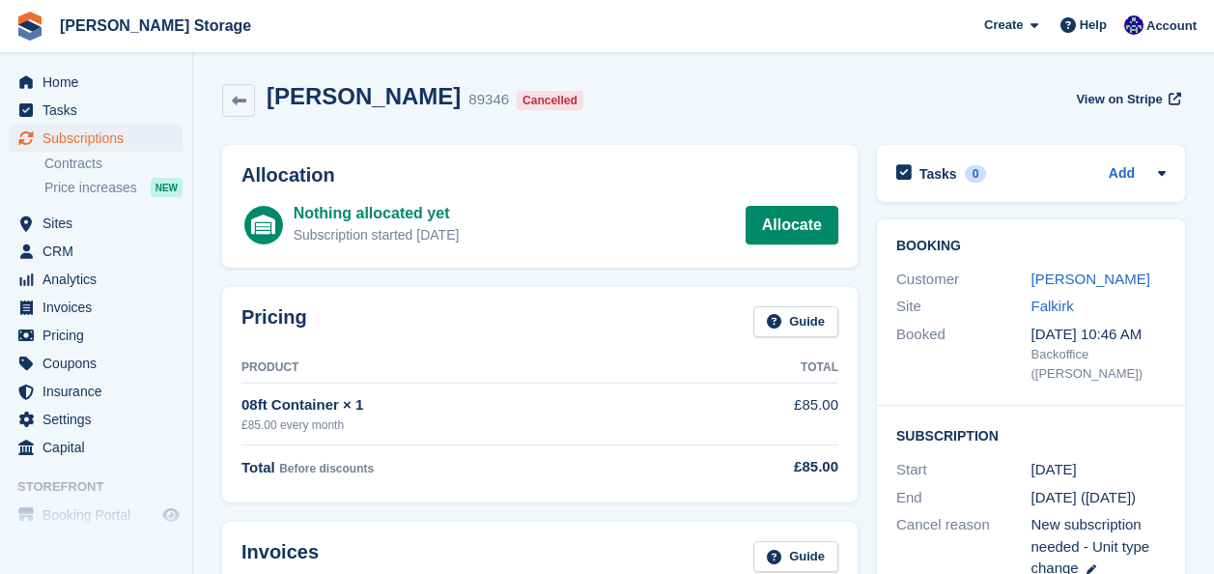
scroll to position [556, 0]
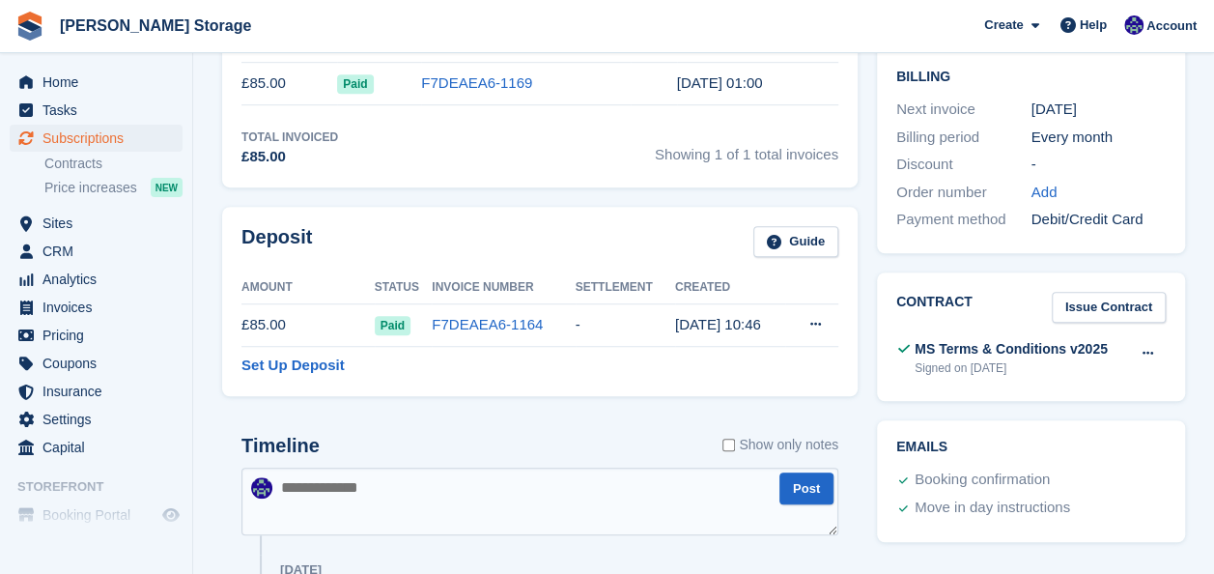
click at [334, 247] on div "Deposit Guide" at bounding box center [539, 247] width 597 height 43
click at [817, 327] on icon at bounding box center [815, 324] width 11 height 13
click at [771, 357] on p "Settle deposit" at bounding box center [741, 362] width 168 height 25
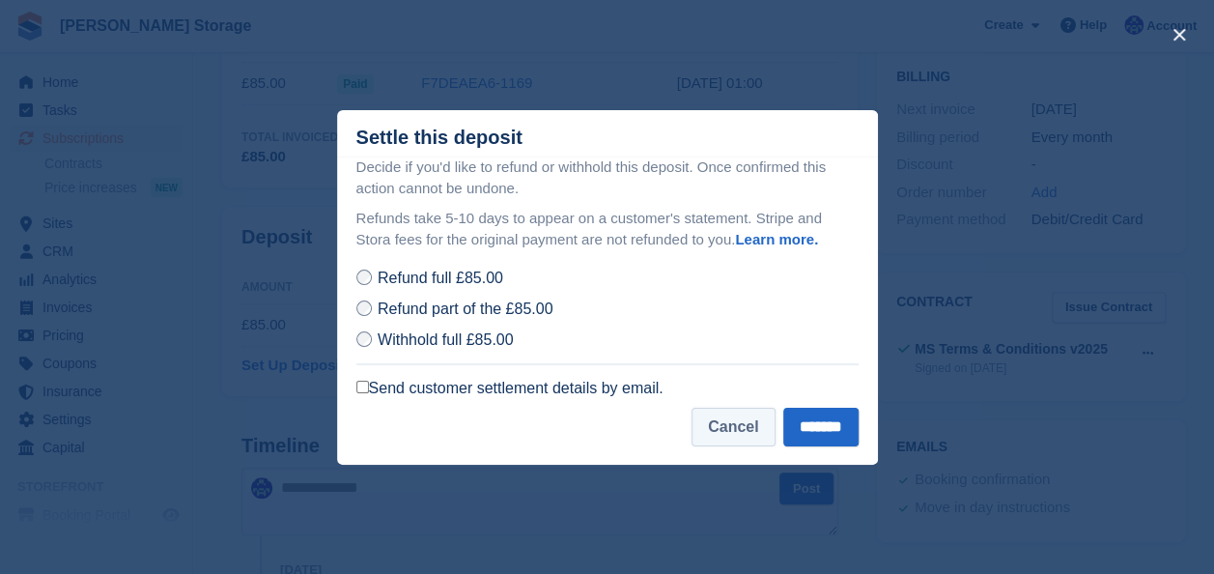
click at [730, 429] on button "Cancel" at bounding box center [732, 426] width 83 height 39
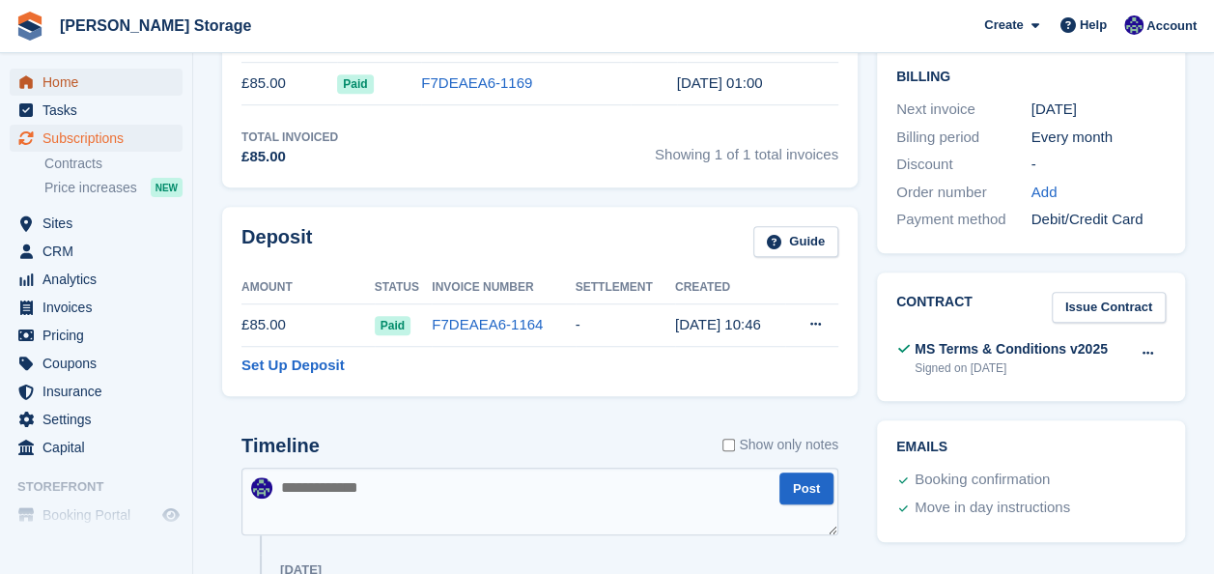
click at [74, 95] on span "Home" at bounding box center [100, 82] width 116 height 27
